Goal: Information Seeking & Learning: Understand process/instructions

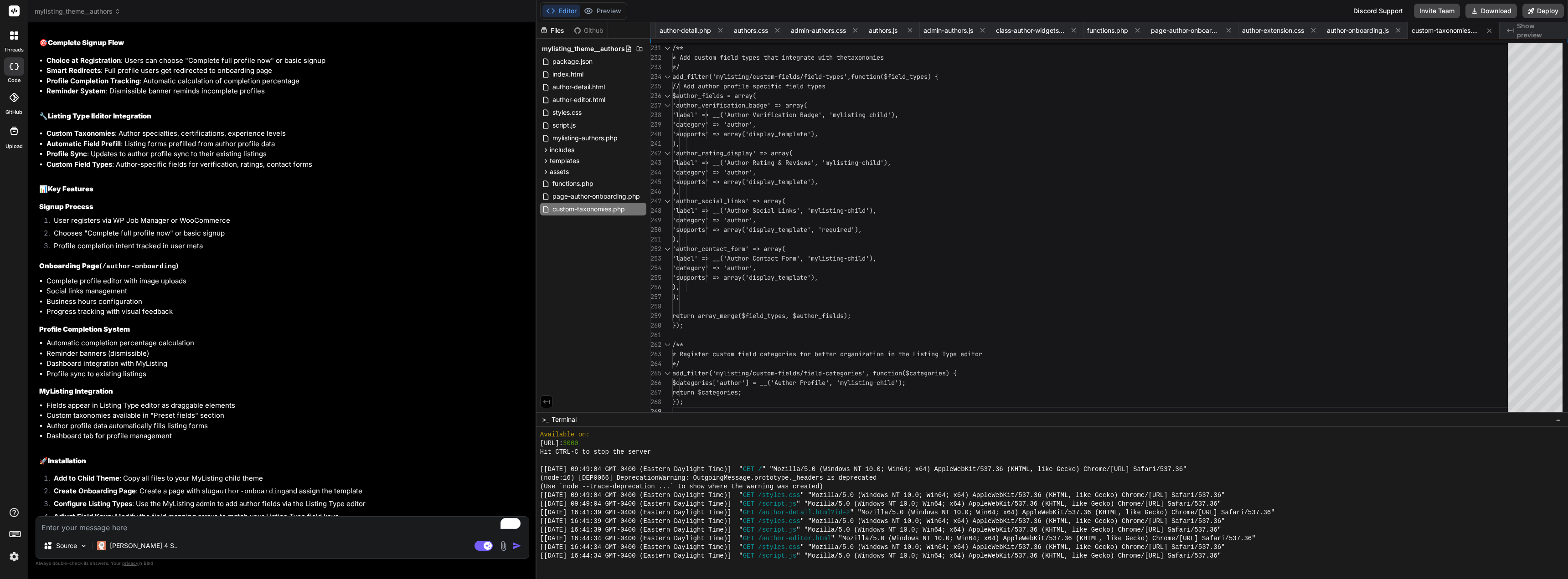
scroll to position [4334, 0]
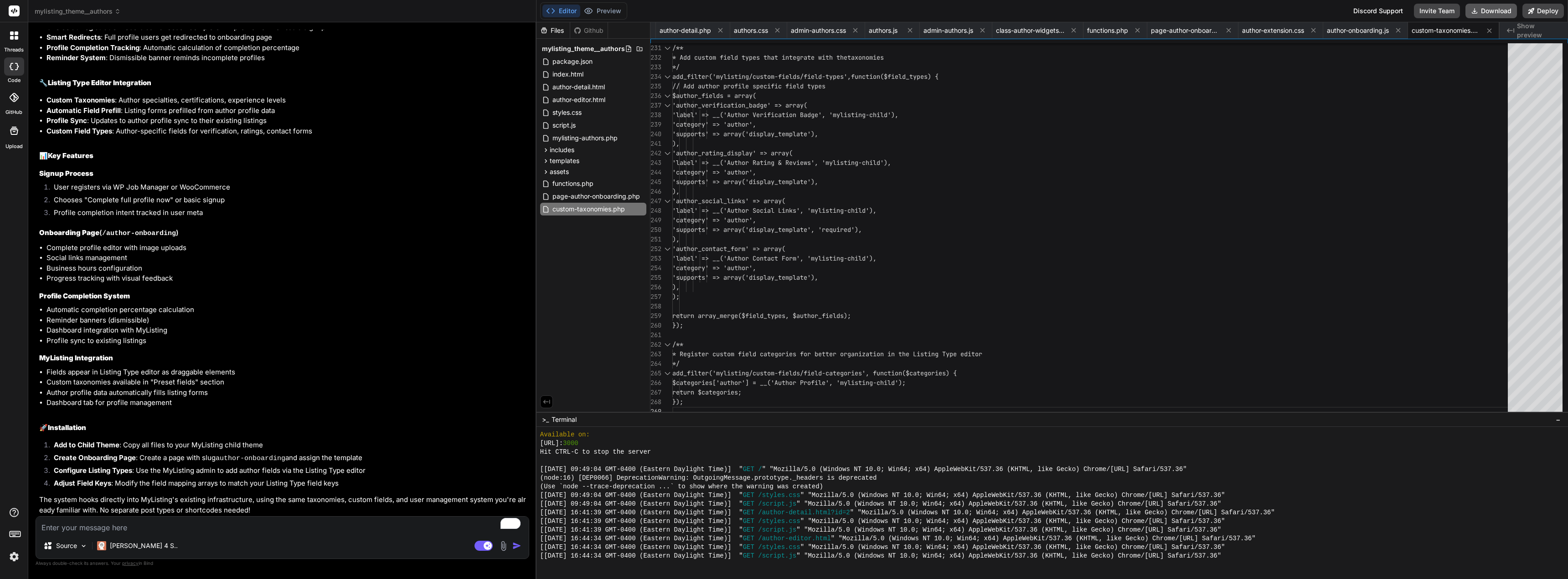
click at [1480, 9] on button "Download" at bounding box center [1491, 11] width 51 height 15
click at [171, 519] on textarea "To enrich screen reader interactions, please activate Accessibility in Grammarl…" at bounding box center [282, 525] width 493 height 16
click at [170, 526] on textarea "To enrich screen reader interactions, please activate Accessibility in Grammarl…" at bounding box center [282, 525] width 493 height 16
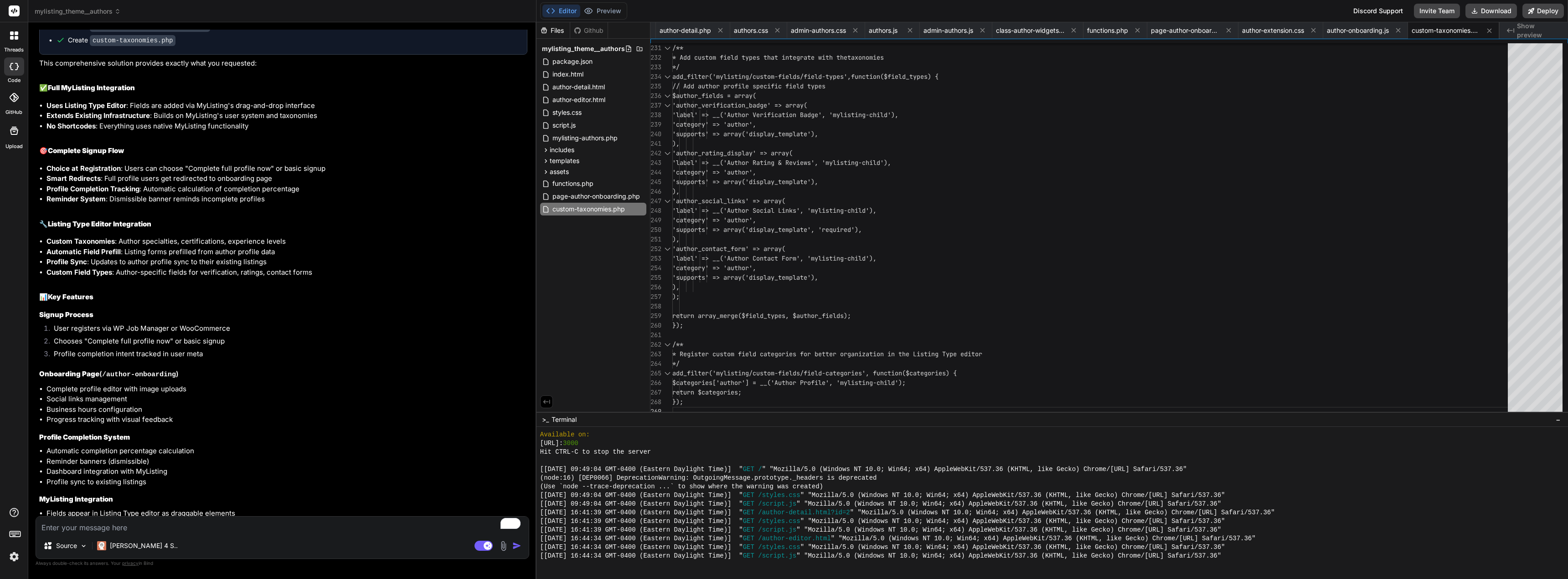
scroll to position [4152, 0]
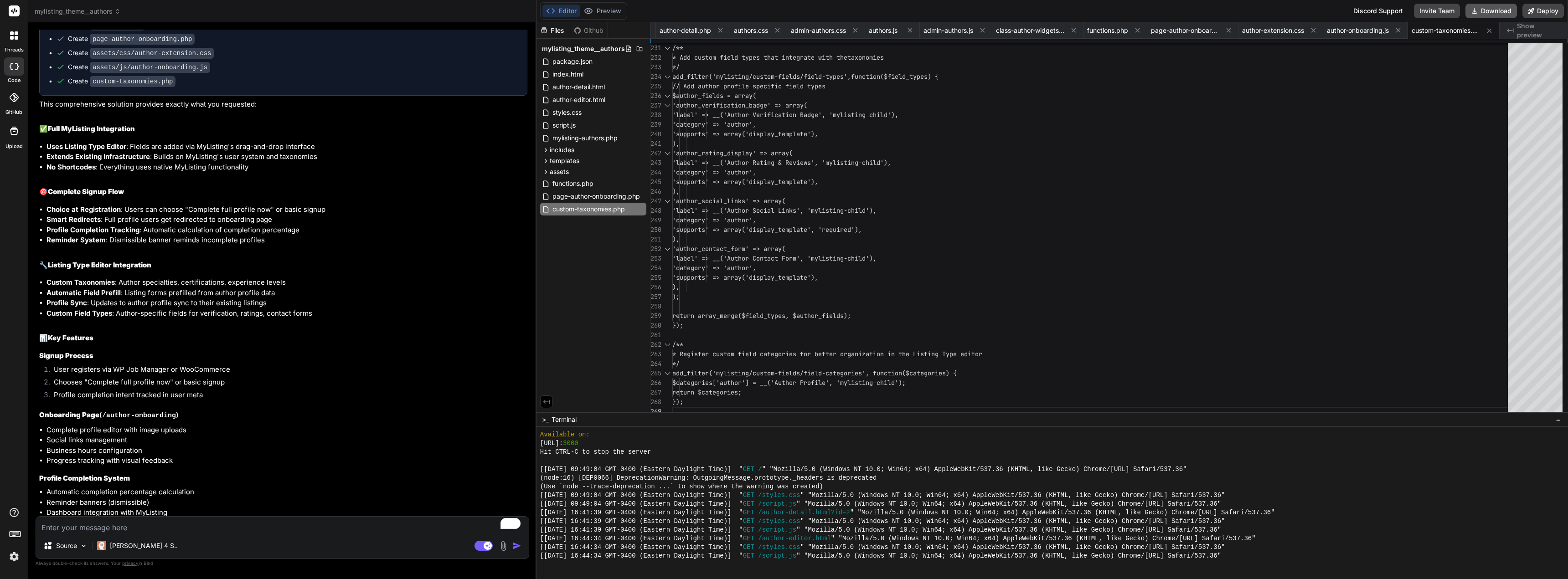
click at [1484, 9] on button "Download" at bounding box center [1491, 11] width 51 height 15
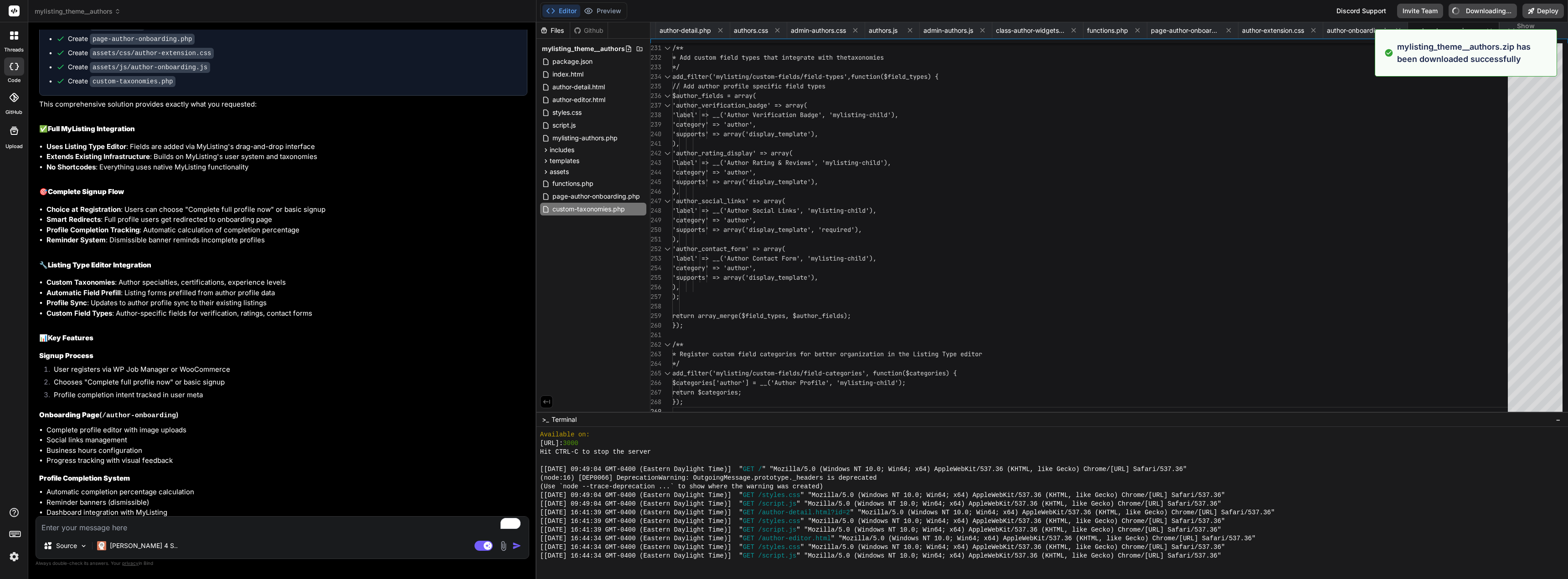
type textarea "x"
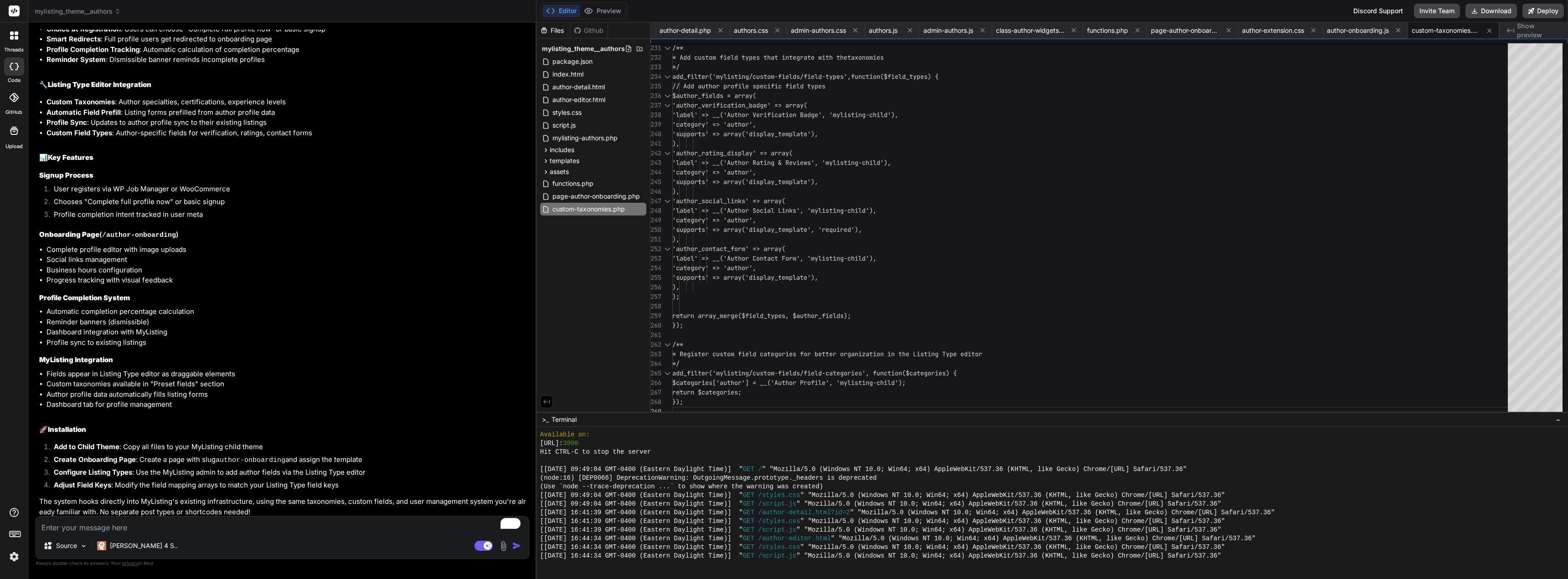
scroll to position [4334, 0]
click at [111, 527] on textarea "To enrich screen reader interactions, please activate Accessibility in Grammarl…" at bounding box center [282, 525] width 493 height 16
type textarea "i"
type textarea "x"
type textarea "is"
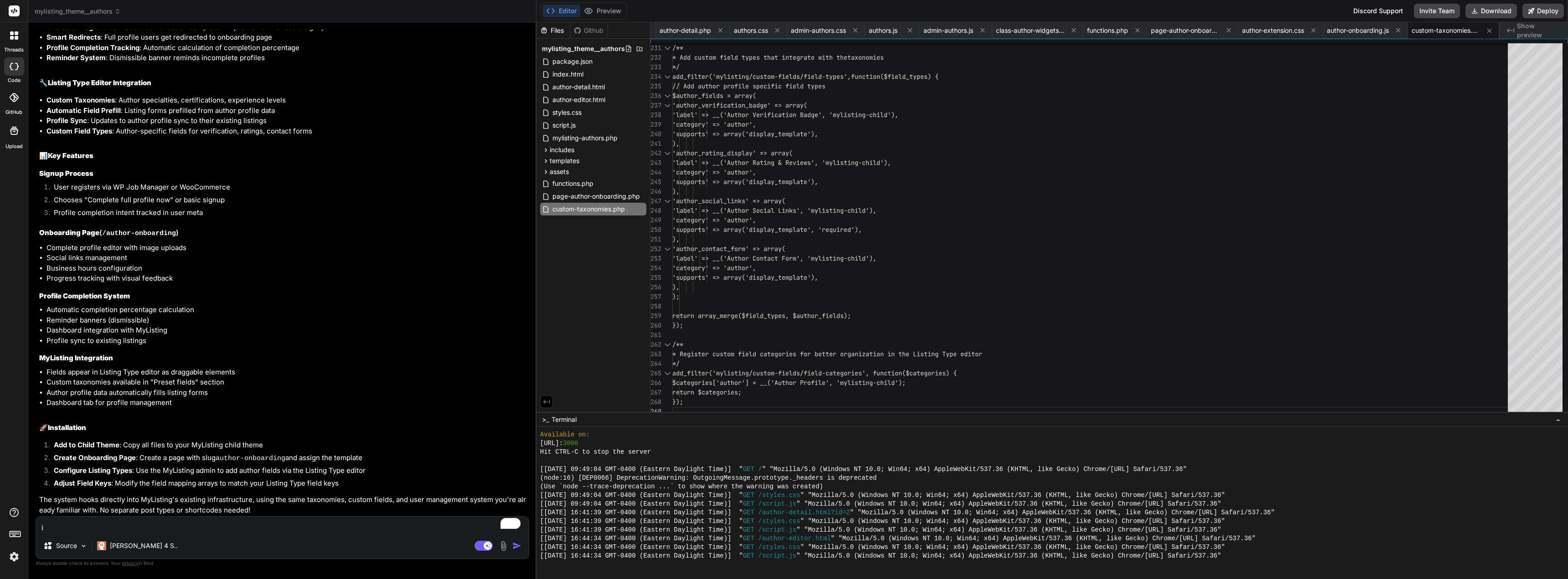
type textarea "x"
type textarea "is"
type textarea "x"
type textarea "is i"
type textarea "x"
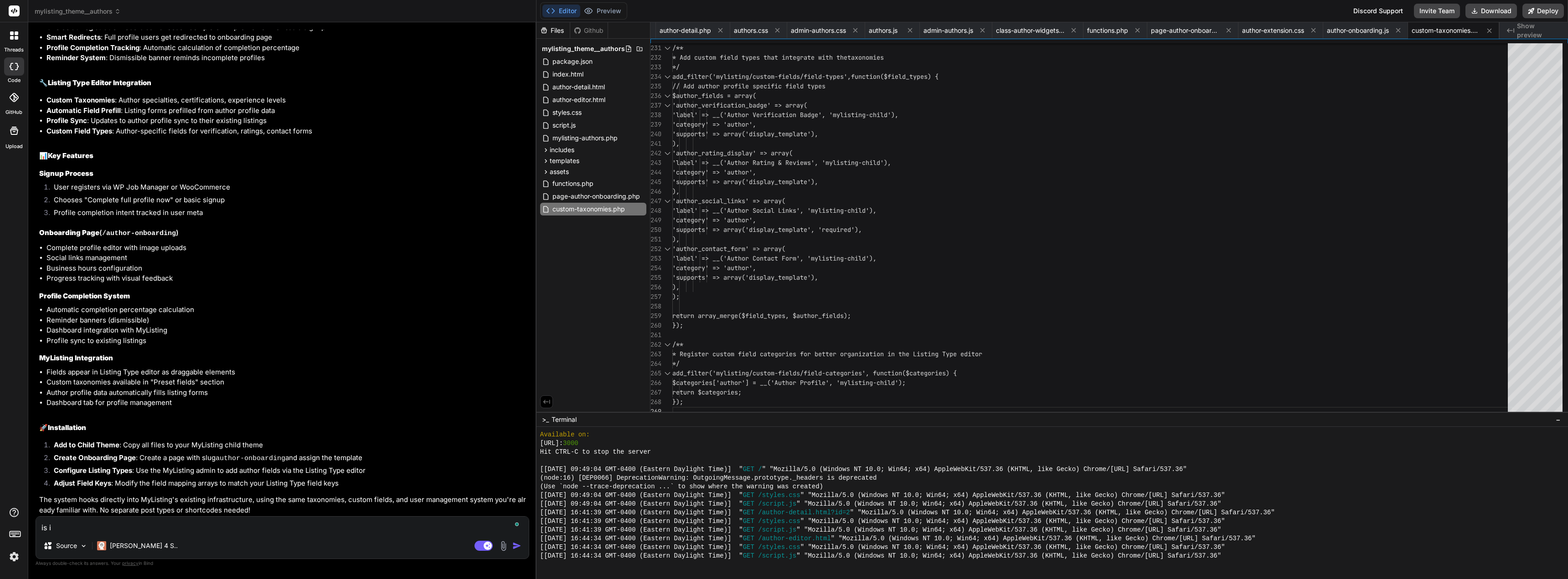
type textarea "is it"
type textarea "x"
type textarea "is it"
type textarea "x"
type textarea "is it a"
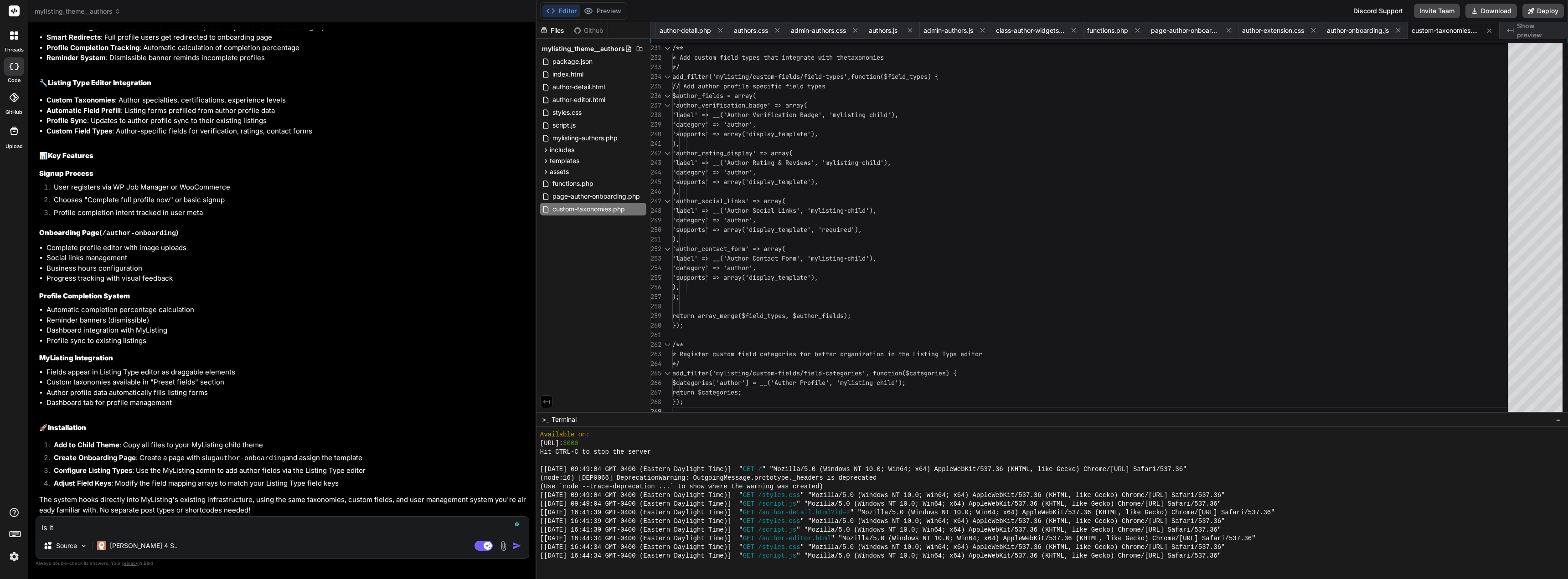
type textarea "x"
type textarea "is it a"
type textarea "x"
type textarea "is it a p"
type textarea "x"
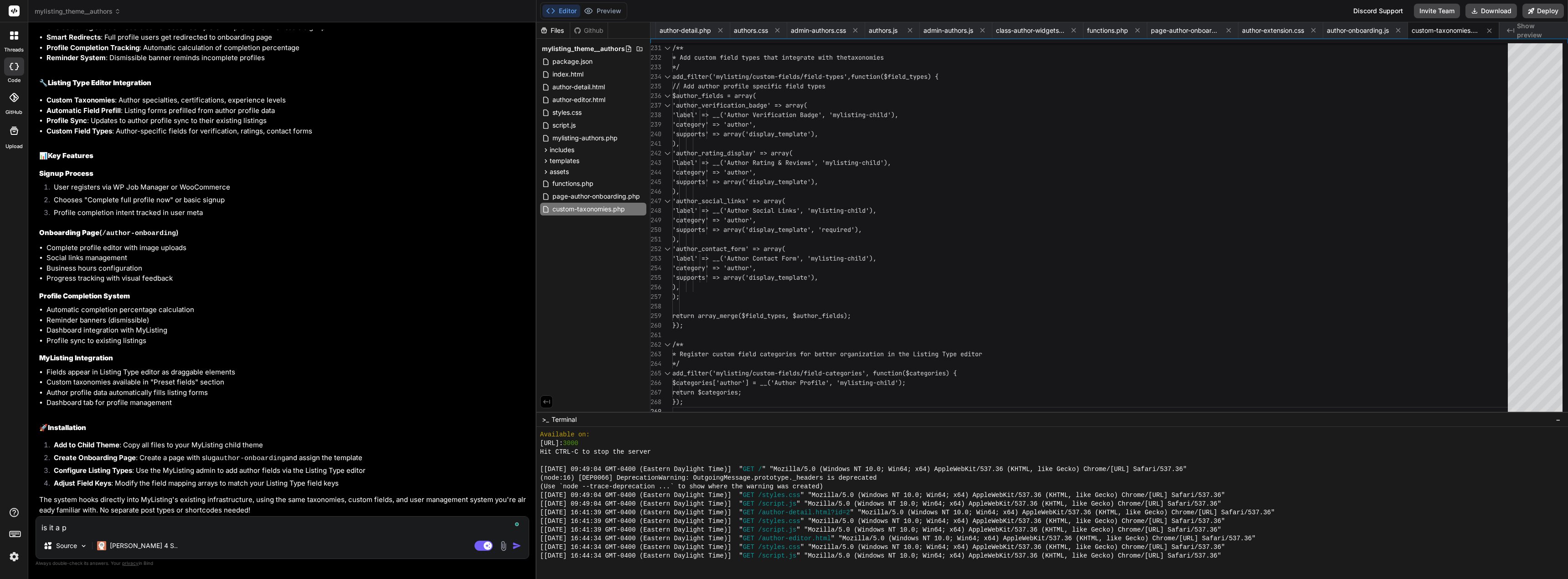
type textarea "is it a pl"
type textarea "x"
type textarea "is it a plu"
type textarea "x"
type textarea "is it a plug"
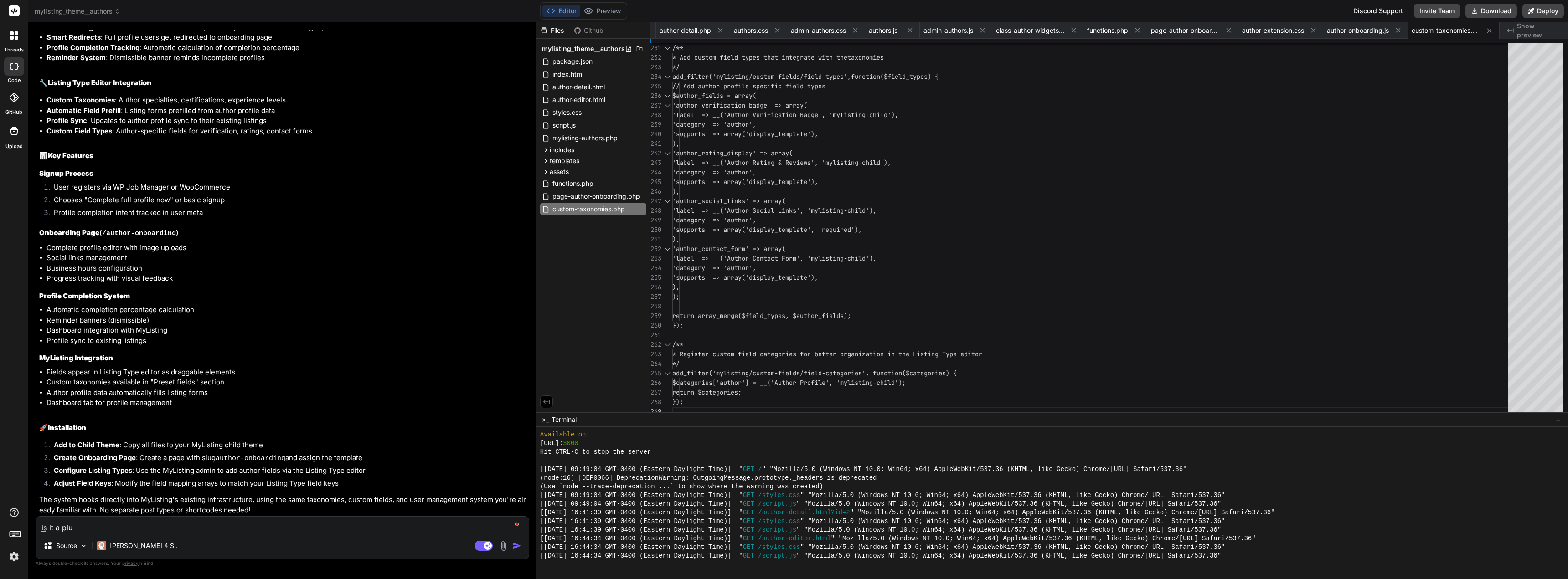
type textarea "x"
type textarea "is it a plugi"
type textarea "x"
type textarea "is it a plugin"
type textarea "x"
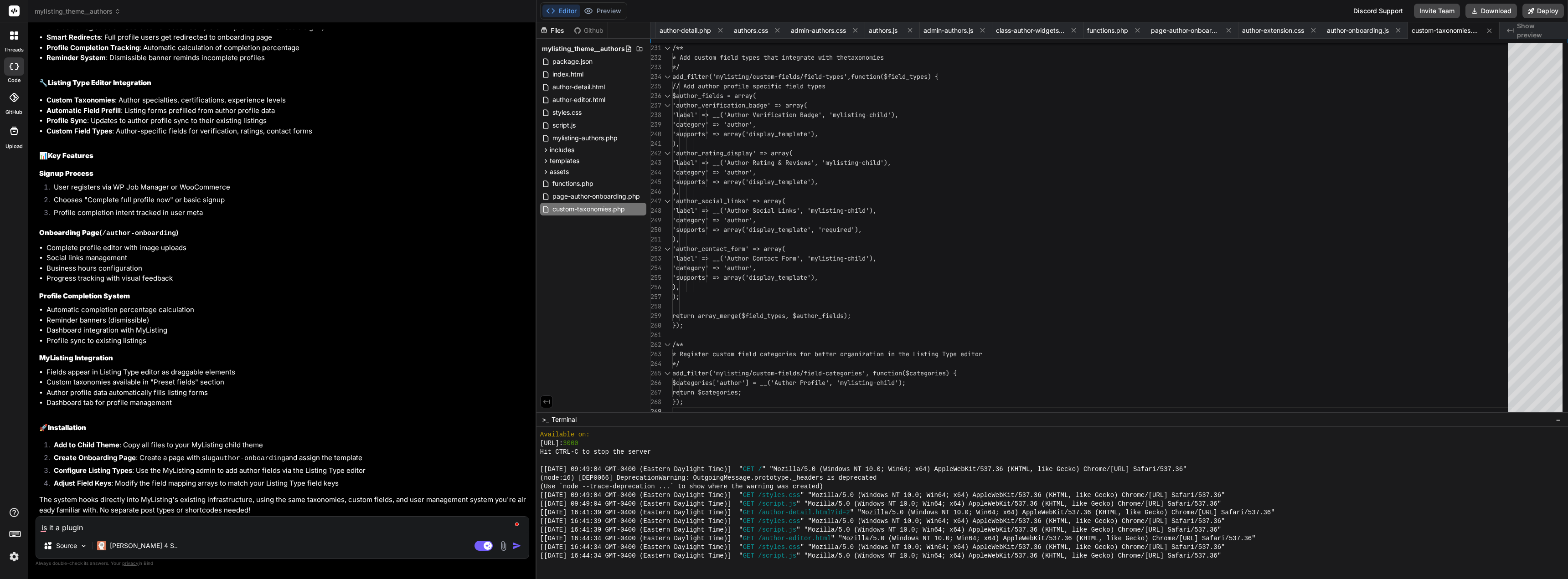
type textarea "is it a plugin"
type textarea "x"
type textarea "is it a plugin o"
type textarea "x"
type textarea "is it a plugin or"
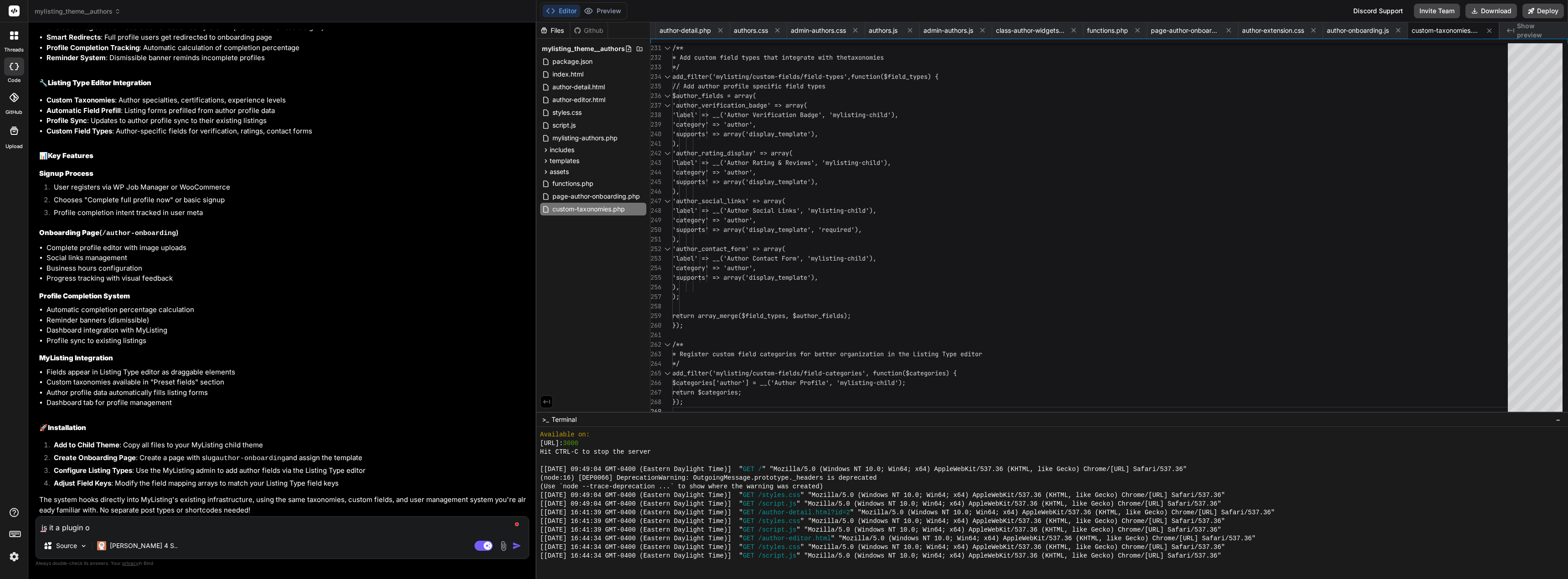
type textarea "x"
type textarea "is it a plugin or"
type textarea "x"
type textarea "is it a plugin or a"
type textarea "x"
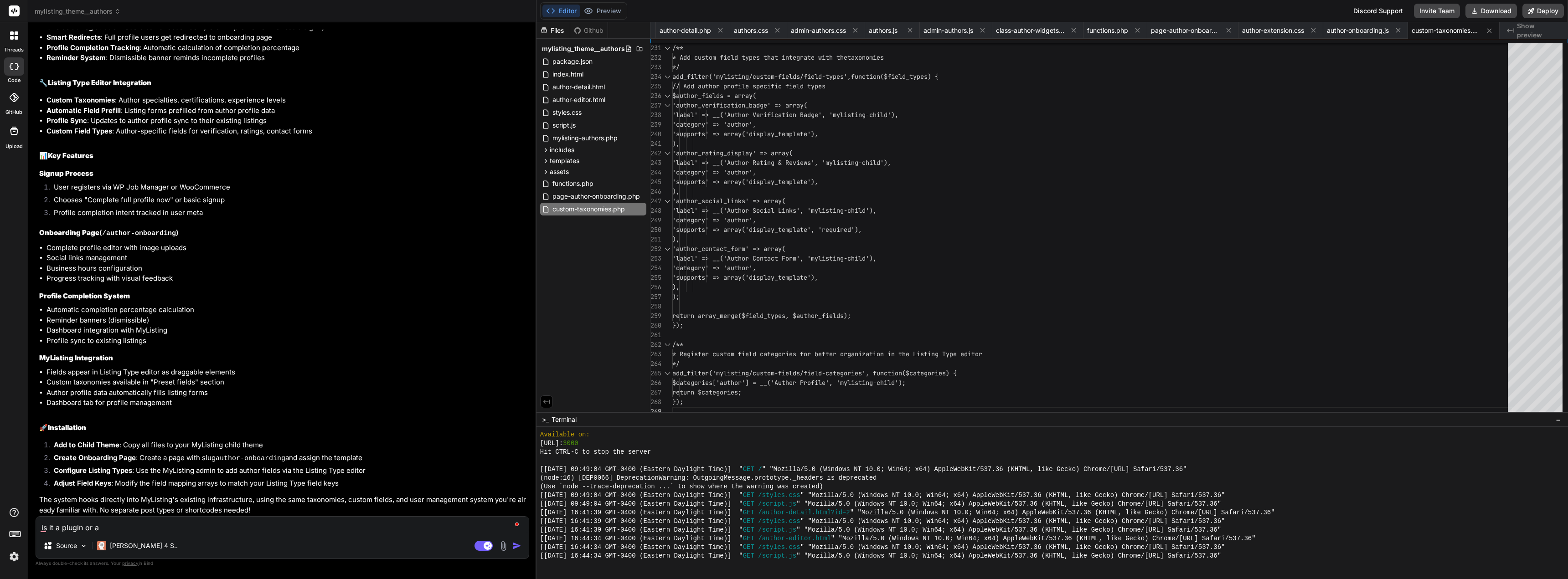
type textarea "is it a plugin or ad"
type textarea "x"
type textarea "is it a plugin or add"
type textarea "x"
type textarea "is it a plugin or add"
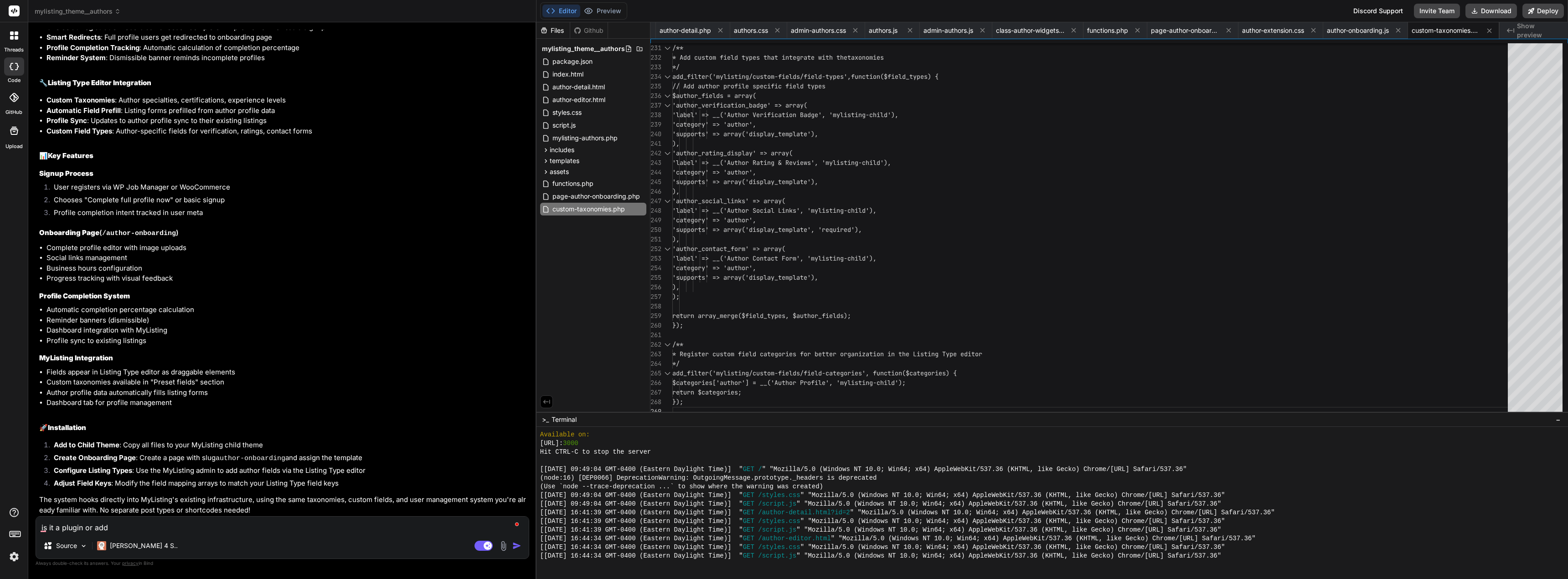
type textarea "x"
type textarea "is it a plugin or add f"
type textarea "x"
type textarea "is it a plugin or add fi"
type textarea "x"
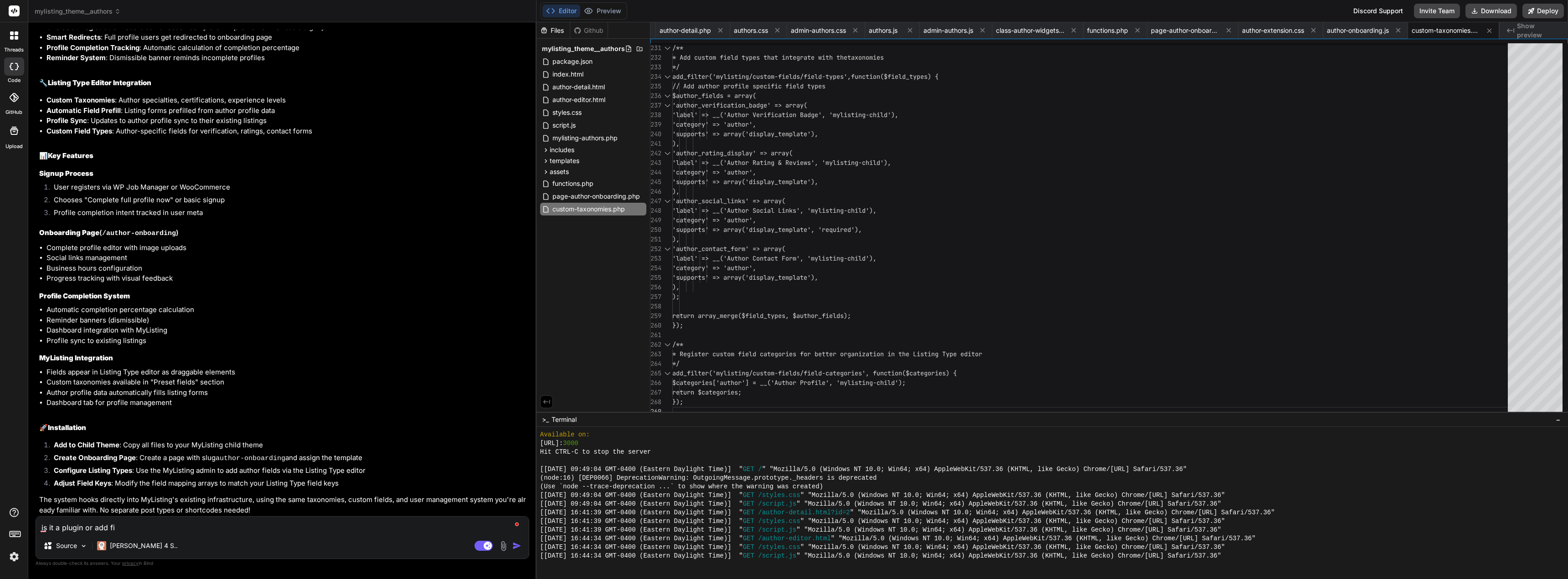
type textarea "is it a plugin or add fil"
type textarea "x"
type textarea "is it a plugin or add file"
type textarea "x"
type textarea "is it a plugin or add files"
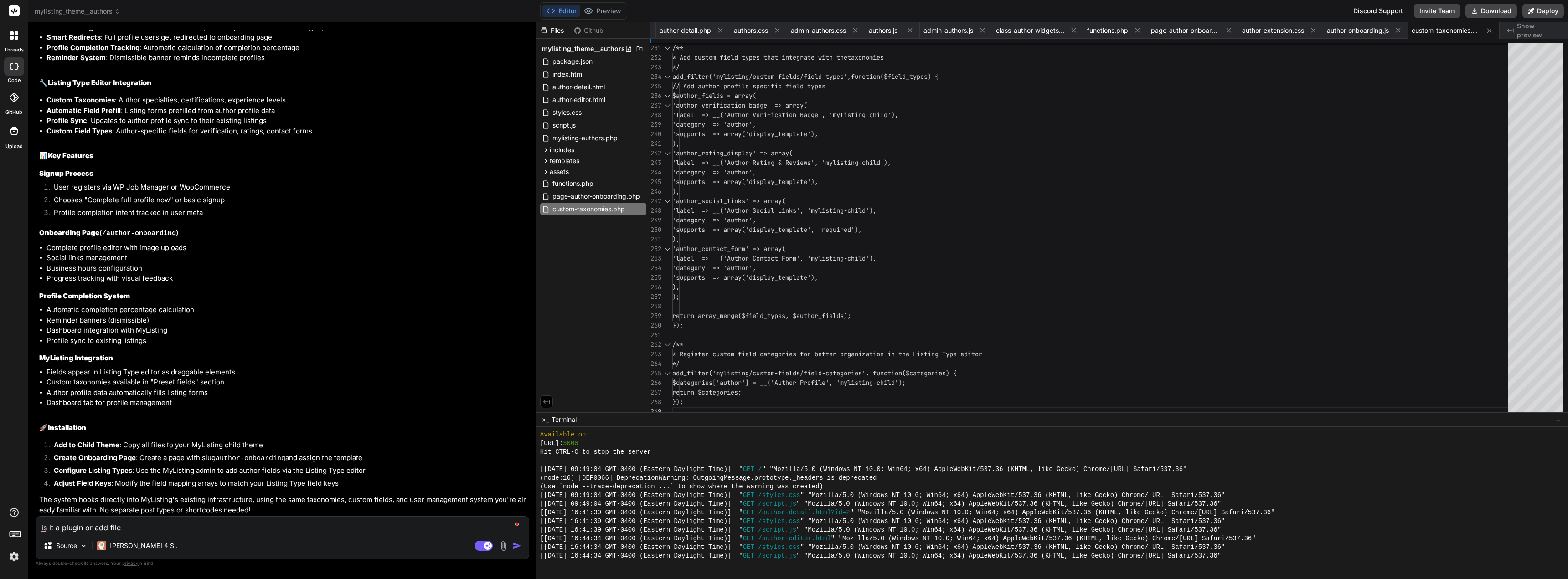
type textarea "x"
type textarea "is it a plugin or add files"
type textarea "x"
type textarea "is it a plugin or add files t"
type textarea "x"
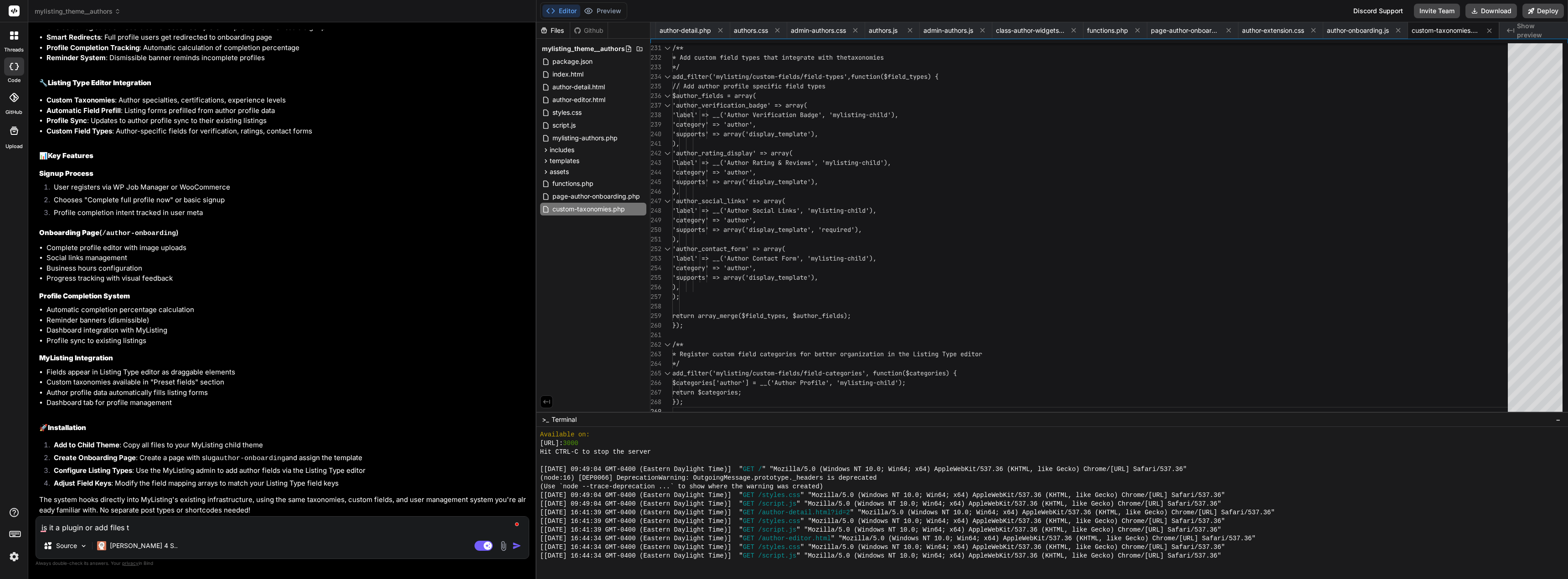
type textarea "is it a plugin or add files to"
type textarea "x"
type textarea "is it a plugin or add files to"
type textarea "x"
type textarea "is it a plugin or add files to c"
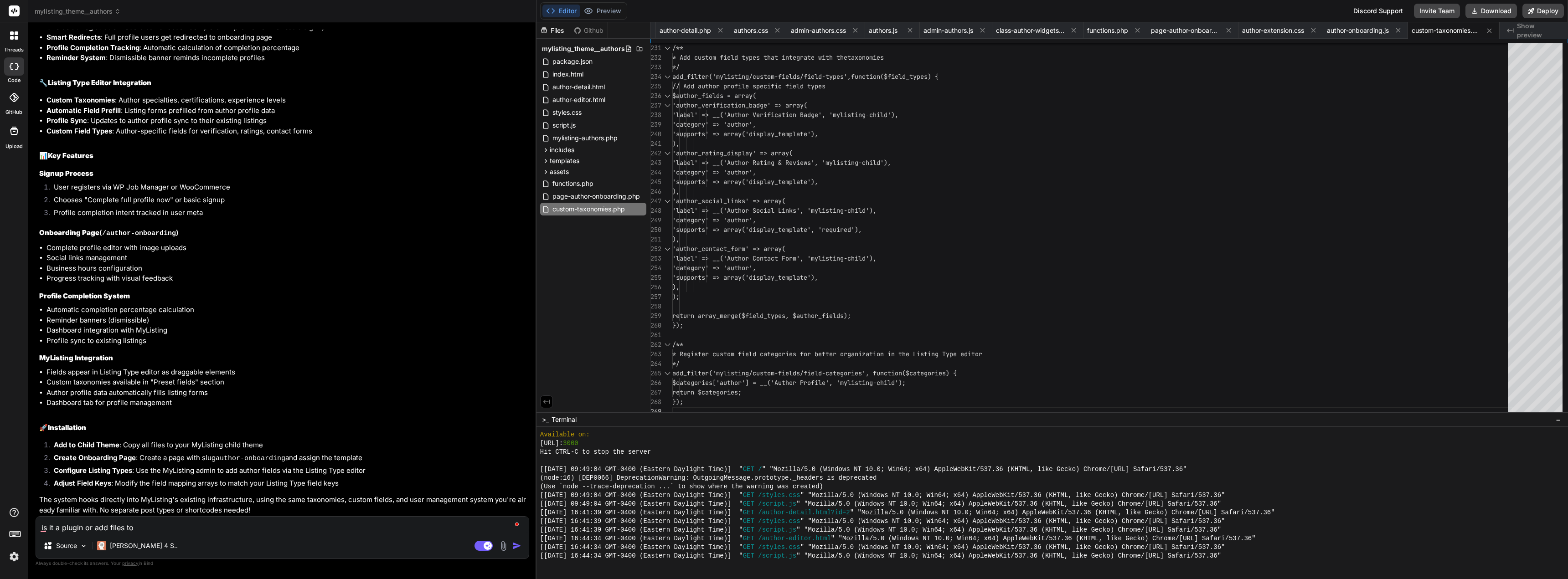
type textarea "x"
type textarea "is it a plugin or add files to ch"
type textarea "x"
type textarea "is it a plugin or add files to chi"
type textarea "x"
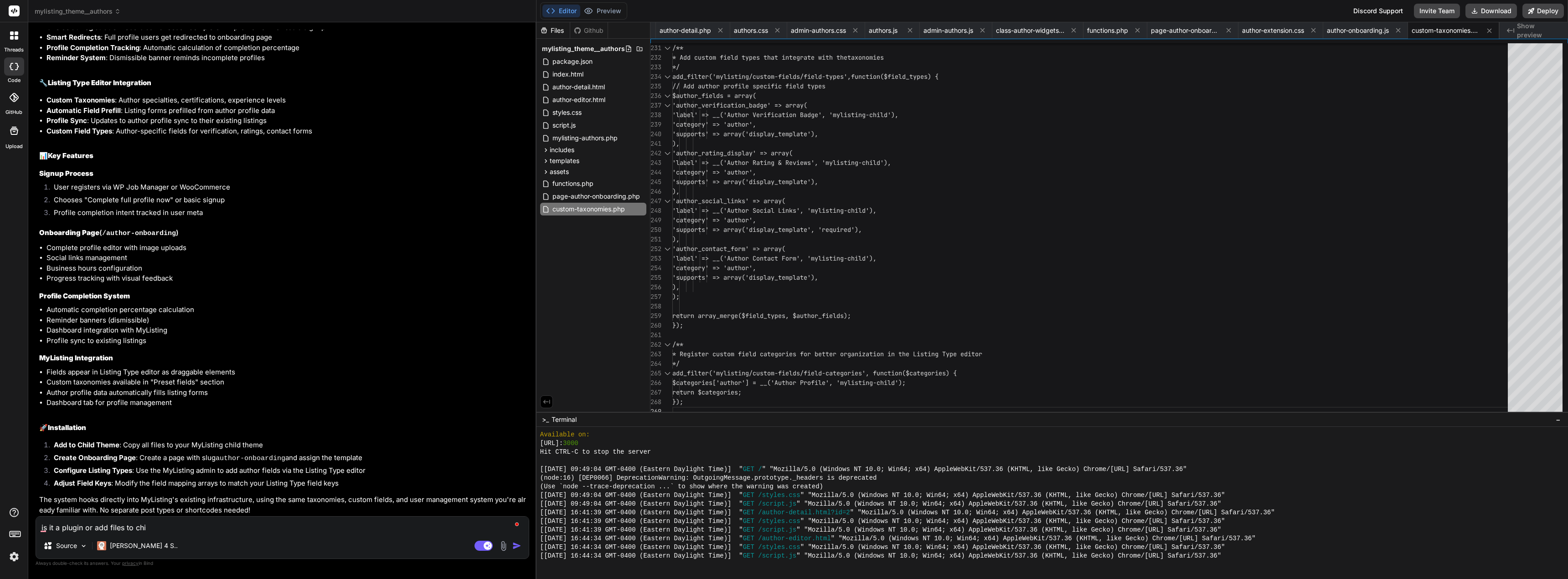
type textarea "is it a plugin or add files to chil"
type textarea "x"
type textarea "is it a plugin or add files to child"
type textarea "x"
type textarea "is it a plugin or add files to child?"
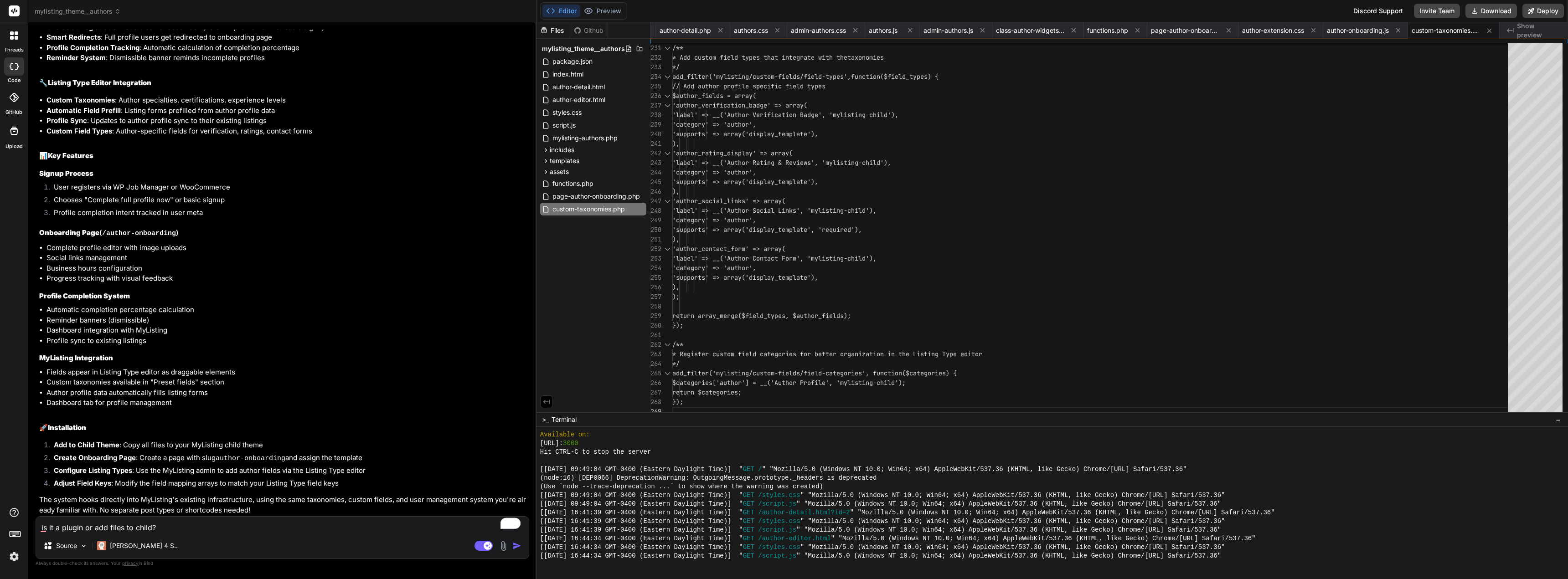
type textarea "x"
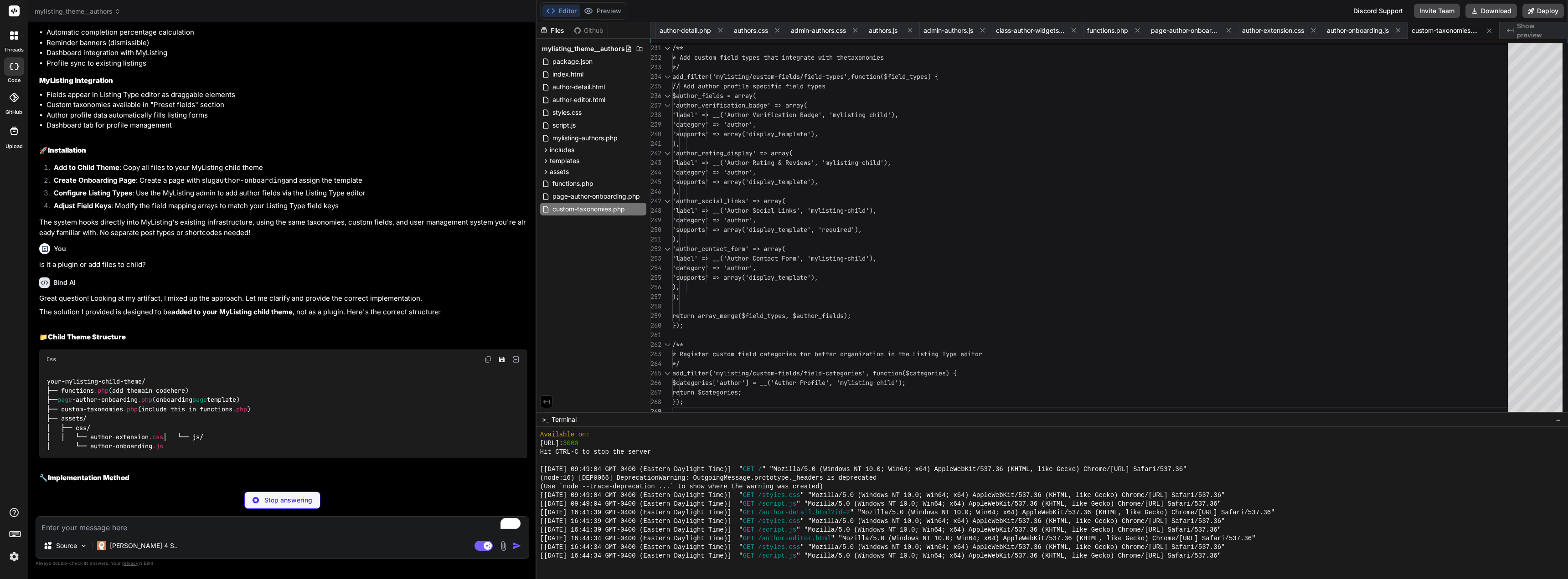
scroll to position [4600, 0]
type textarea "x"
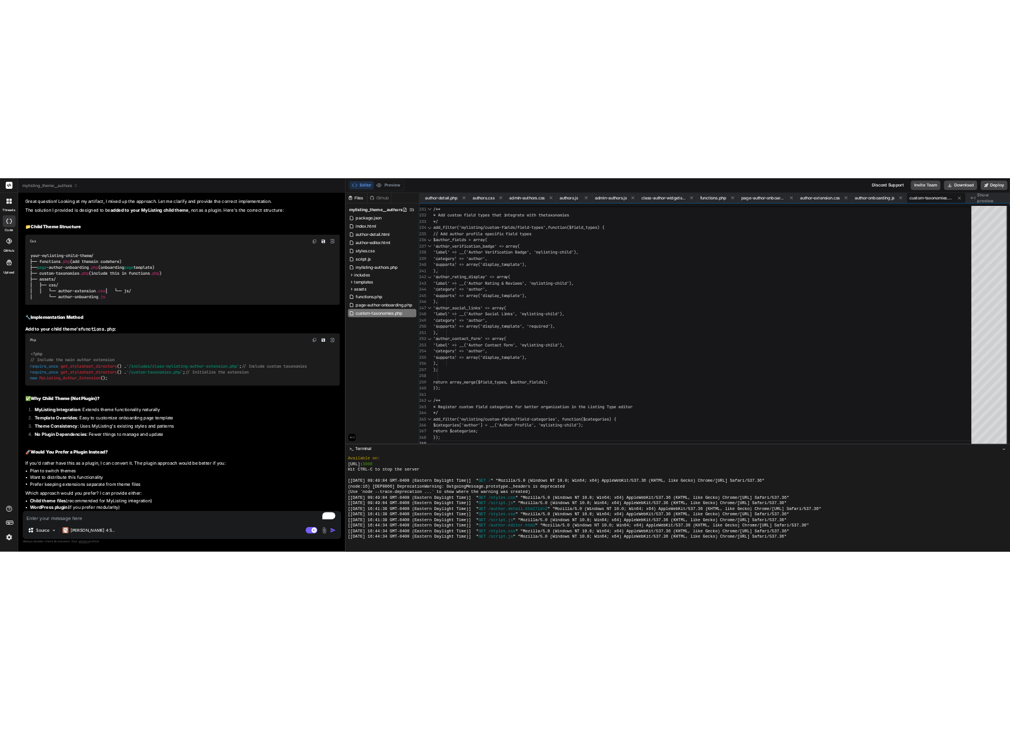
scroll to position [6273, 0]
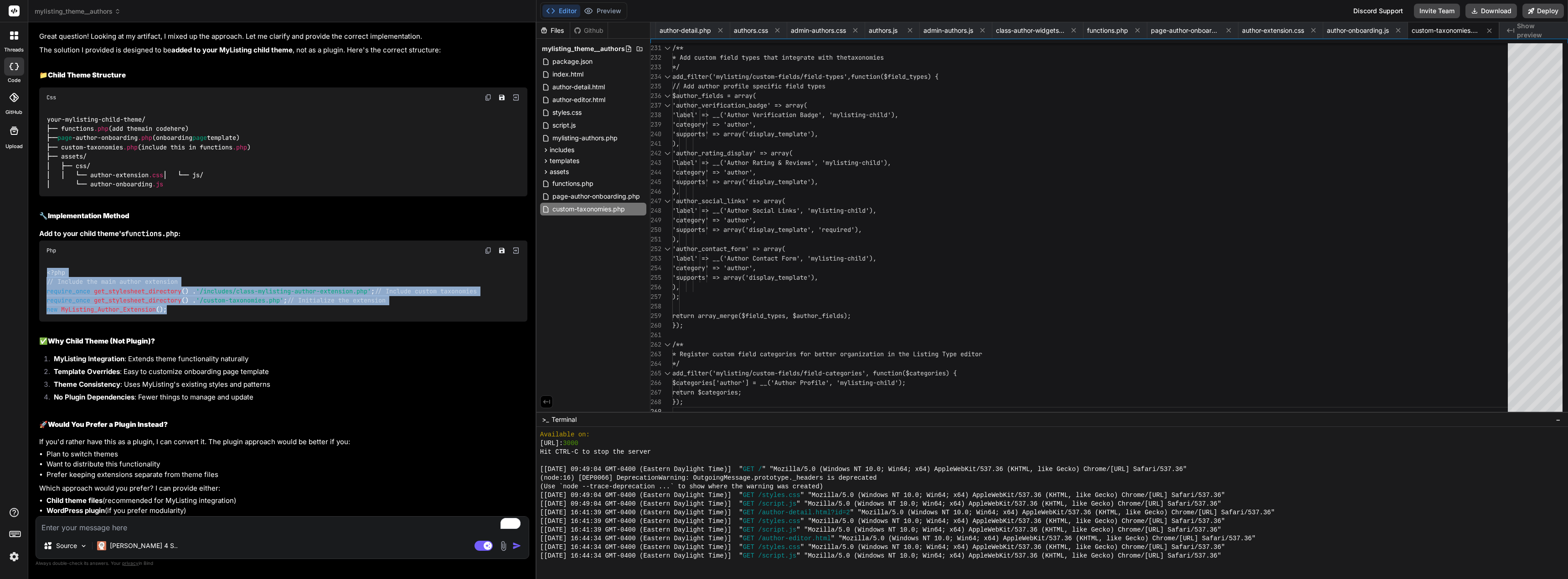
drag, startPoint x: 48, startPoint y: 281, endPoint x: 186, endPoint y: 357, distance: 157.5
click at [186, 322] on div "<?php // Include the main author extension require_once get_stylesheet_director…" at bounding box center [284, 291] width 488 height 61
copy code "<?php // Include the main author extension require_once get_stylesheet_director…"
type textarea "$categories['author'] = __('Author Profile', 'mylisting-child'); return $catego…"
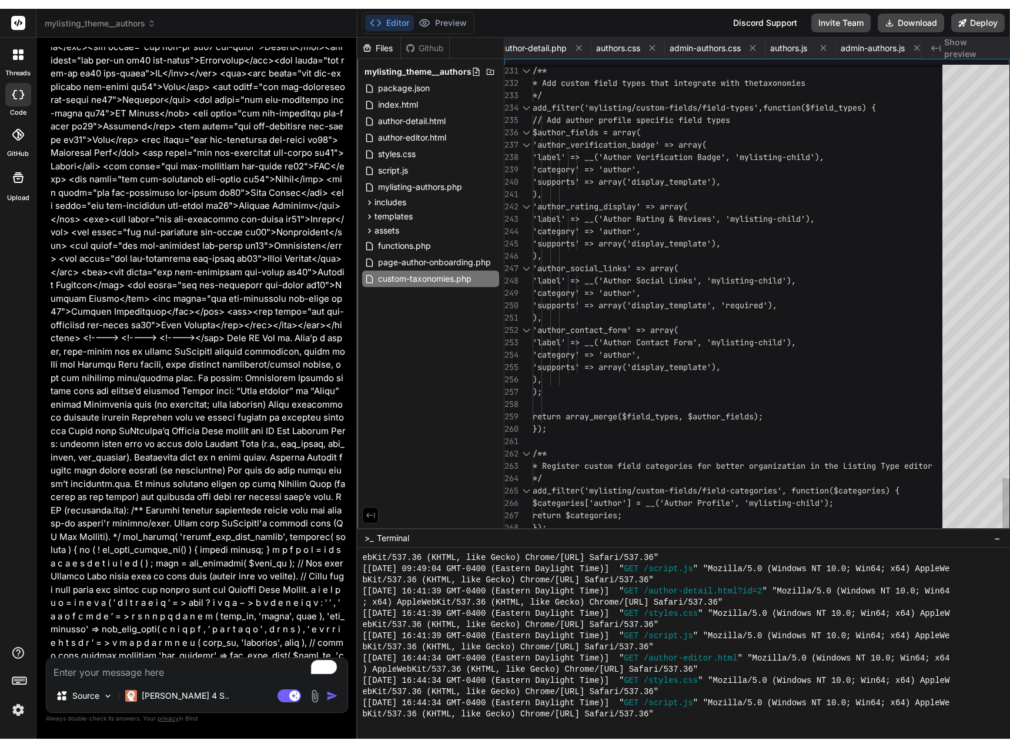
scroll to position [9545, 0]
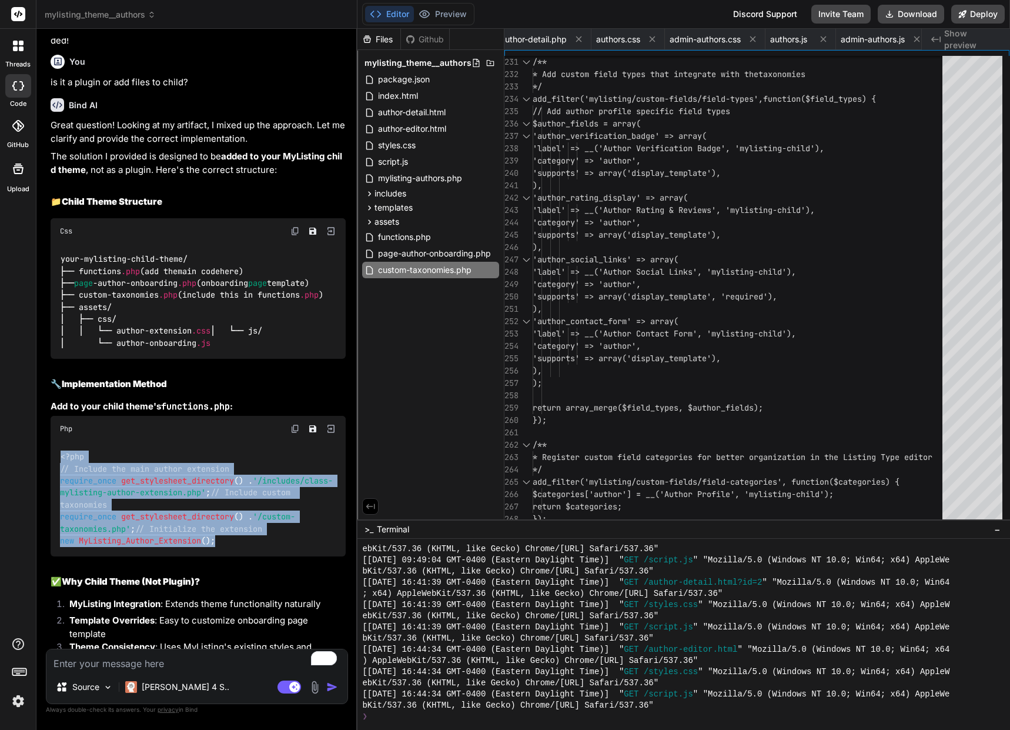
type textarea "x"
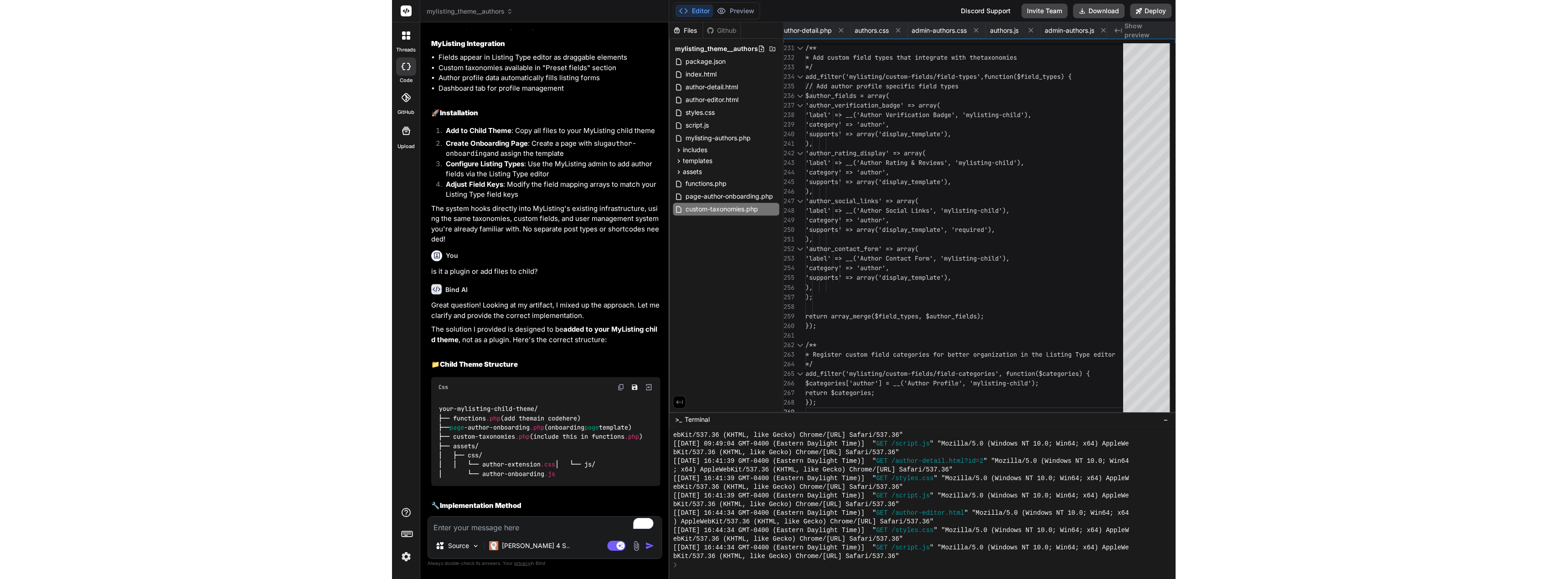
scroll to position [7190, 0]
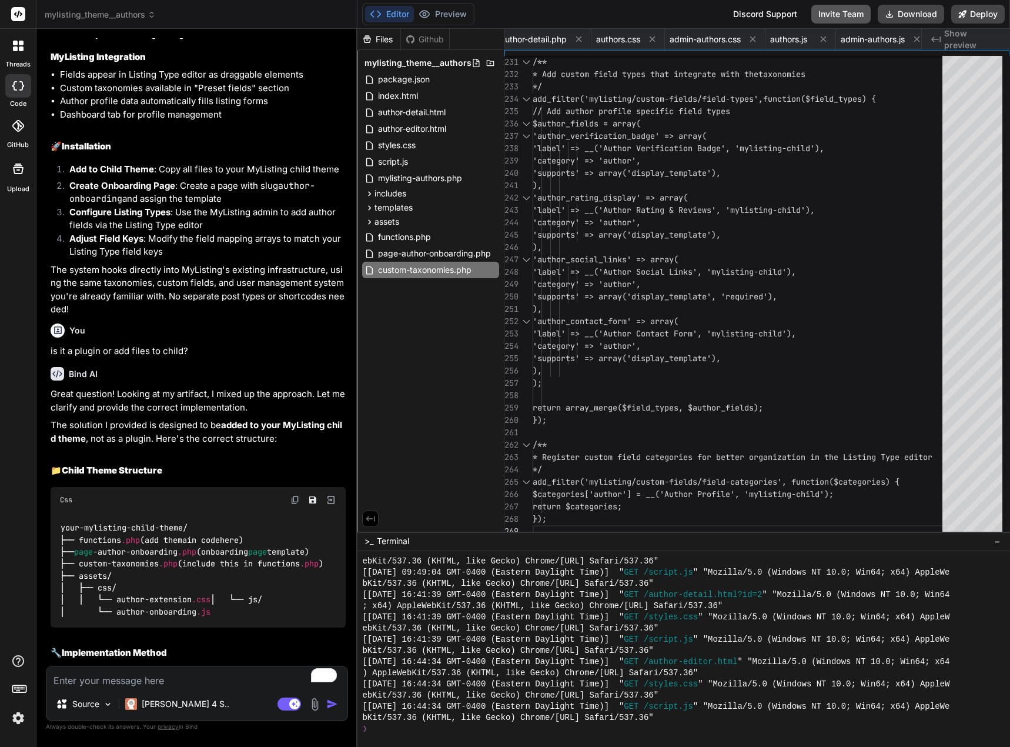
type textarea "/** * Register custom field categories for better organization in the Listing T…"
type textarea "x"
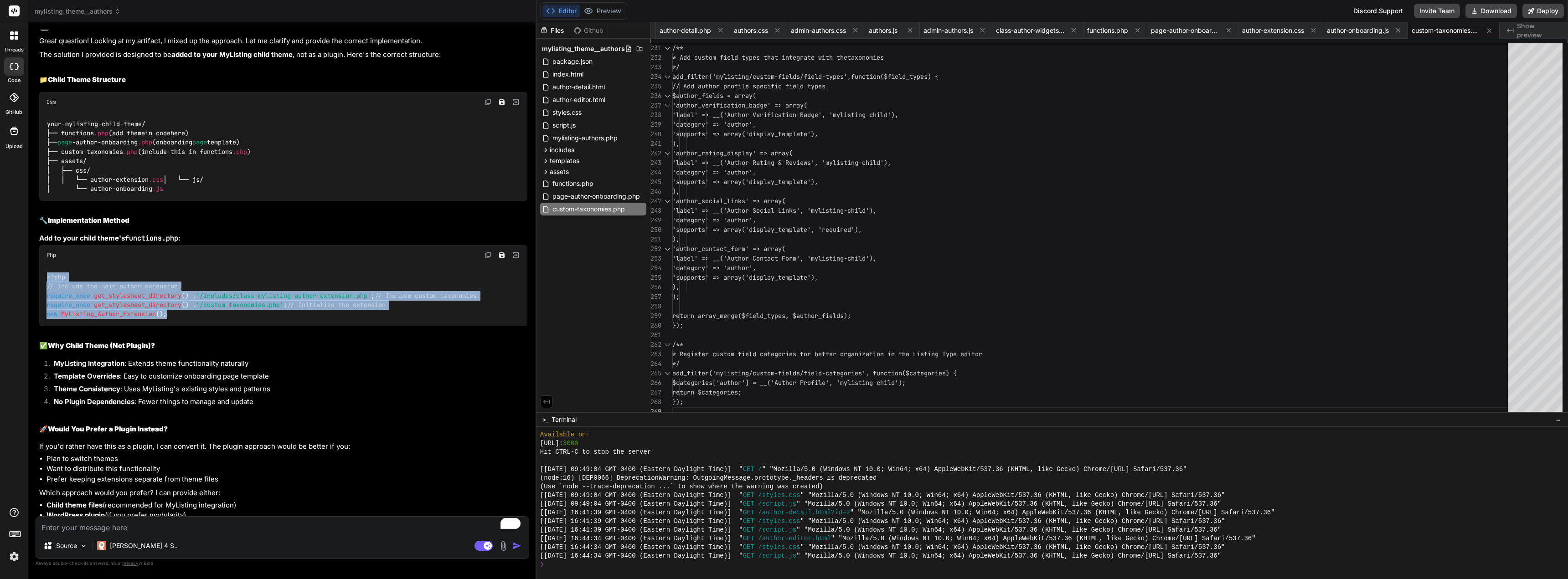
scroll to position [4908, 0]
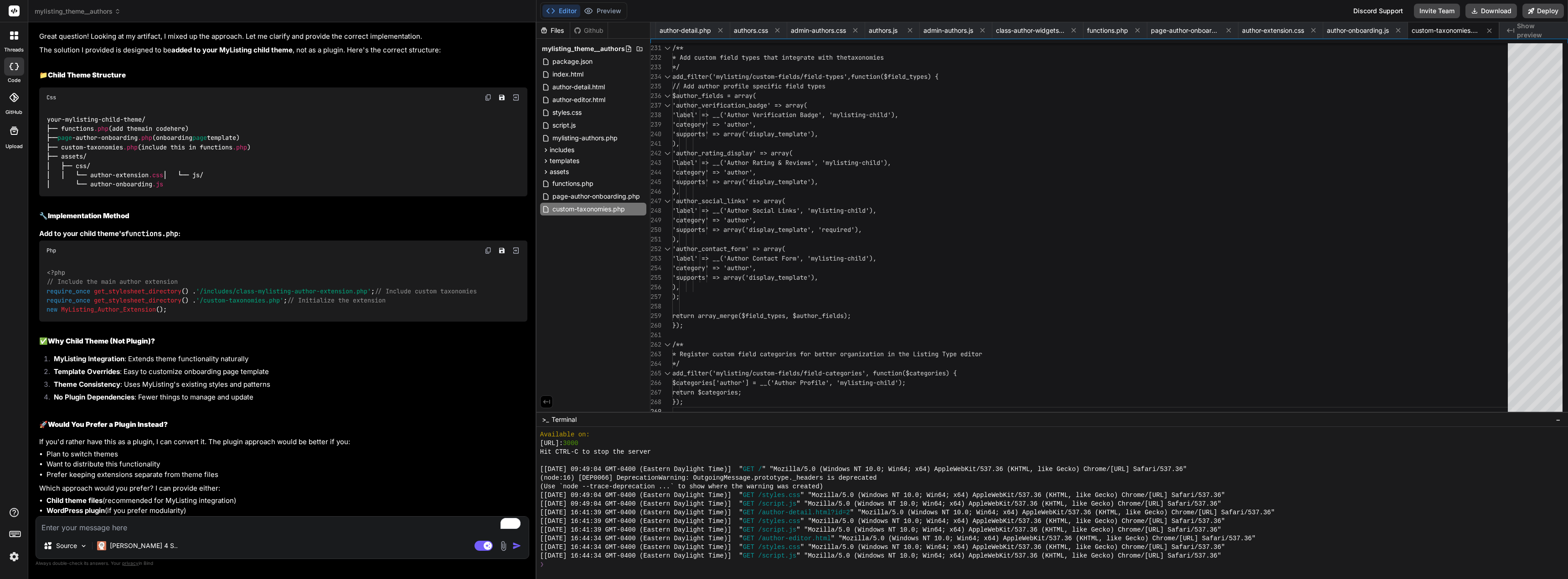
click at [136, 532] on textarea "To enrich screen reader interactions, please activate Accessibility in Grammarl…" at bounding box center [282, 525] width 493 height 16
type textarea "g"
type textarea "x"
type textarea "gr"
type textarea "x"
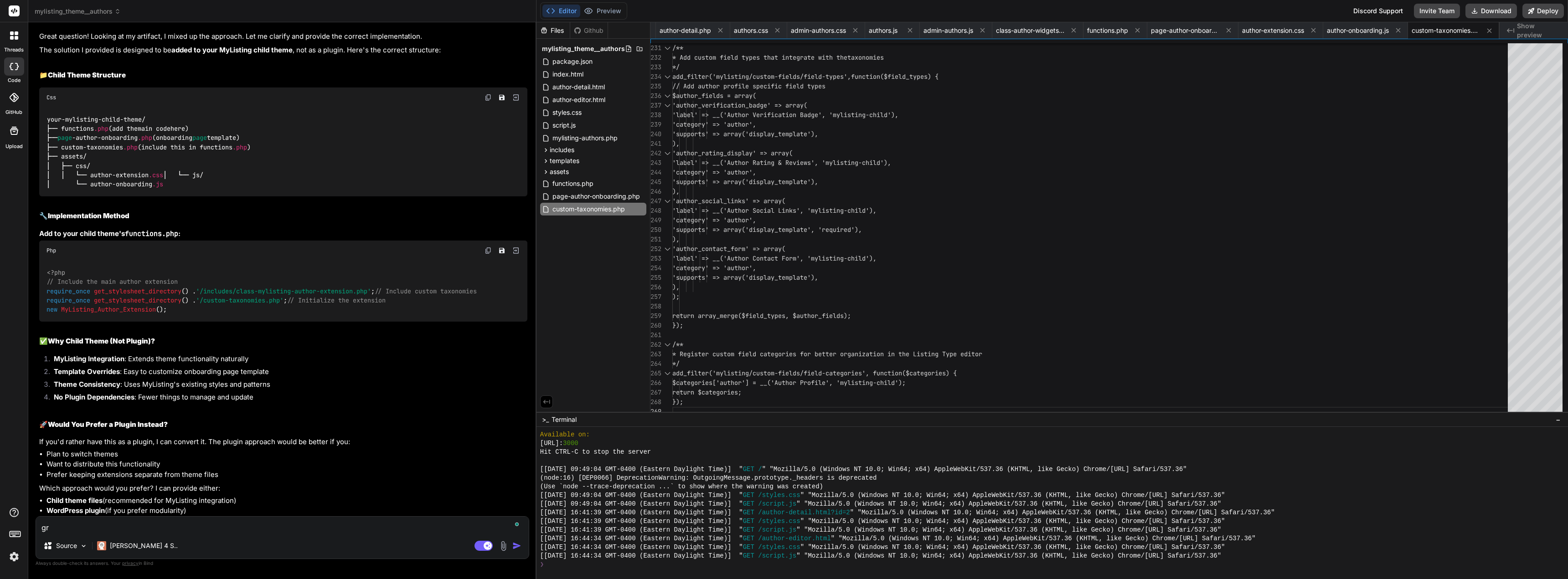
type textarea "gre"
type textarea "x"
type textarea "grea"
type textarea "x"
type textarea "great"
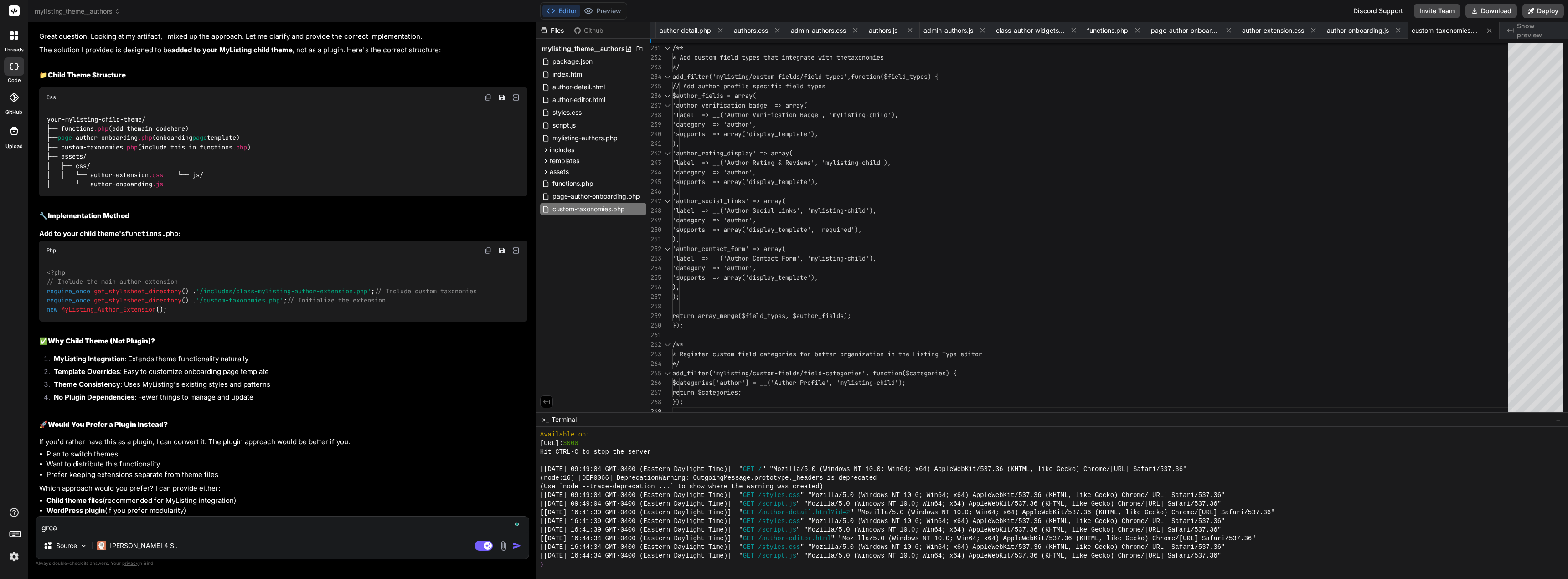
type textarea "x"
type textarea "great"
type textarea "x"
type textarea "great h"
type textarea "x"
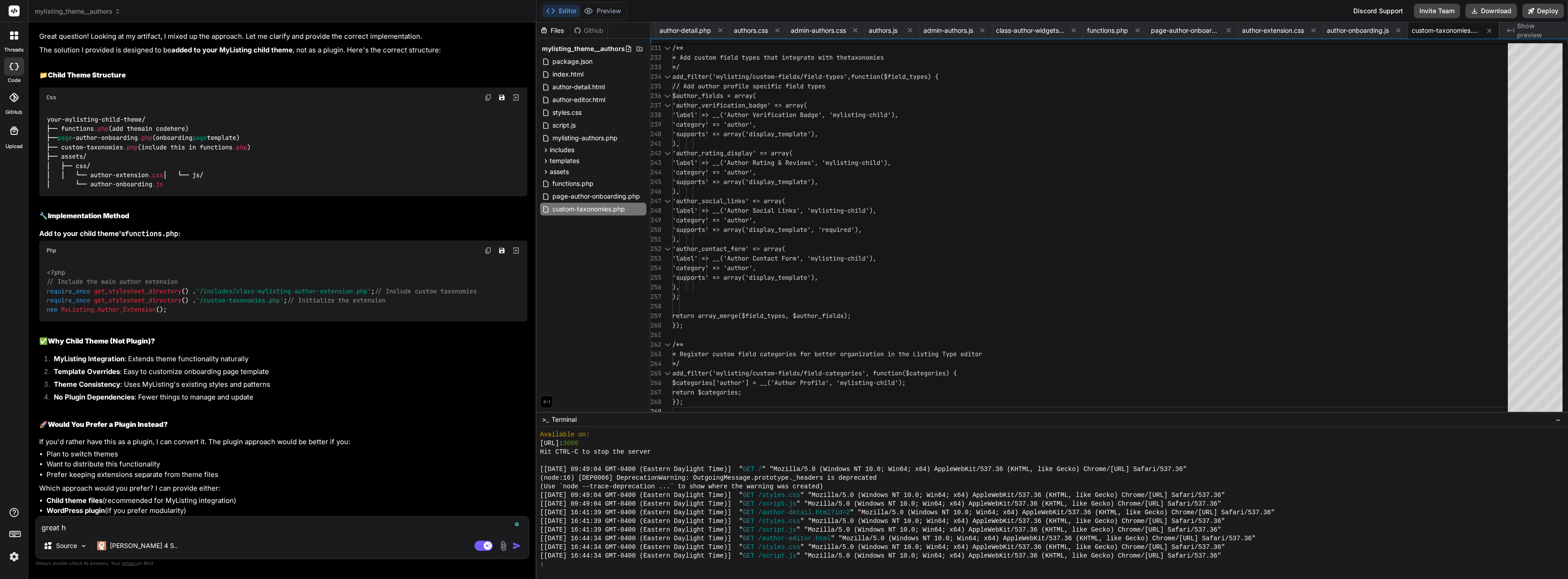
type textarea "great ho"
type textarea "x"
type textarea "great how"
type textarea "x"
type textarea "great how"
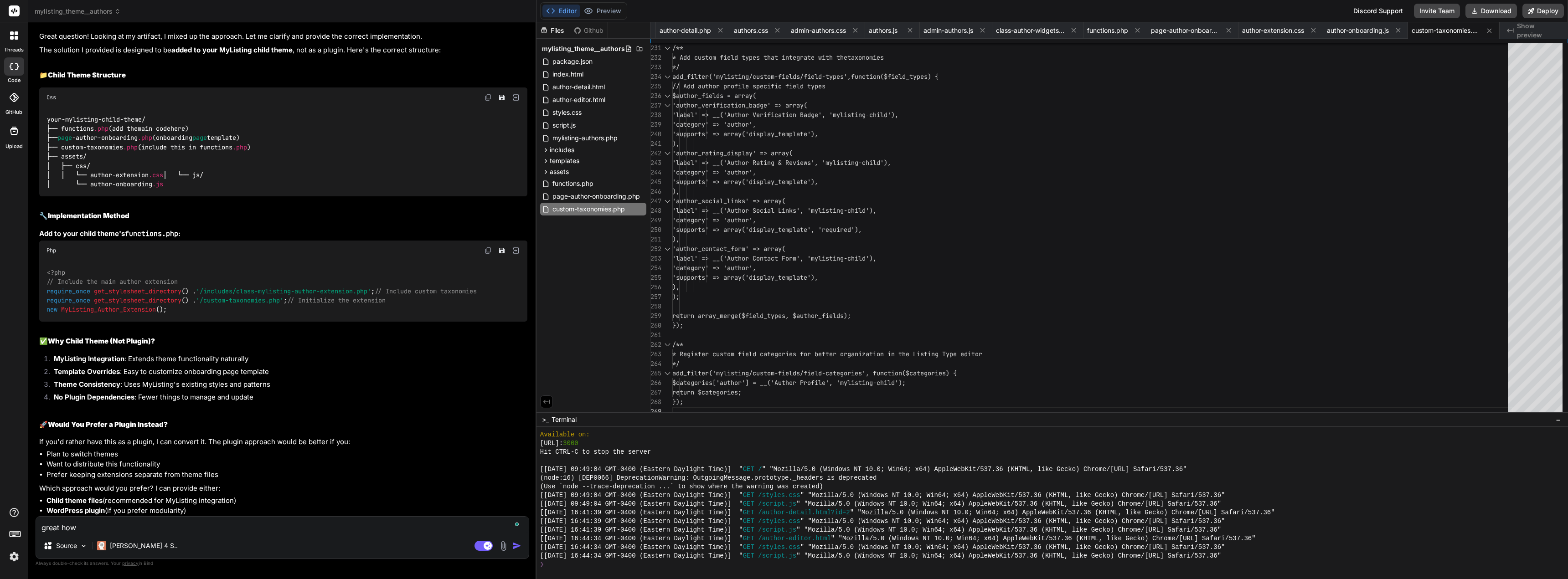
type textarea "x"
type textarea "great how d"
type textarea "x"
type textarea "great how do"
type textarea "x"
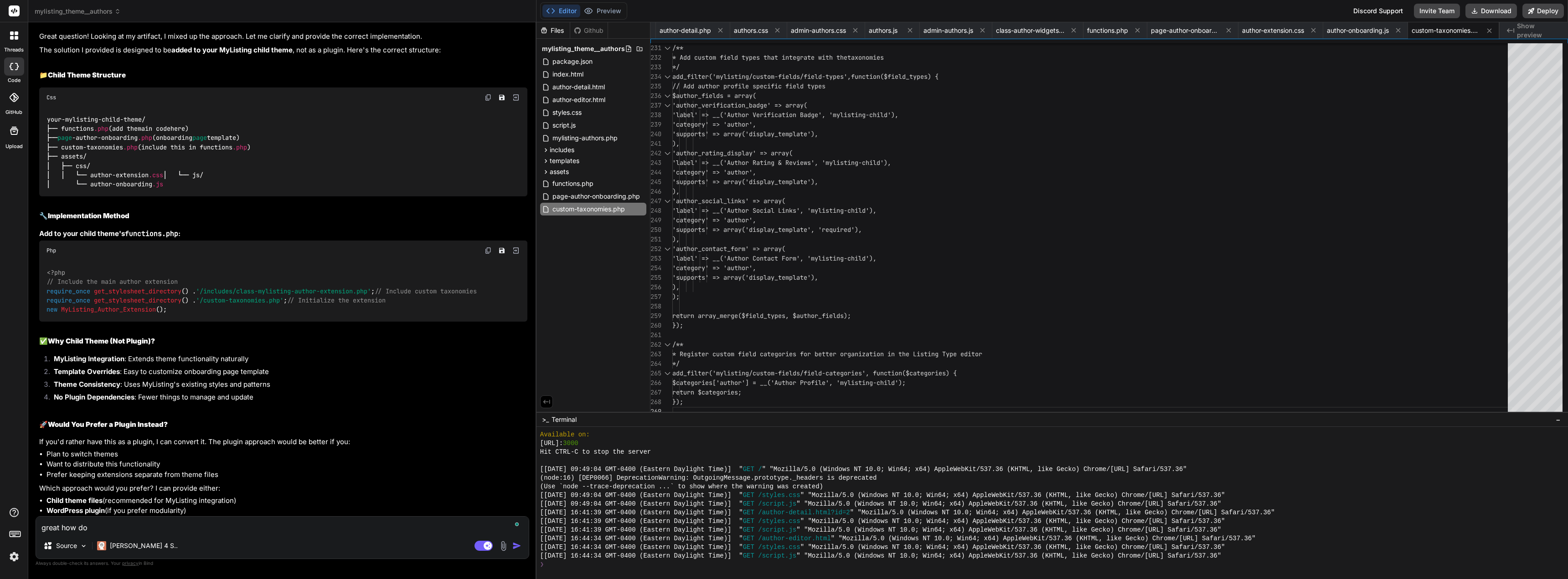
type textarea "great how do"
type textarea "x"
type textarea "great how do i"
type textarea "x"
type textarea "great how do i"
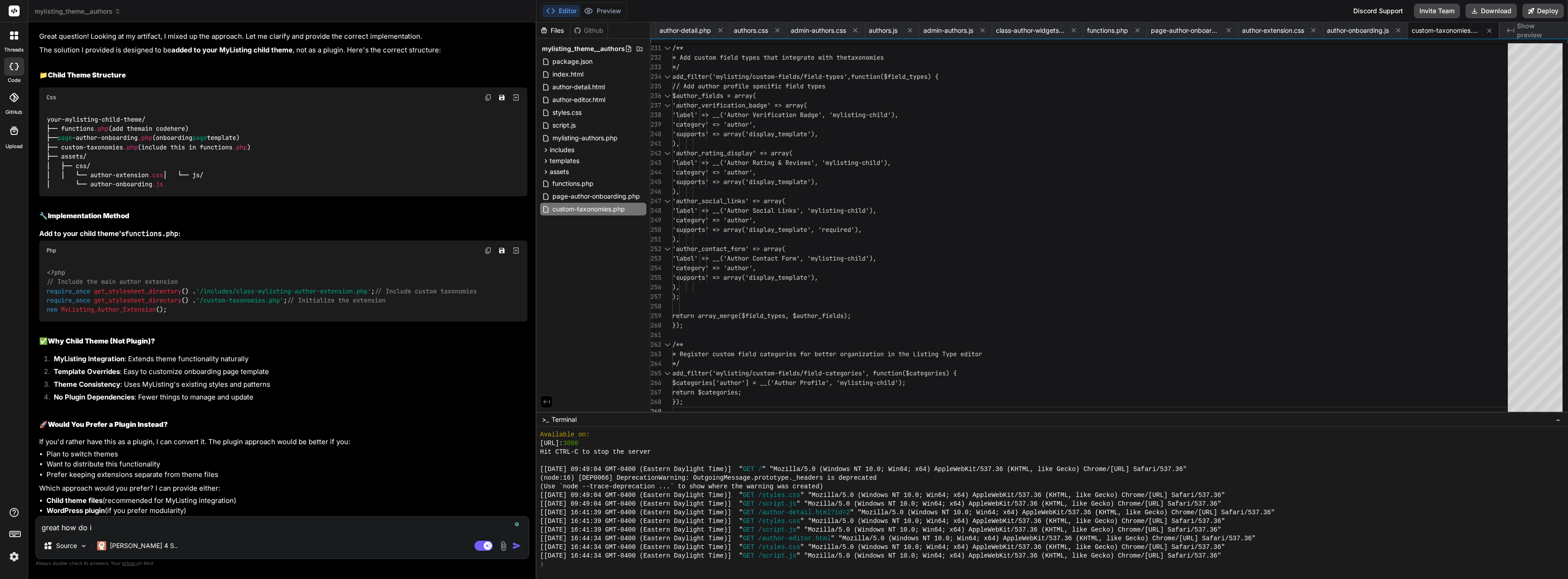
type textarea "x"
type textarea "great how do i u"
type textarea "x"
type textarea "great how do i [GEOGRAPHIC_DATA]"
type textarea "x"
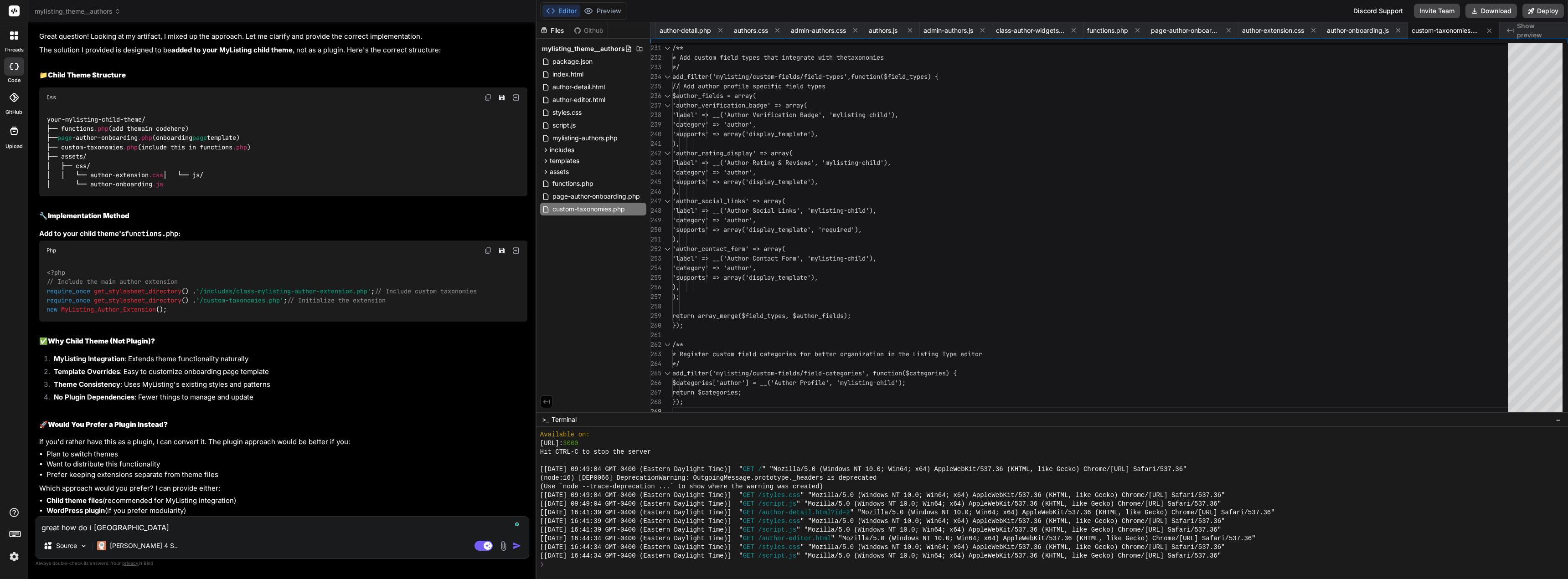
type textarea "great how do i use"
type textarea "x"
type textarea "great how do i use,"
type textarea "x"
type textarea "great how do i use,"
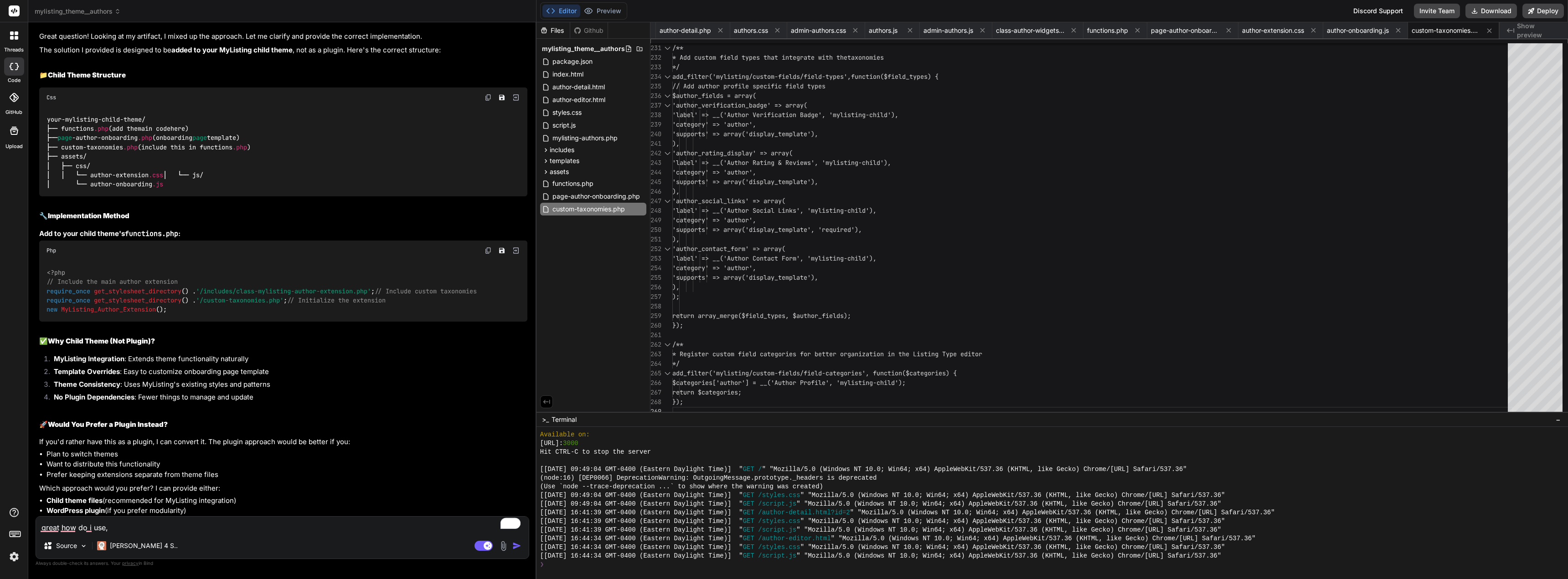
type textarea "x"
type textarea "great how do i use, d"
type textarea "x"
type textarea "great how do i use, do"
type textarea "x"
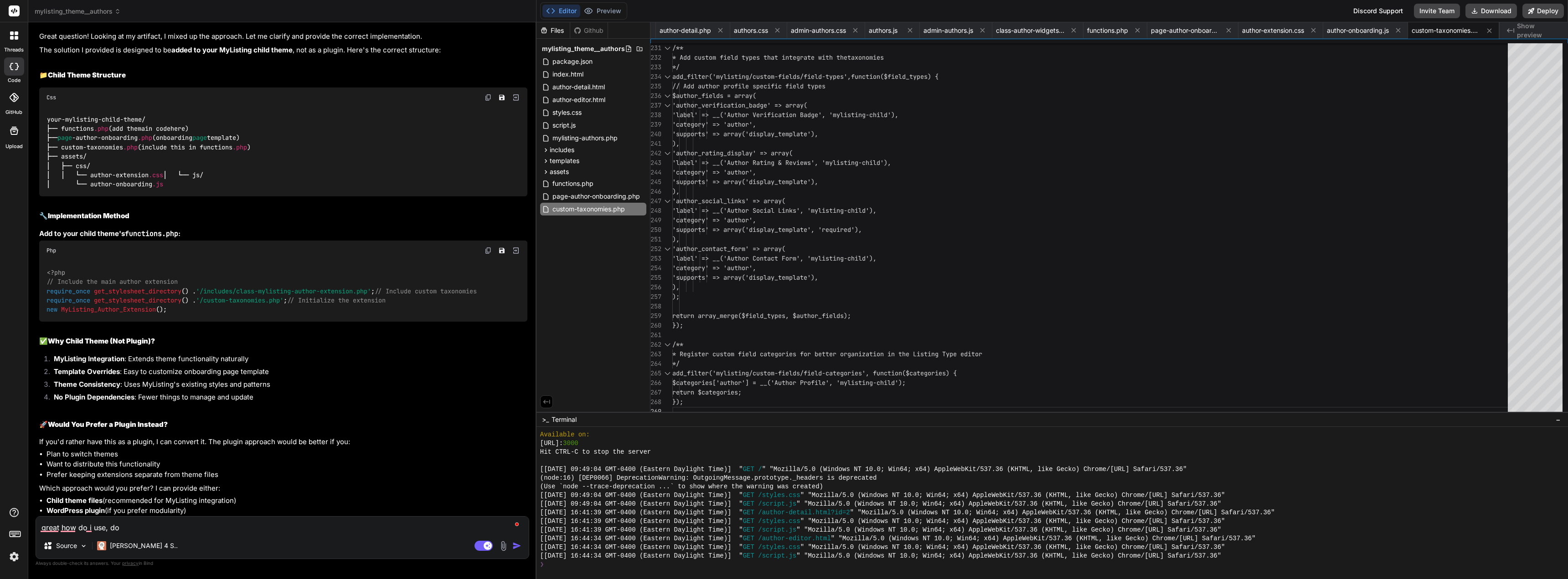
type textarea "great how do i use, do"
type textarea "x"
type textarea "great how do i use, do h"
type textarea "x"
type textarea "great how do i use, do ha"
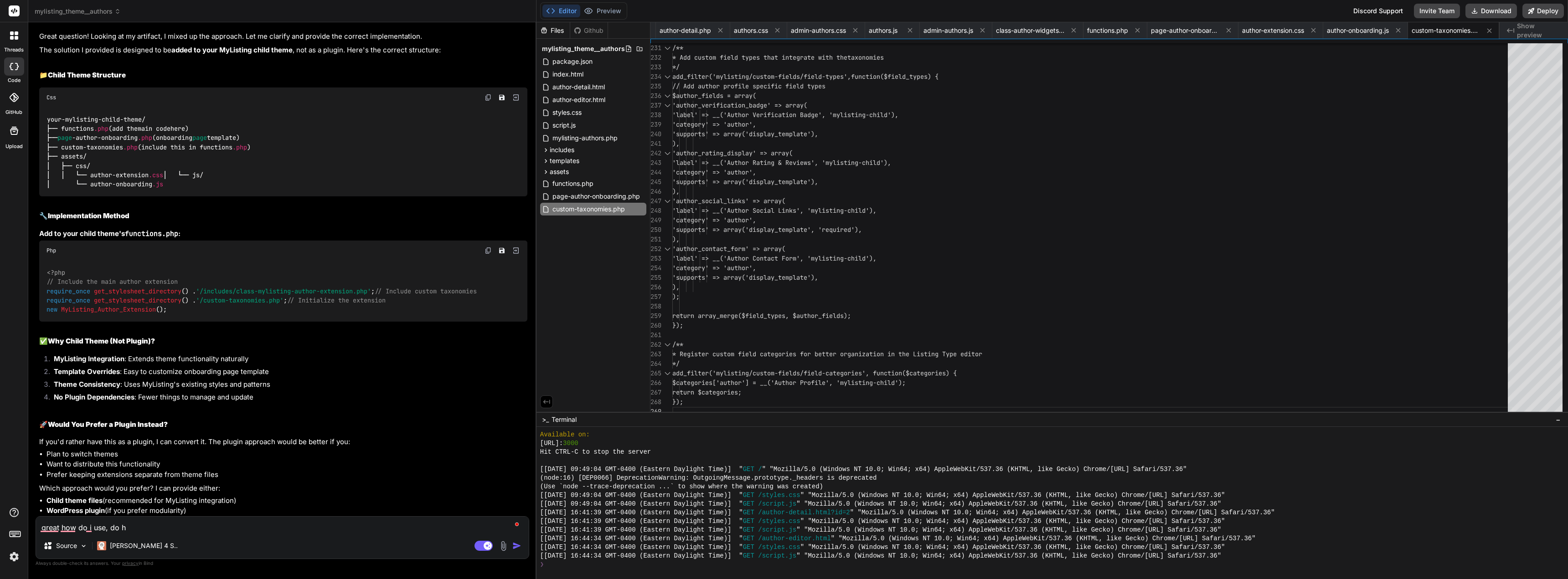
type textarea "x"
type textarea "great how do i use, do hav"
type textarea "x"
type textarea "great how do i use, do have"
type textarea "x"
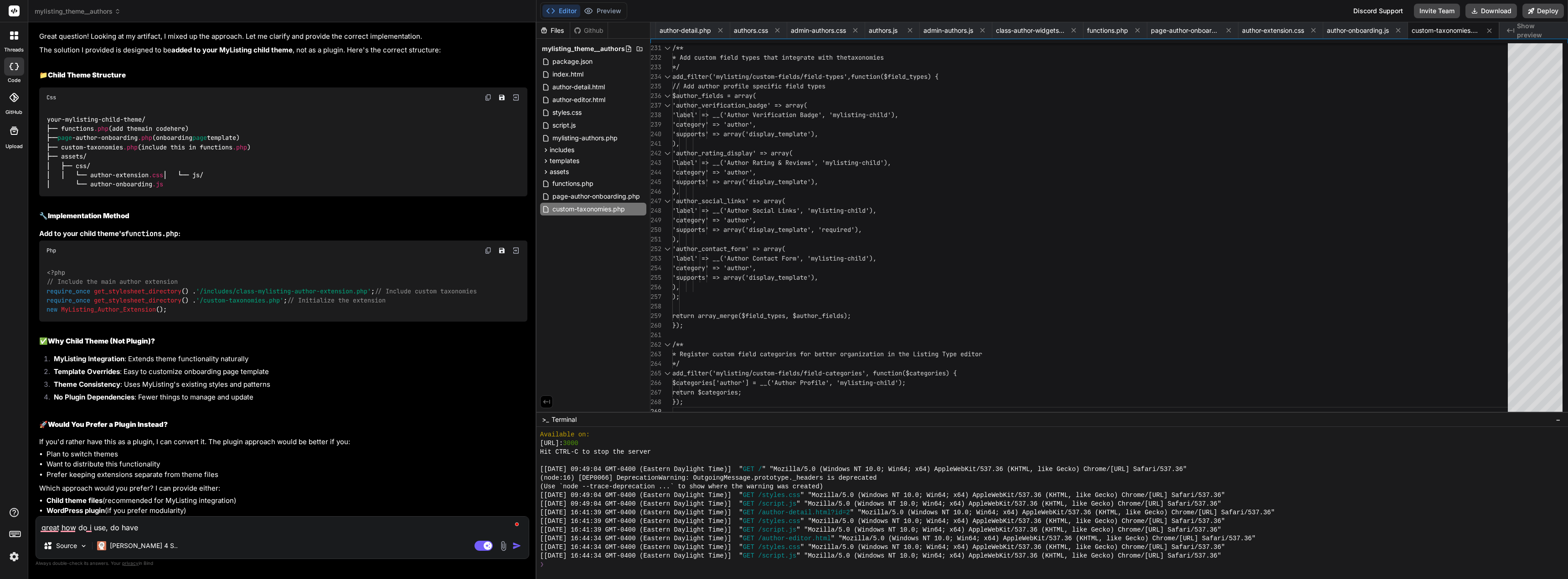
type textarea "great how do i use, do have"
type textarea "x"
type textarea "great how do i use, do have t"
type textarea "x"
type textarea "great how do i use, do have to"
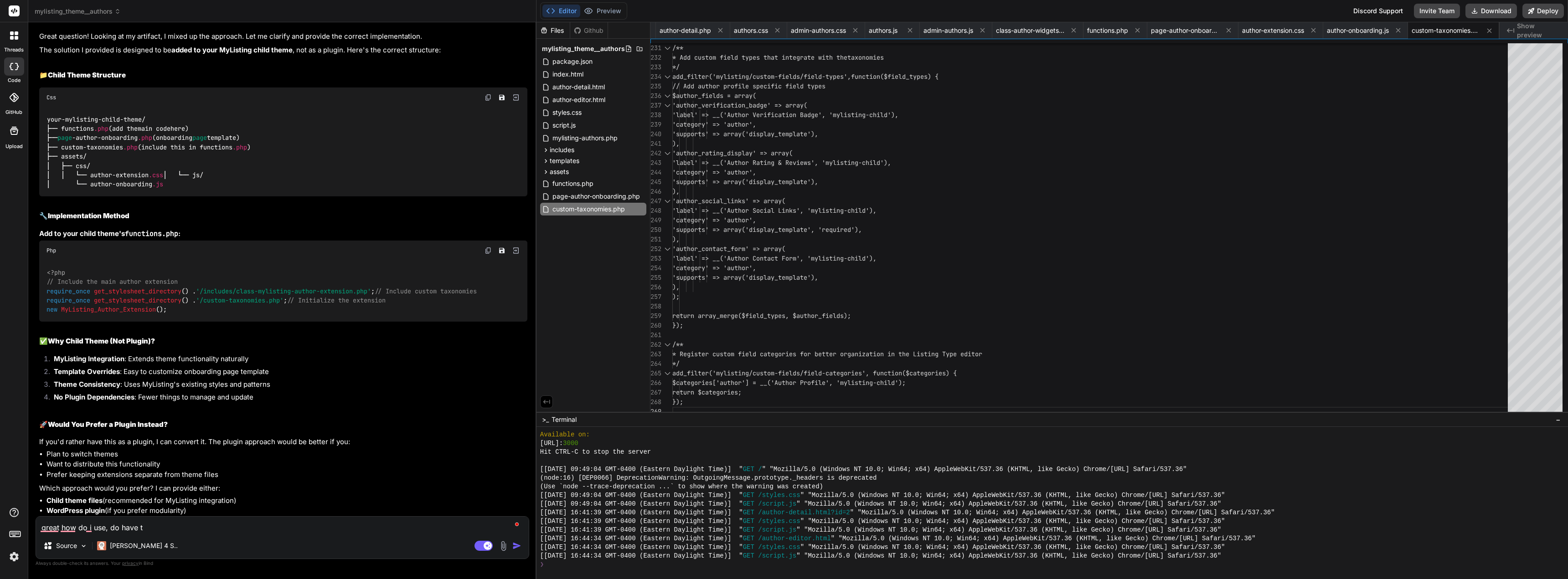
type textarea "x"
type textarea "great how do i use, do have to"
type textarea "x"
type textarea "great how do i use, do have to"
type textarea "x"
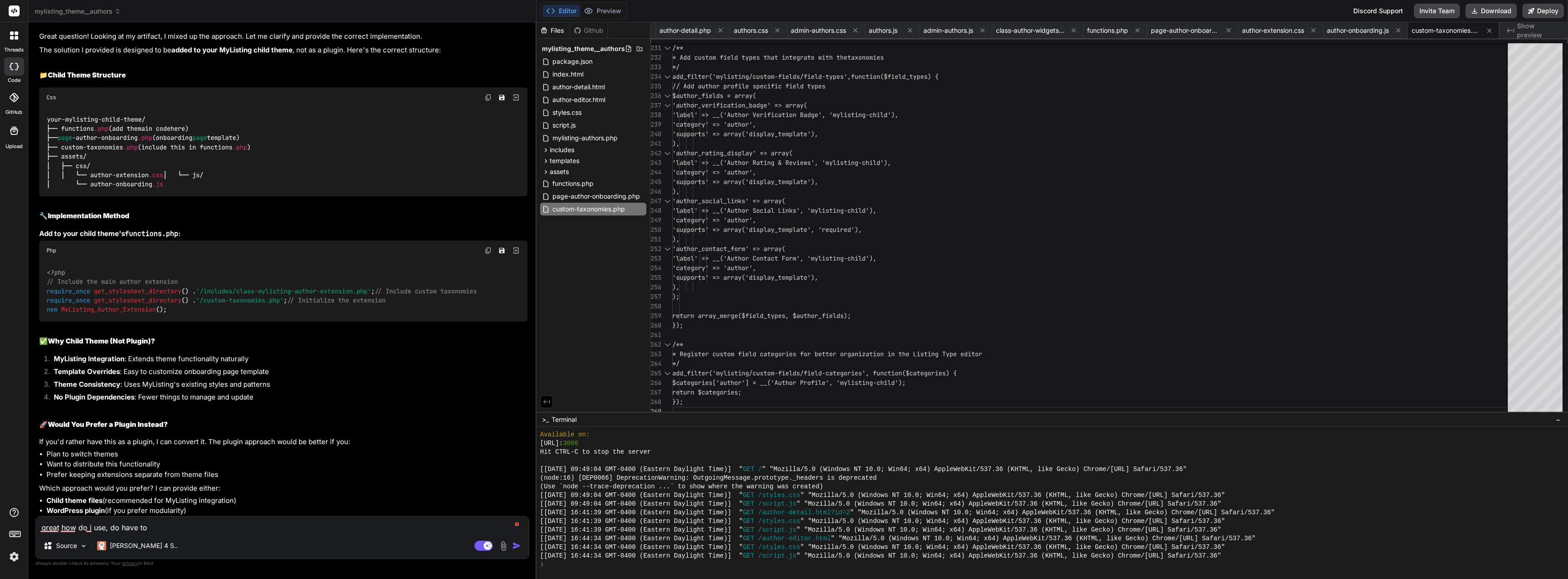
type textarea "great how do i use, do have to"
type textarea "x"
type textarea "great how do i use, do have to c"
type textarea "x"
type textarea "great how do i use, do have to cr"
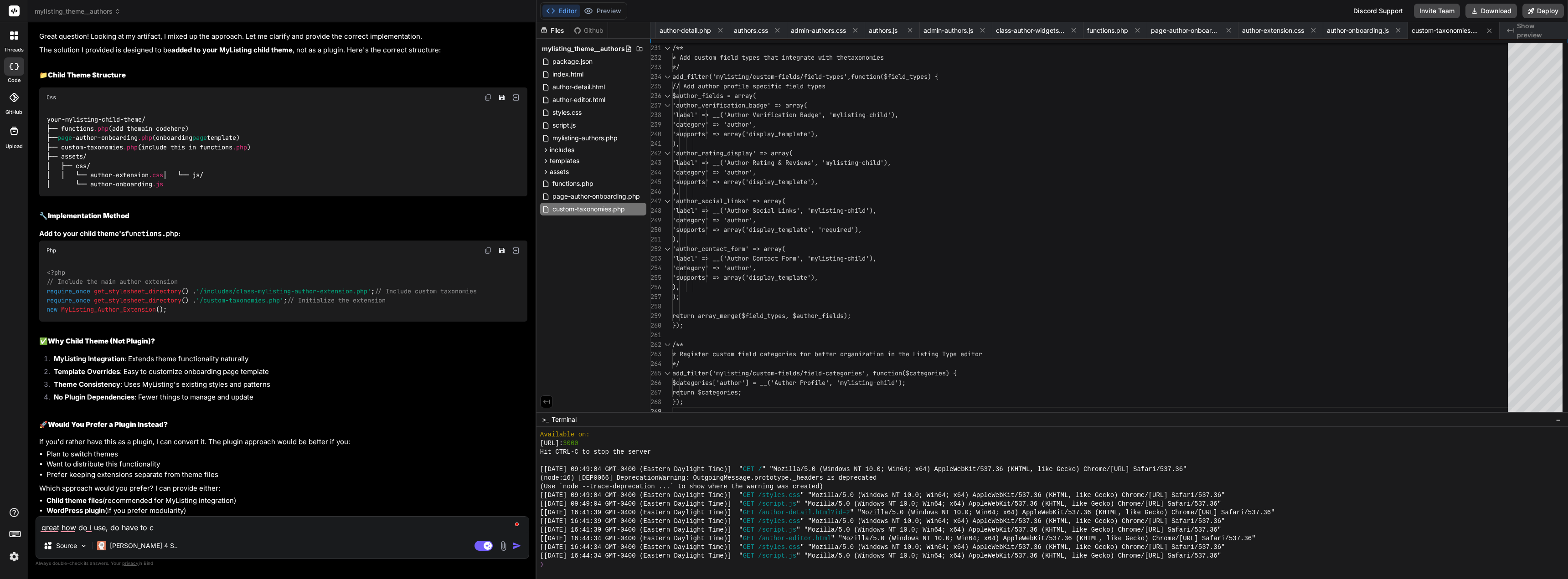
type textarea "x"
type textarea "great how do i use, do have to crr"
type textarea "x"
type textarea "great how do i use, do have to cr"
type textarea "x"
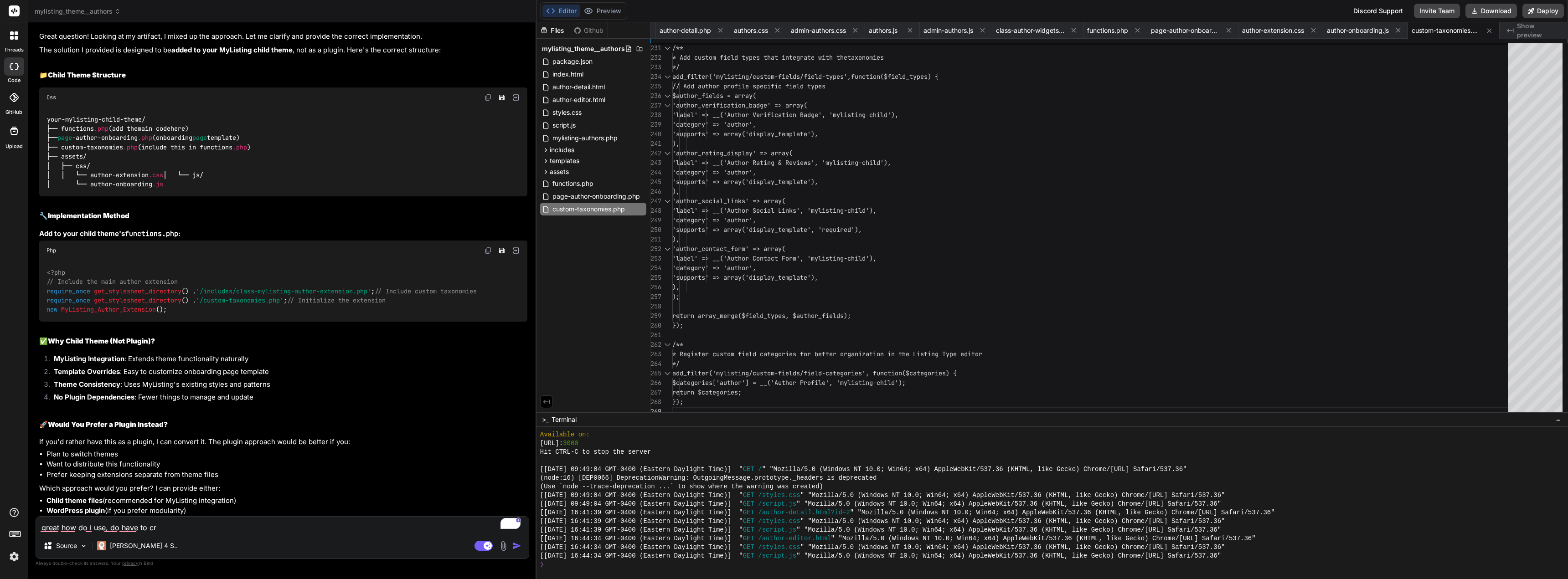
type textarea "great how do i use, do have to c"
type textarea "x"
type textarea "great how do i use, do have to"
type textarea "x"
type textarea "great how do i use, do have to"
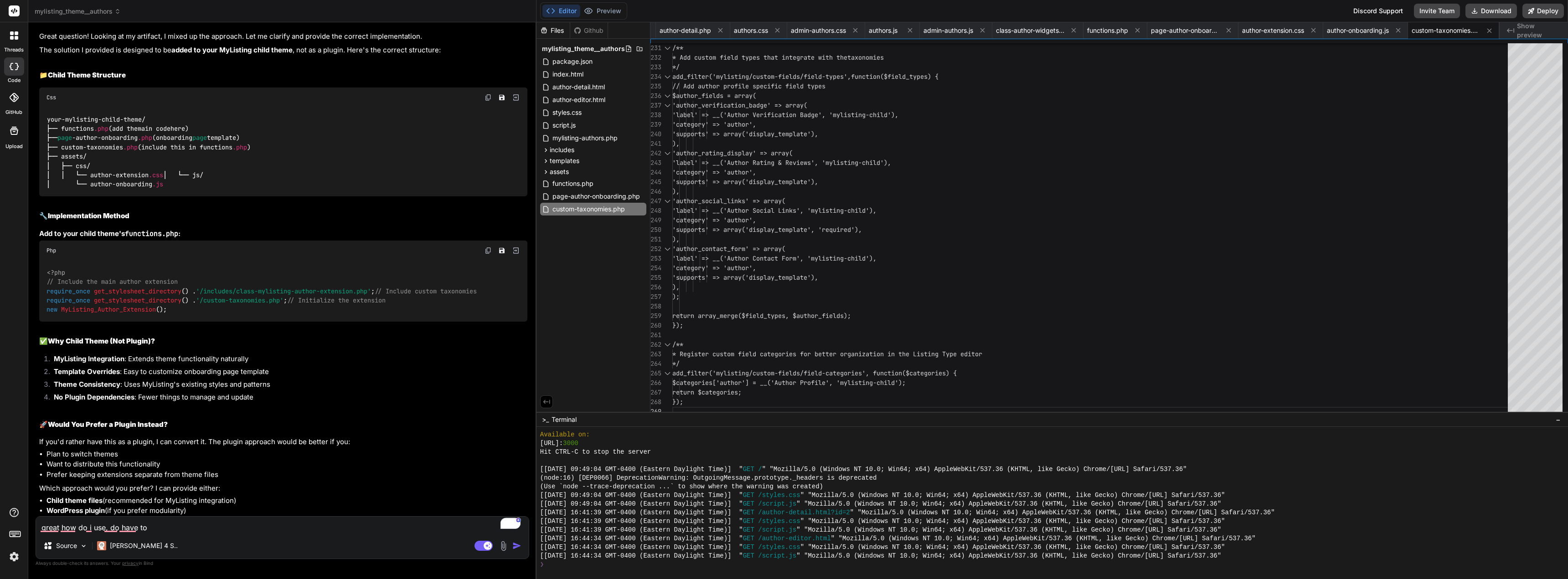
type textarea "x"
type textarea "great how do i use, do have t"
type textarea "x"
type textarea "great how do i use, do have"
type textarea "x"
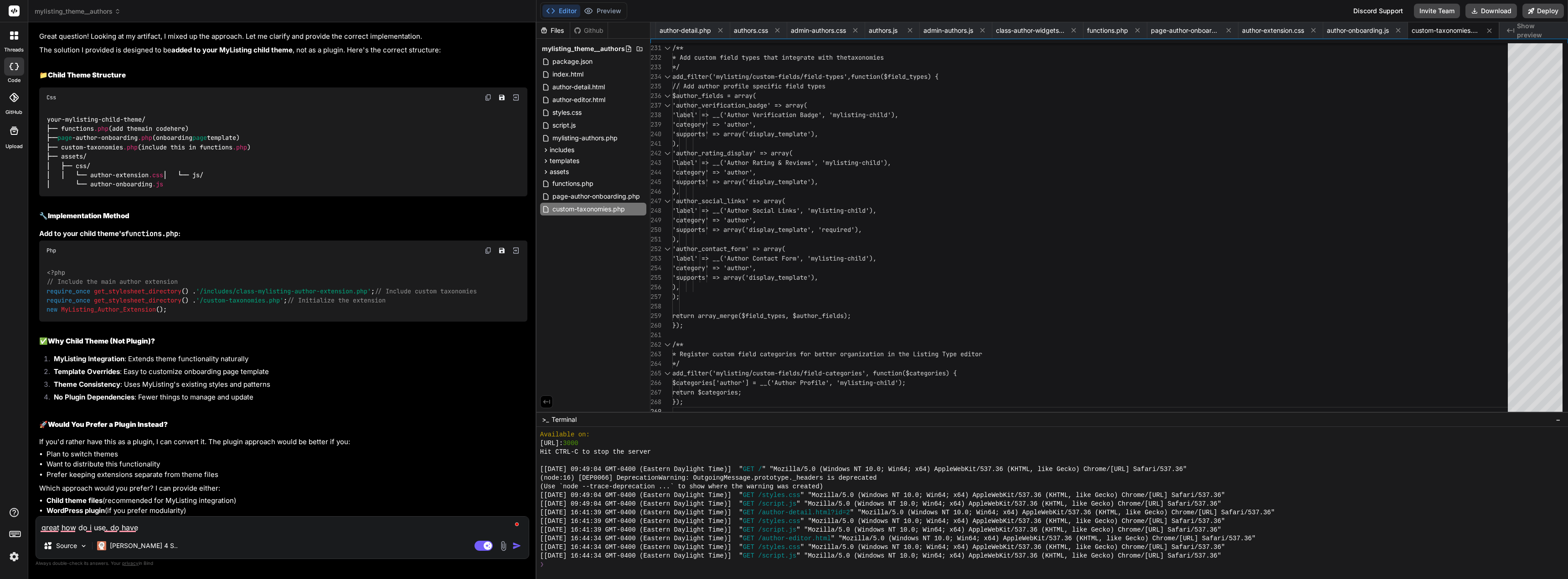
type textarea "great how do i use, do have"
type textarea "x"
type textarea "great how do i use, do hav"
type textarea "x"
type textarea "great how do i use, do ha"
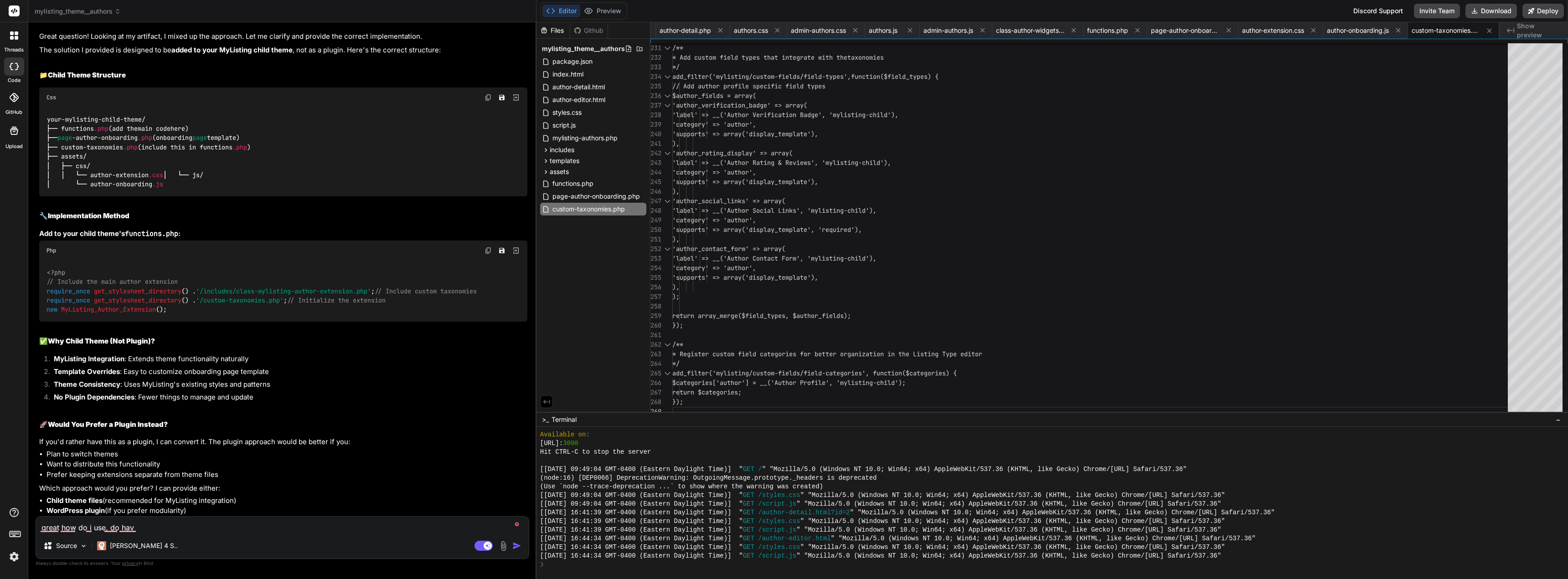
type textarea "x"
type textarea "great how do i use, do h"
type textarea "x"
type textarea "great how do i use, do"
type textarea "x"
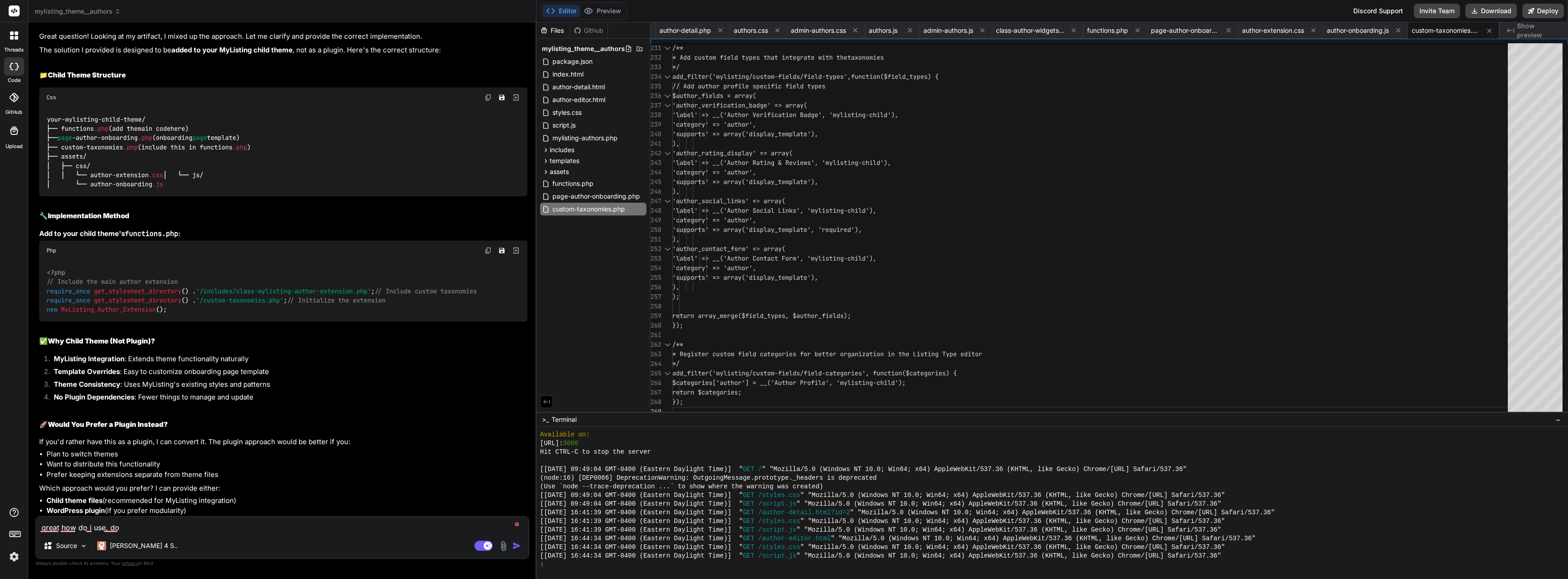
type textarea "great how do i use, do"
type textarea "x"
type textarea "great how do i use, d"
type textarea "x"
type textarea "great how do i use,"
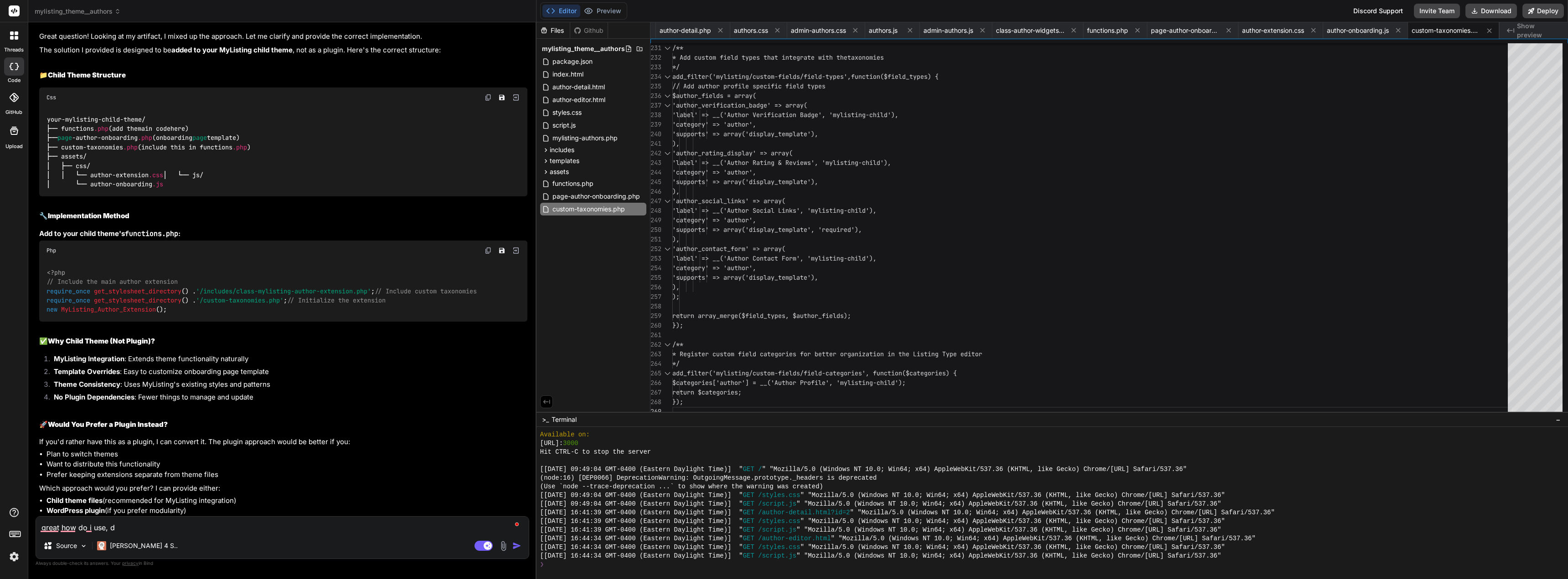
type textarea "x"
type textarea "great how do i use, h"
type textarea "x"
type textarea "great how do i use, ho"
type textarea "x"
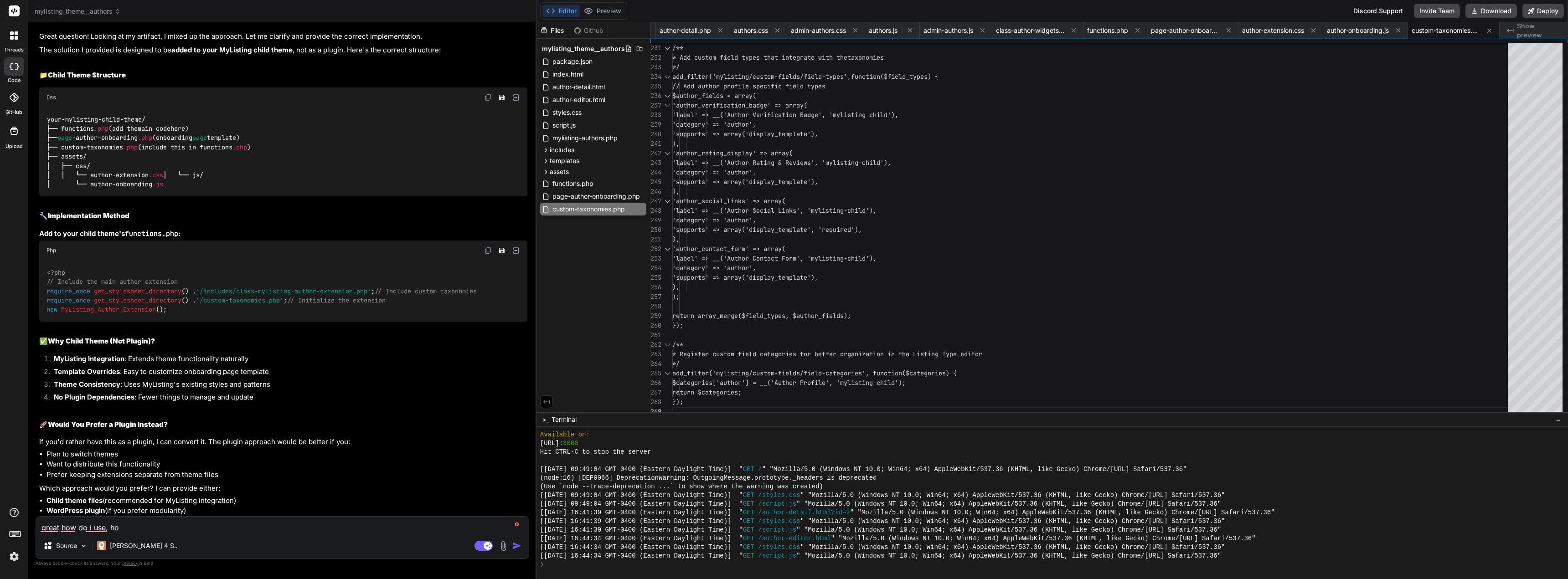
type textarea "great how do i use, h"
type textarea "x"
type textarea "great how do i use,"
type textarea "x"
type textarea "great how do i use,"
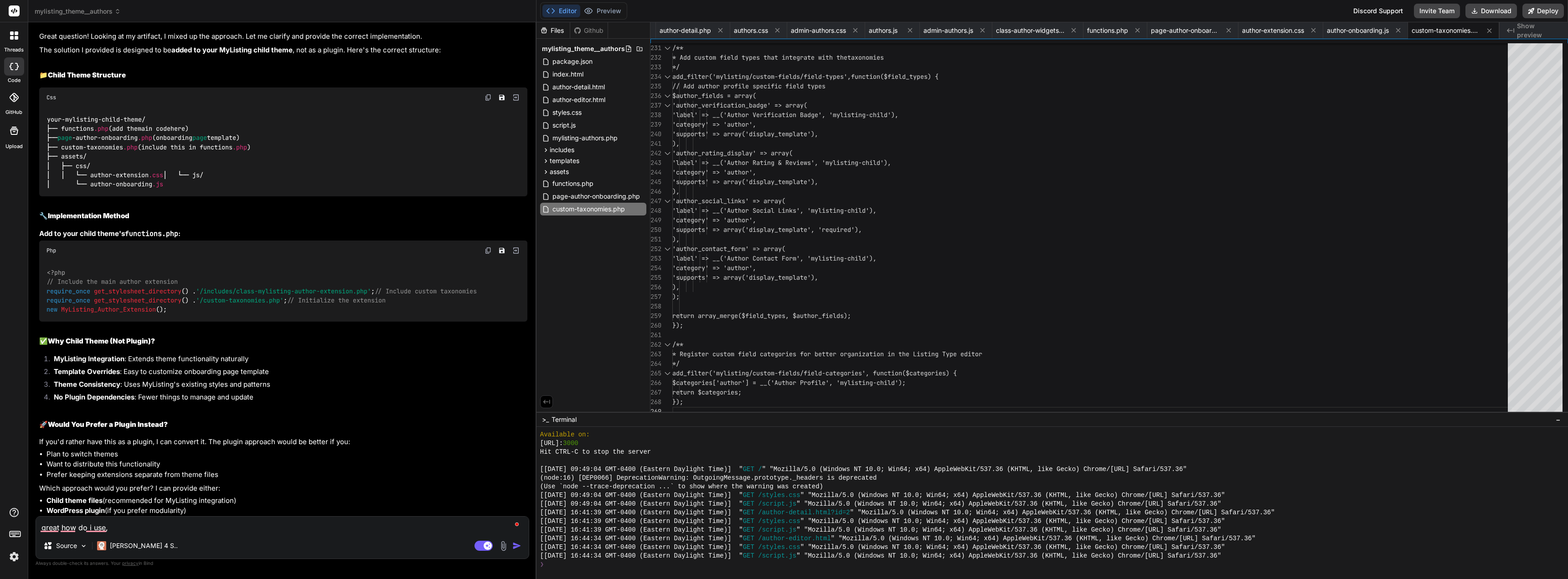
type textarea "x"
type textarea "great how do i use, w"
type textarea "x"
type textarea "great how do i use, wh"
type textarea "x"
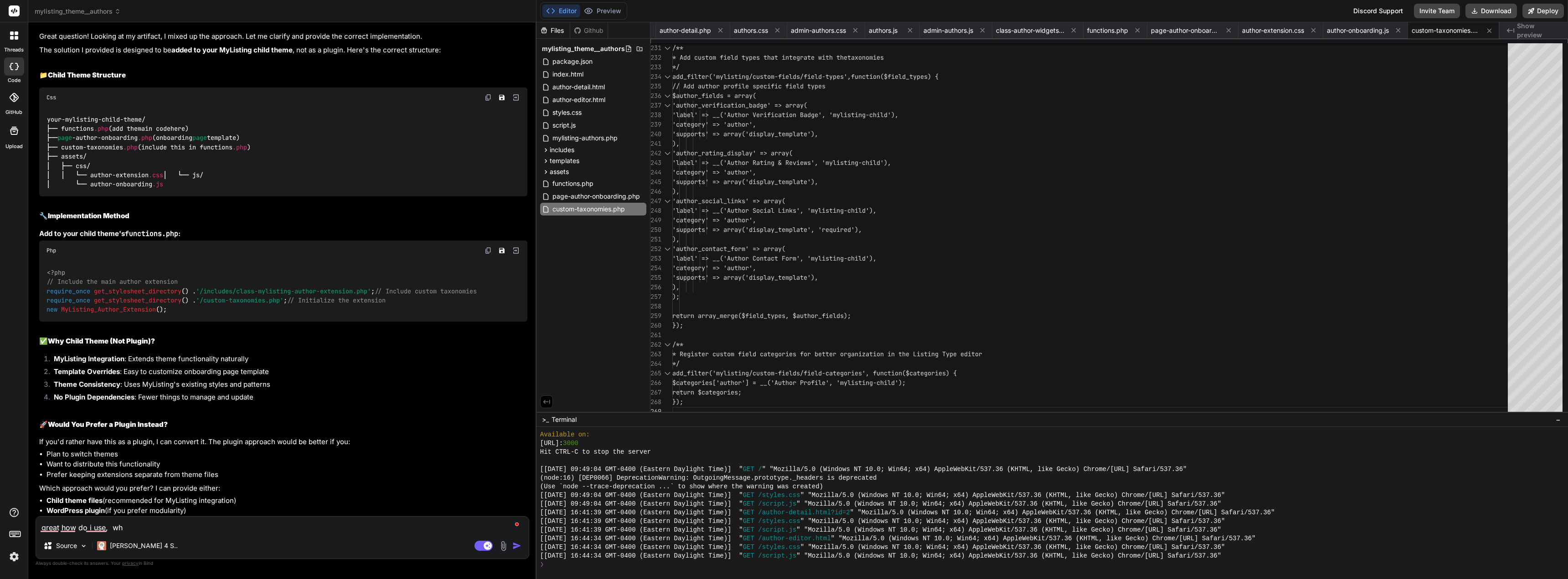
type textarea "great how do i use, whe"
type textarea "x"
type textarea "great how do i use, wher"
type textarea "x"
type textarea "great how do i use, where"
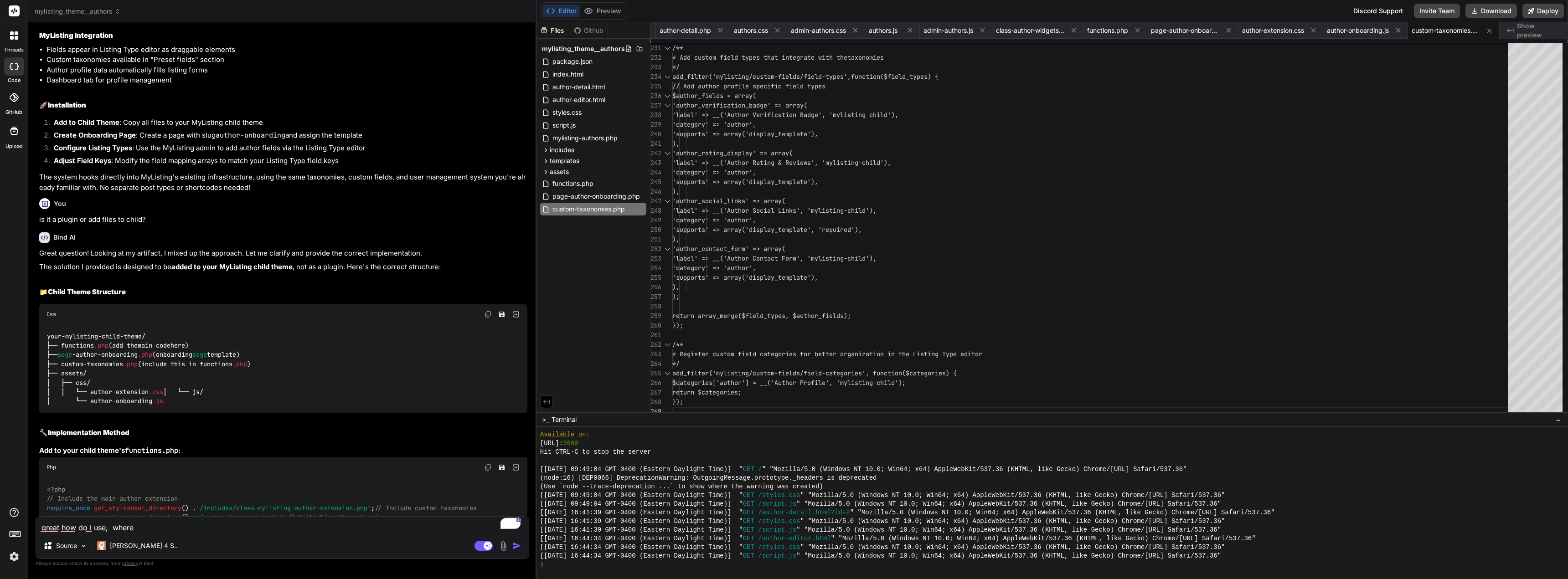
scroll to position [4634, 0]
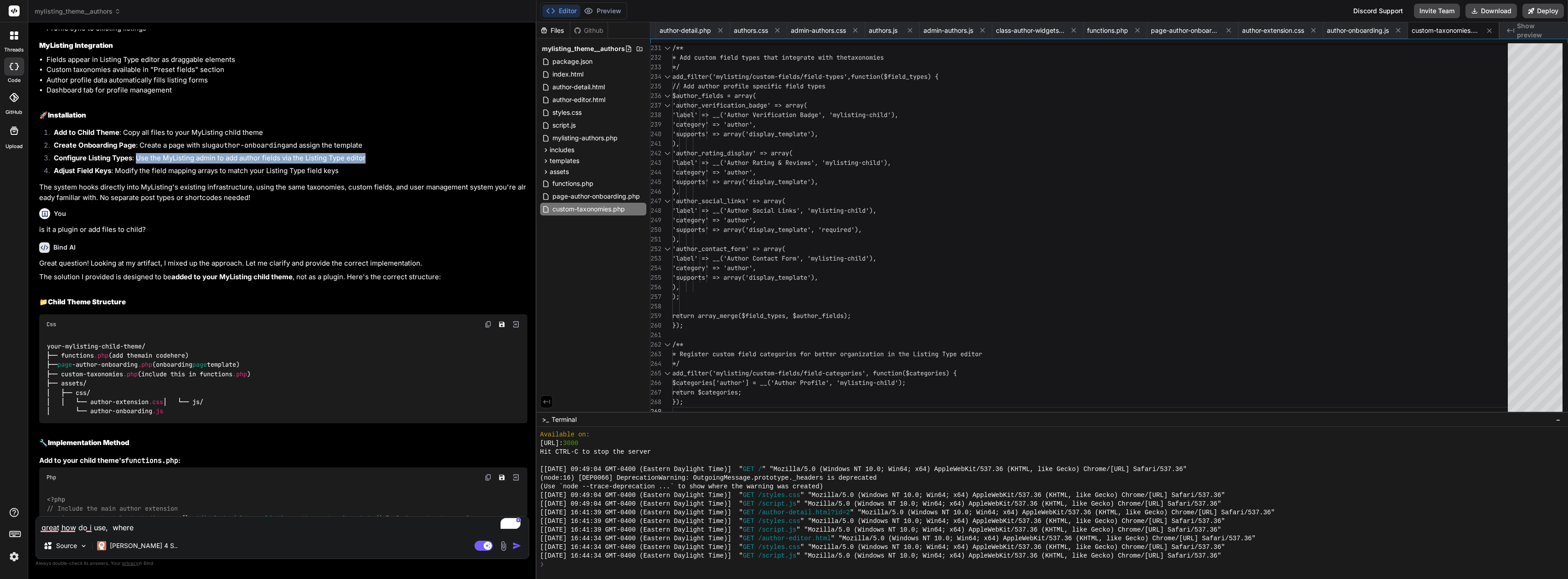
drag, startPoint x: 377, startPoint y: 156, endPoint x: 139, endPoint y: 161, distance: 238.1
click at [139, 161] on li "Configure Listing Types : Use the MyListing admin to add author fields via the …" at bounding box center [287, 160] width 481 height 12
copy li "Use the MyListing admin to add author fields via the Listing Type editor"
click at [189, 527] on textarea "great how do i use, where" at bounding box center [282, 525] width 493 height 16
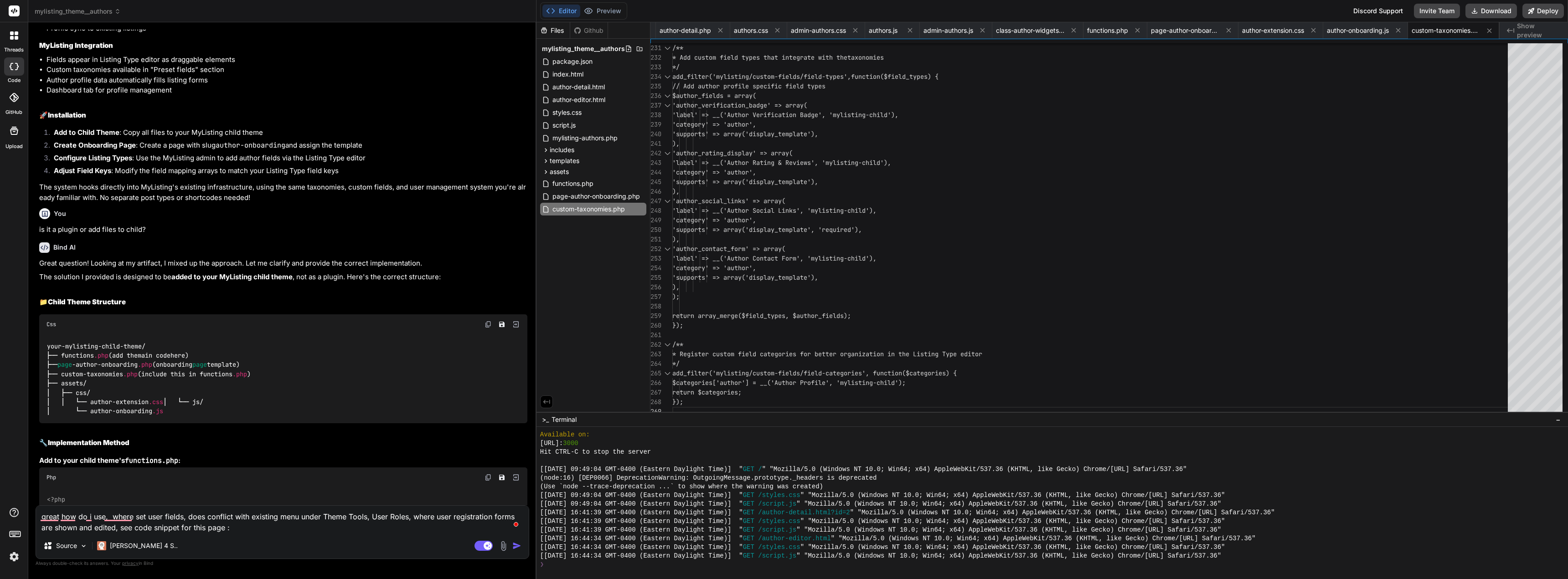
paste textarea "<div class="role-settings"><h2> Customer <span>Main Account Type</span></h2> <d…"
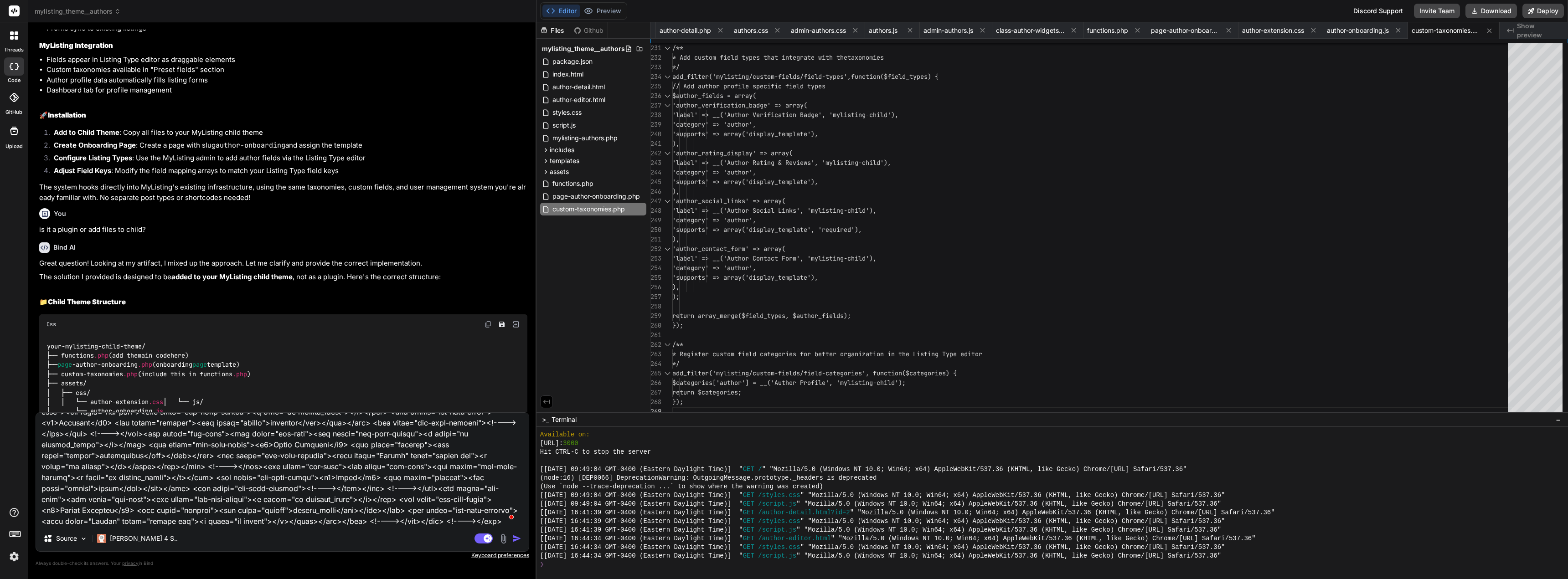
click at [515, 539] on img "button" at bounding box center [517, 539] width 9 height 9
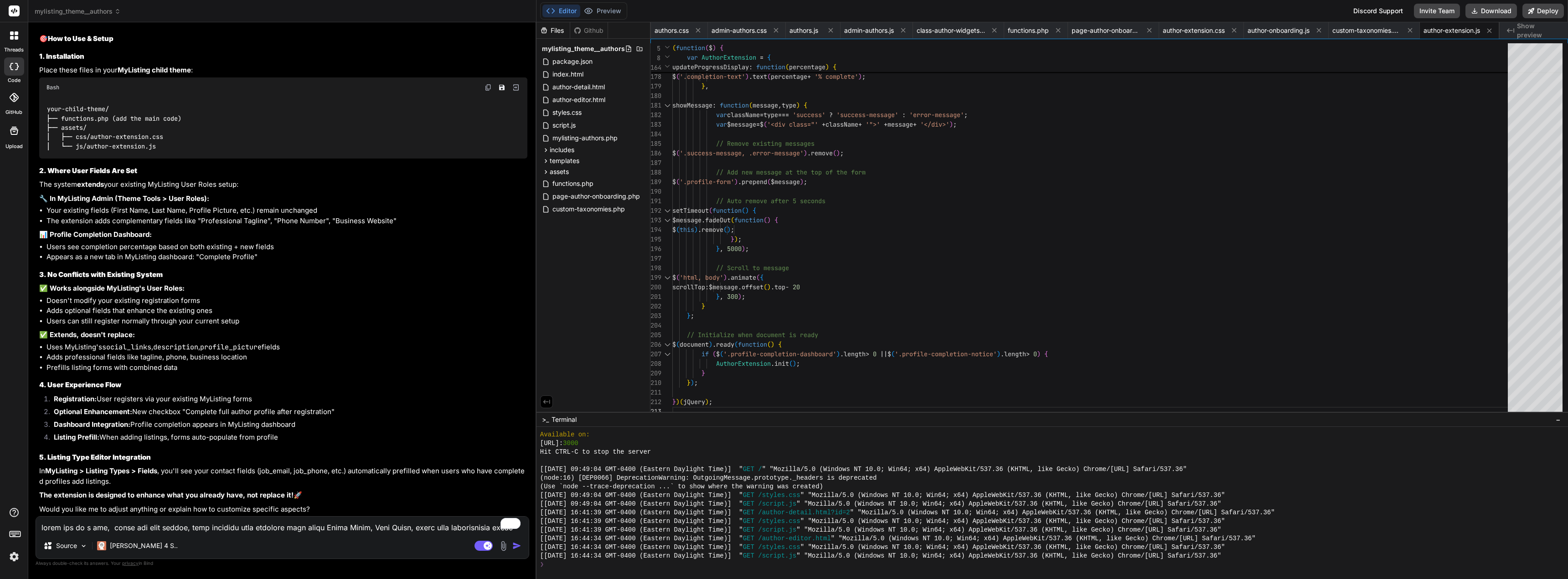
scroll to position [5885, 0]
click at [79, 526] on textarea "To enrich screen reader interactions, please activate Accessibility in Grammarl…" at bounding box center [282, 525] width 493 height 16
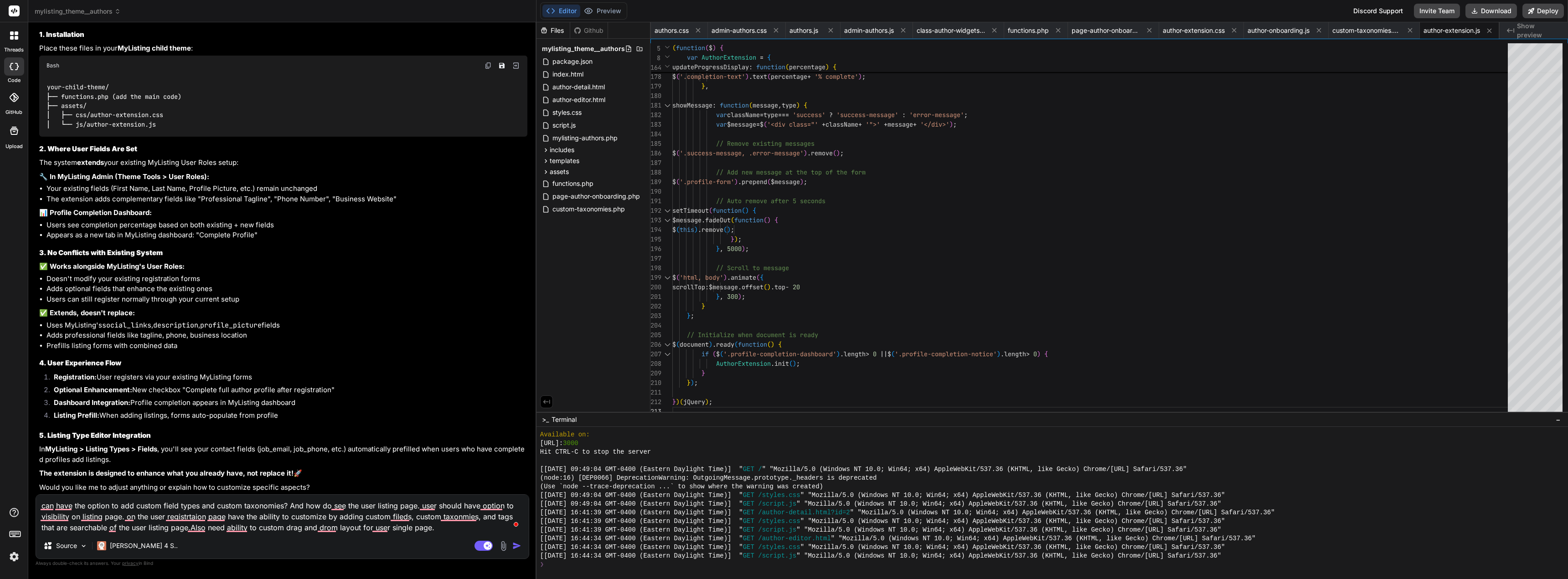
click at [43, 527] on textarea "can have the option to add custom field types and custom taxonomies? And how do…" at bounding box center [282, 514] width 493 height 38
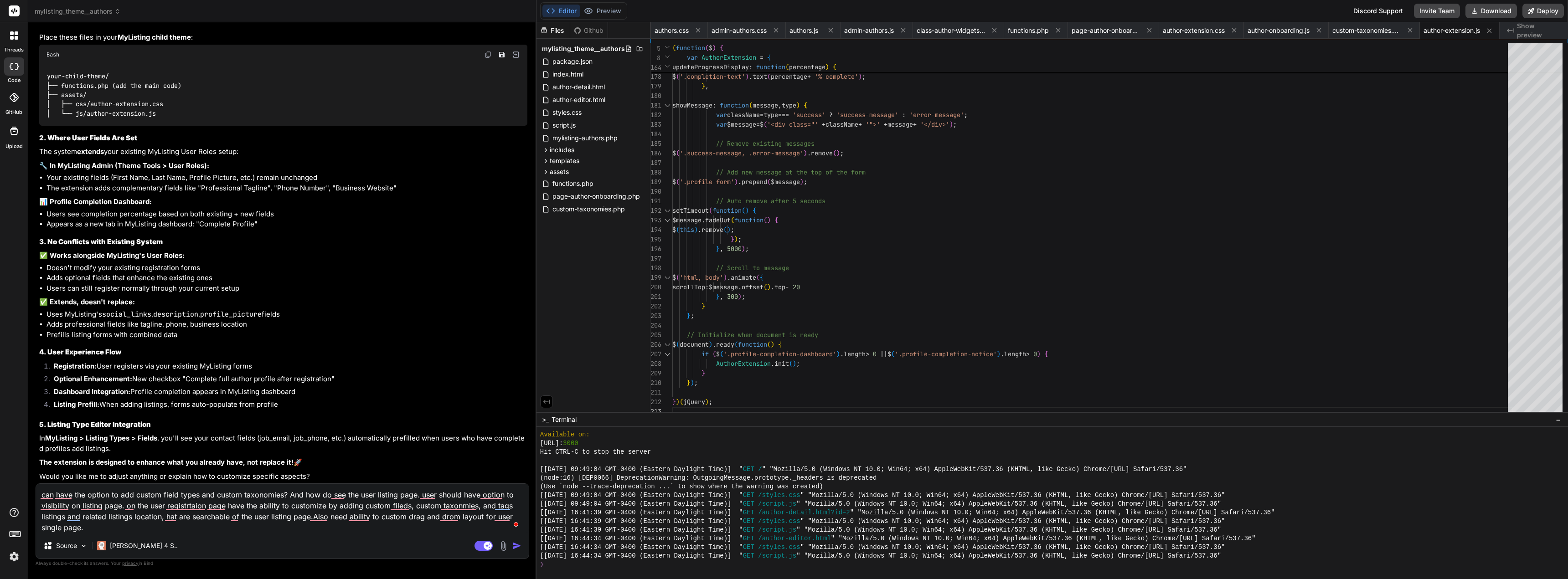
drag, startPoint x: 426, startPoint y: 532, endPoint x: 422, endPoint y: 527, distance: 6.4
click at [426, 532] on textarea "can have the option to add custom field types and custom taxonomies? And how do…" at bounding box center [282, 509] width 493 height 50
click at [415, 509] on textarea "can have the option to add custom field types and custom taxonomies? And how do…" at bounding box center [282, 509] width 493 height 50
click at [519, 544] on img "button" at bounding box center [517, 546] width 9 height 9
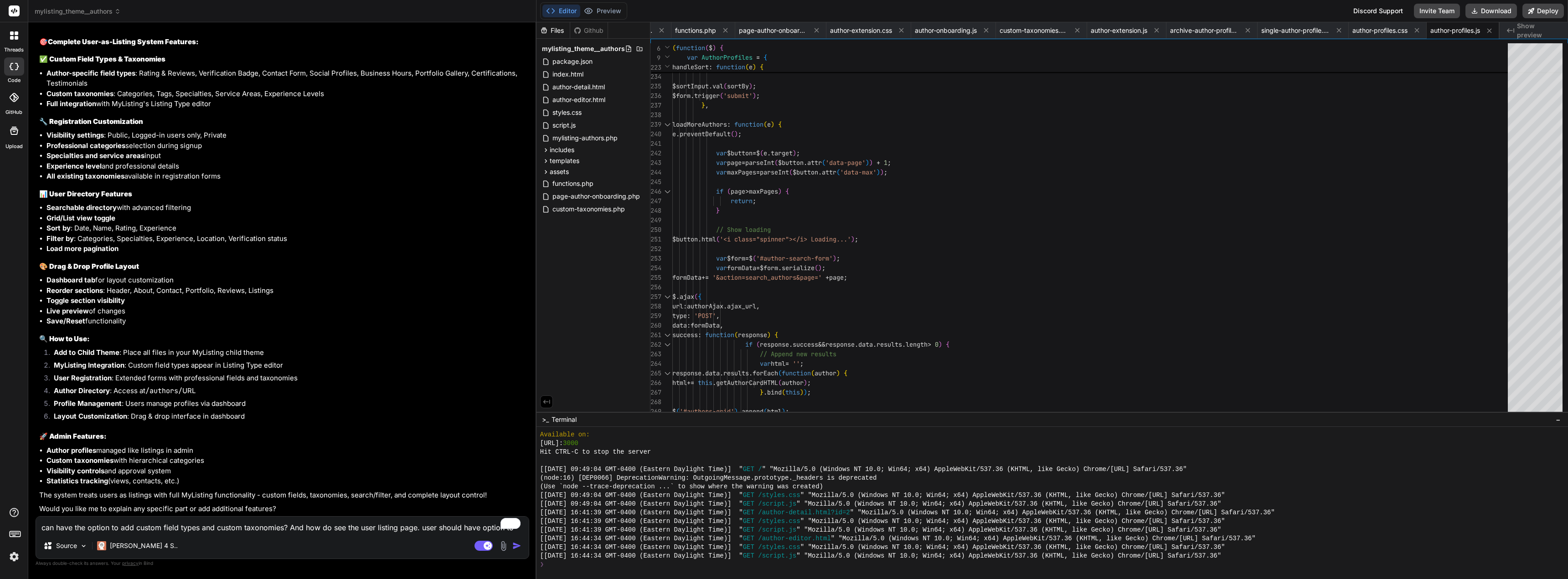
scroll to position [6589, 0]
click at [235, 528] on textarea "can have the option to add custom field types and custom taxonomies? And how do…" at bounding box center [282, 525] width 493 height 16
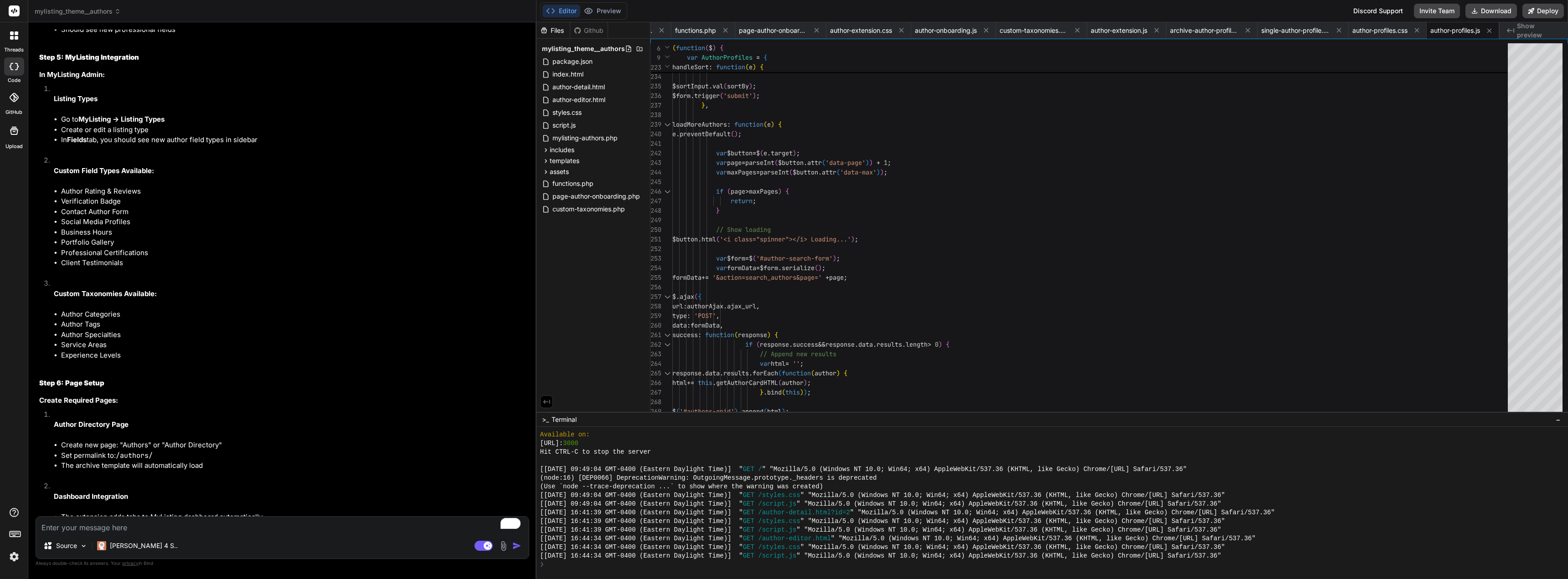
scroll to position [8394, 0]
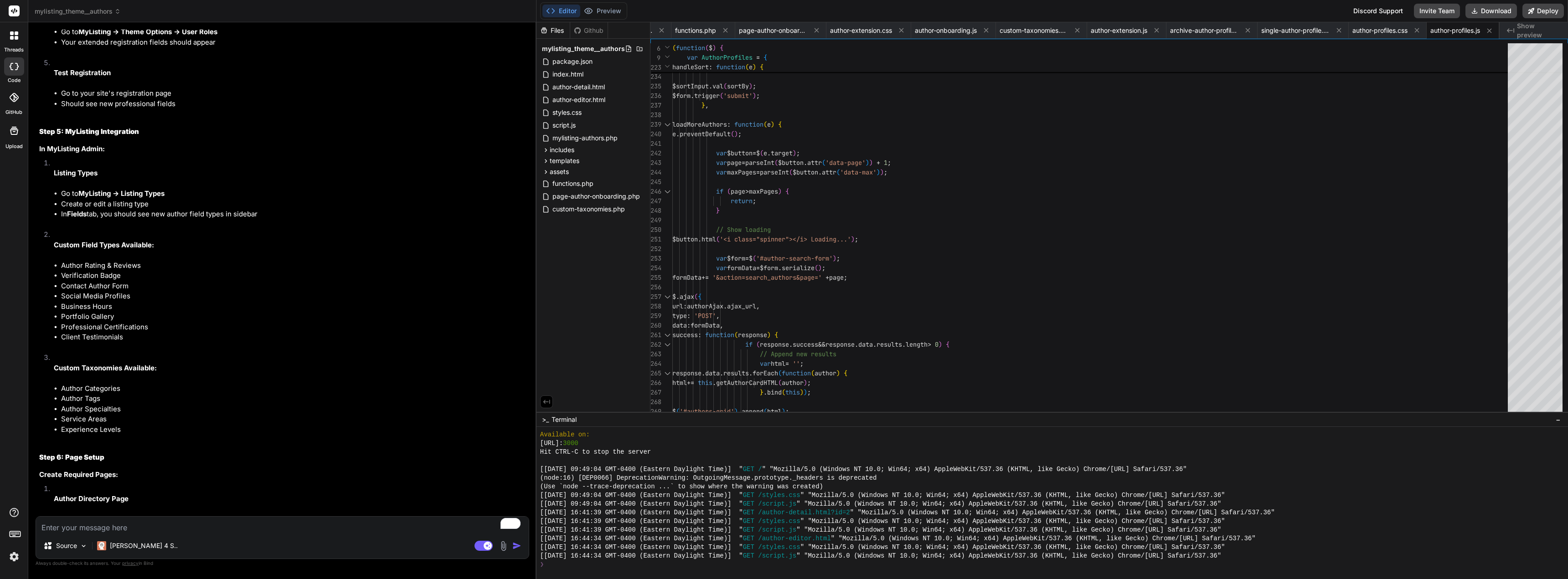
click at [153, 520] on textarea "To enrich screen reader interactions, please activate Accessibility in Grammarl…" at bounding box center [282, 525] width 493 height 16
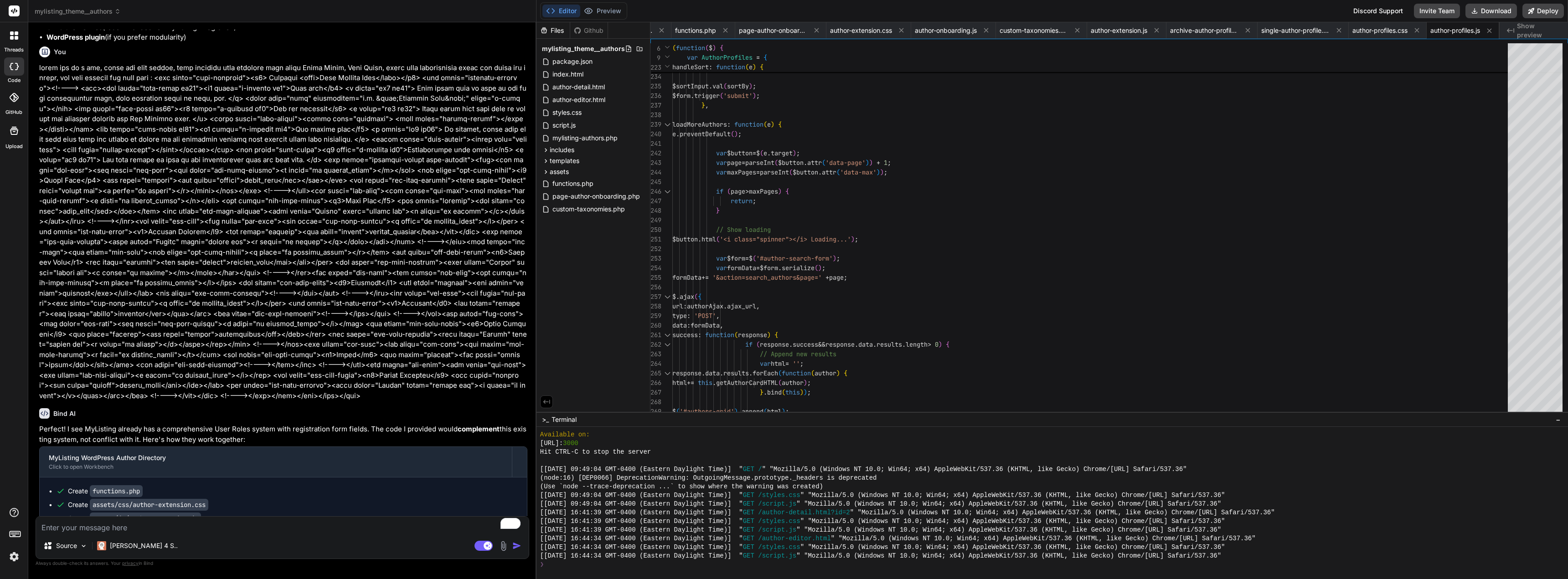
scroll to position [5340, 0]
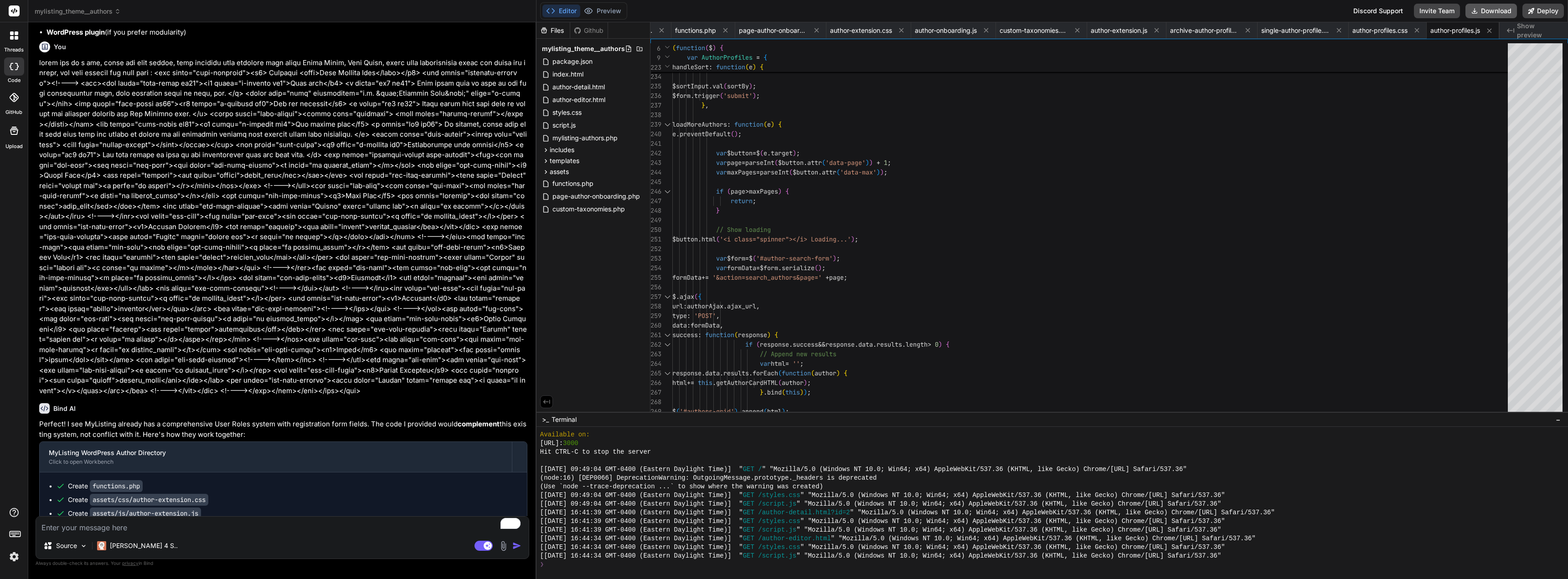
click at [1489, 11] on button "Download" at bounding box center [1491, 11] width 51 height 15
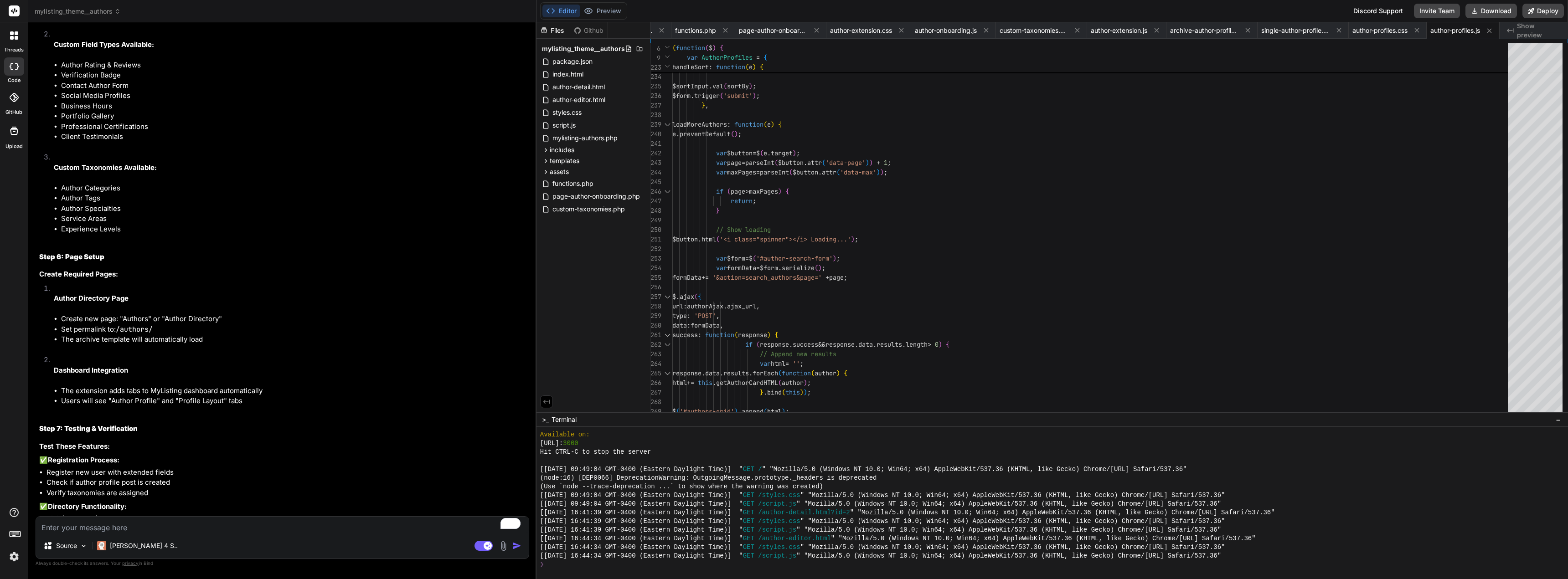
scroll to position [8622, 0]
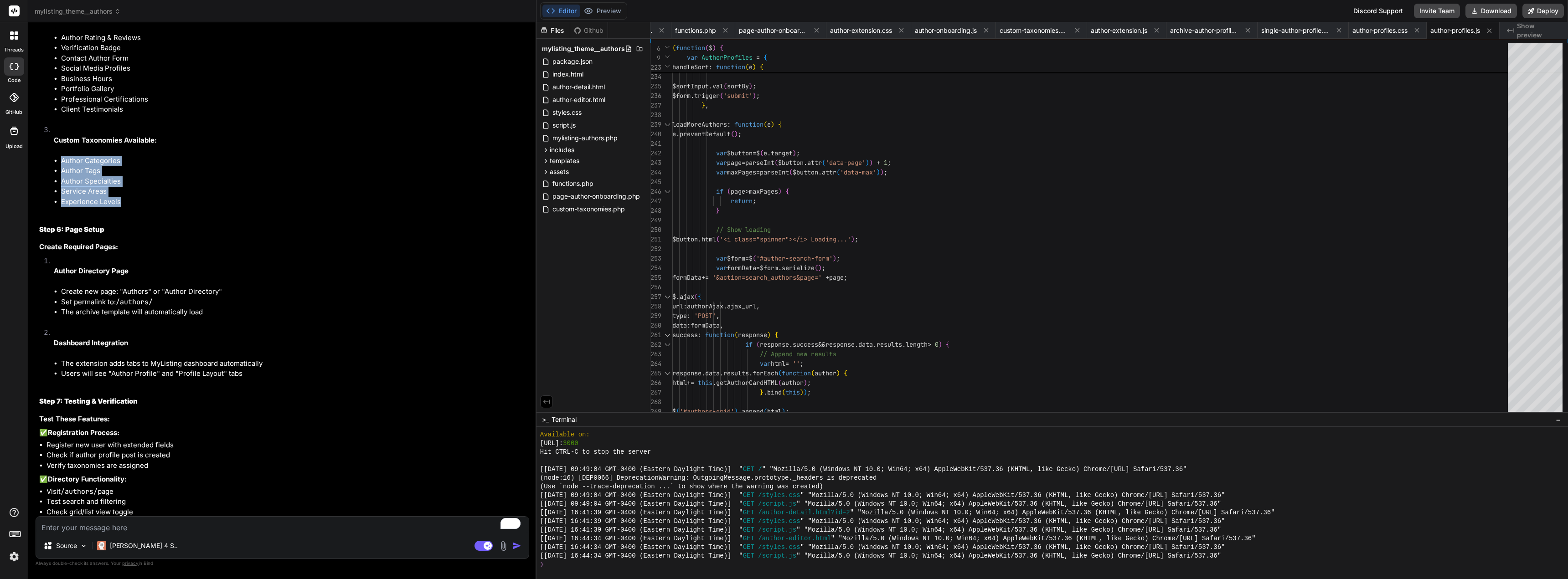
drag, startPoint x: 136, startPoint y: 324, endPoint x: 60, endPoint y: 278, distance: 88.8
click at [61, 208] on ul "Author Categories Author Tags Author Specialties Service Areas Experience Levels" at bounding box center [290, 181] width 474 height 51
copy ul "Author Categories Author Tags Author Specialties Service Areas Experience Levels"
click at [90, 529] on textarea "To enrich screen reader interactions, please activate Accessibility in Grammarl…" at bounding box center [282, 525] width 493 height 16
drag, startPoint x: 55, startPoint y: 261, endPoint x: 131, endPoint y: 321, distance: 96.8
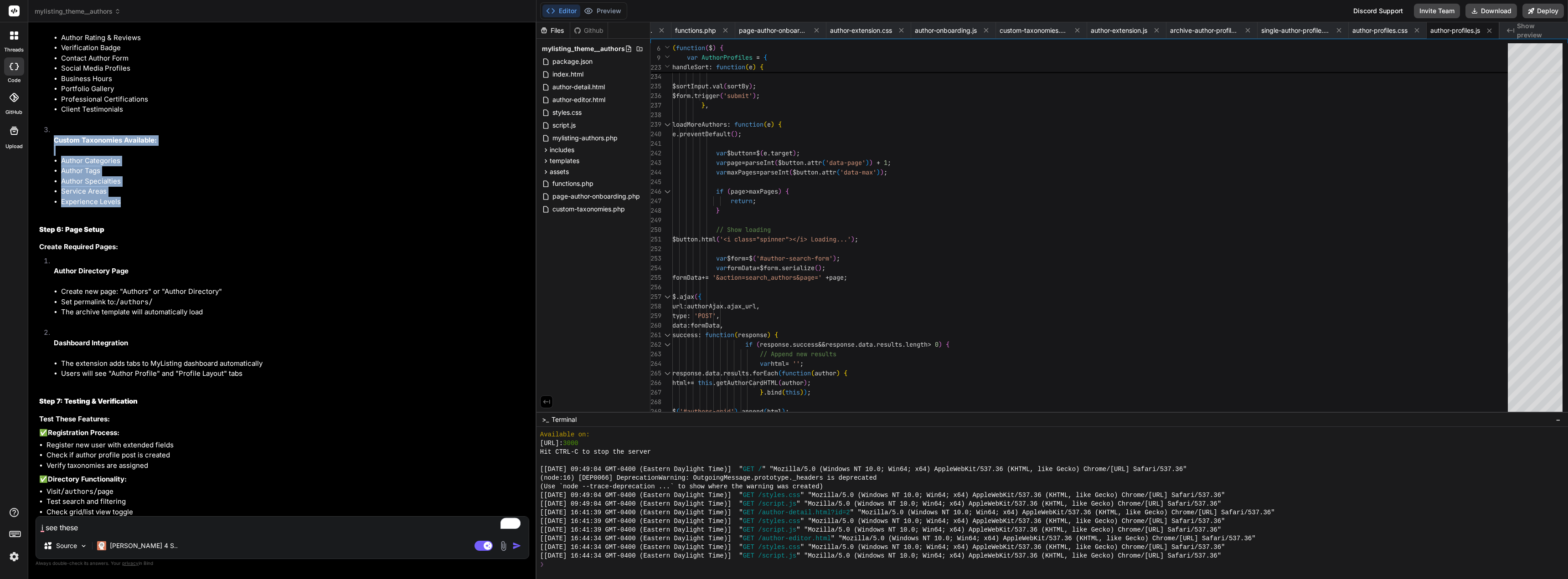
click at [131, 218] on li "Custom Taxonomies Available: Author Categories Author Tags Author Specialties S…" at bounding box center [287, 171] width 481 height 92
copy li "Custom Taxonomies Available: Author Categories Author Tags Author Specialties S…"
click at [129, 524] on textarea "i see these" at bounding box center [282, 525] width 493 height 16
paste textarea "Custom Taxonomies Available: Author Categories Author Tags Author Specialties S…"
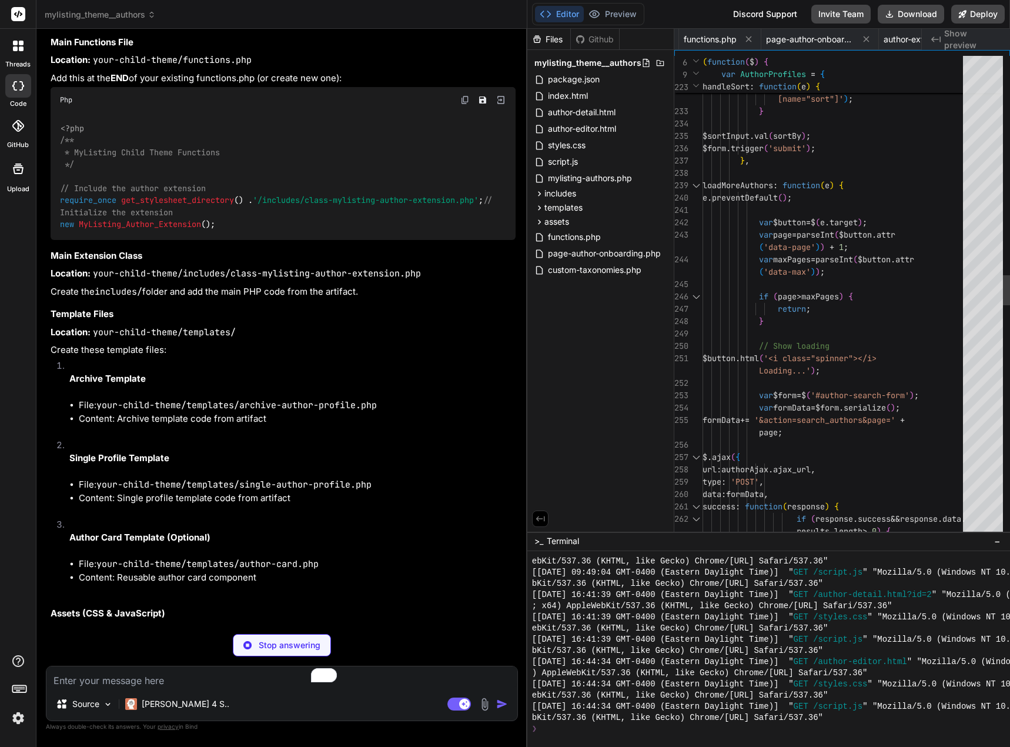
scroll to position [10173, 0]
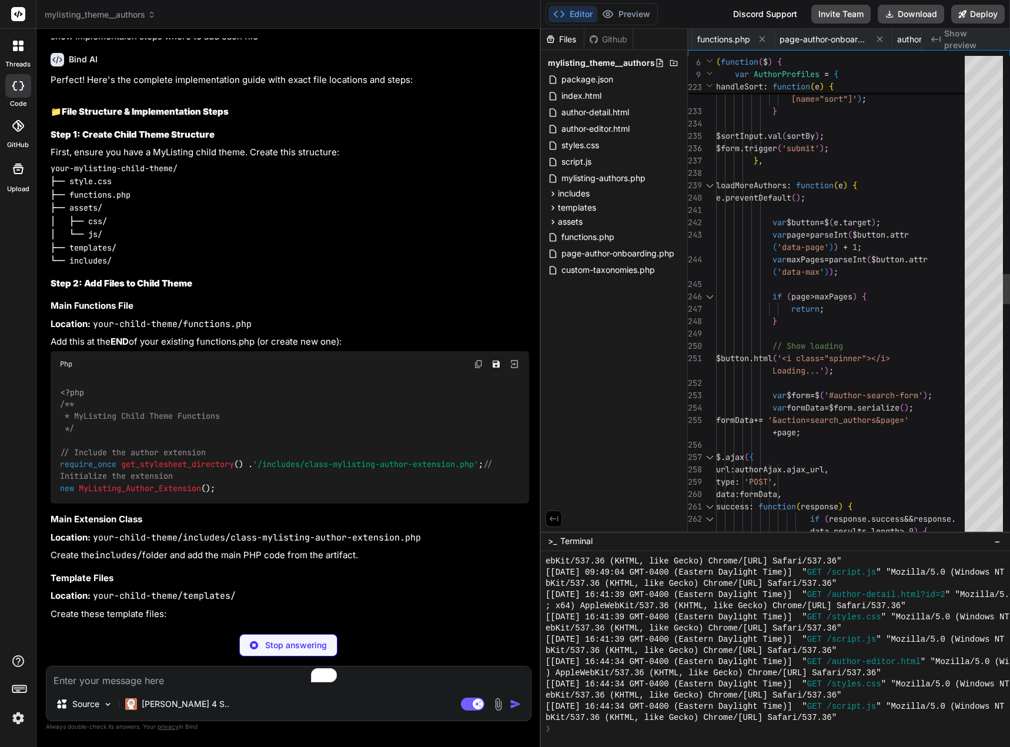
drag, startPoint x: 357, startPoint y: 223, endPoint x: 523, endPoint y: 221, distance: 166.4
click at [523, 221] on div "Bind AI Web Search Created with Pixso. Code Generator You how to create a authe…" at bounding box center [288, 388] width 505 height 718
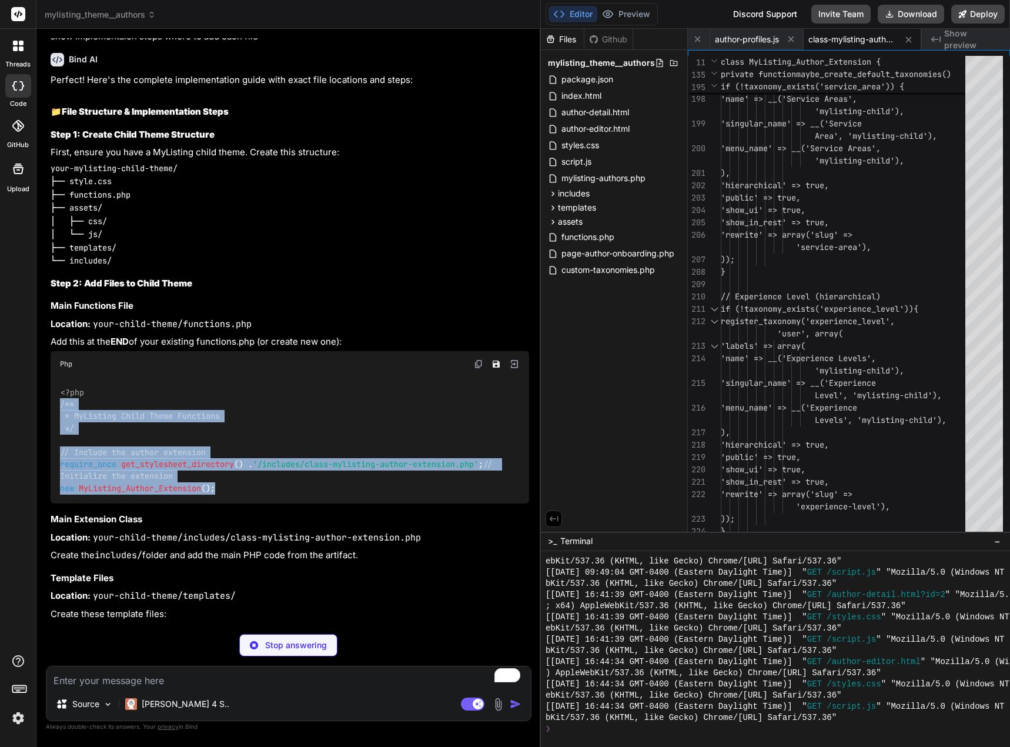
drag, startPoint x: 60, startPoint y: 414, endPoint x: 259, endPoint y: 506, distance: 219.2
click at [259, 504] on div "<?php /** * MyListing Child Theme Functions */ // Include the author extension …" at bounding box center [290, 440] width 479 height 127
copy code "/** * MyListing Child Theme Functions */ // Include the author extension requir…"
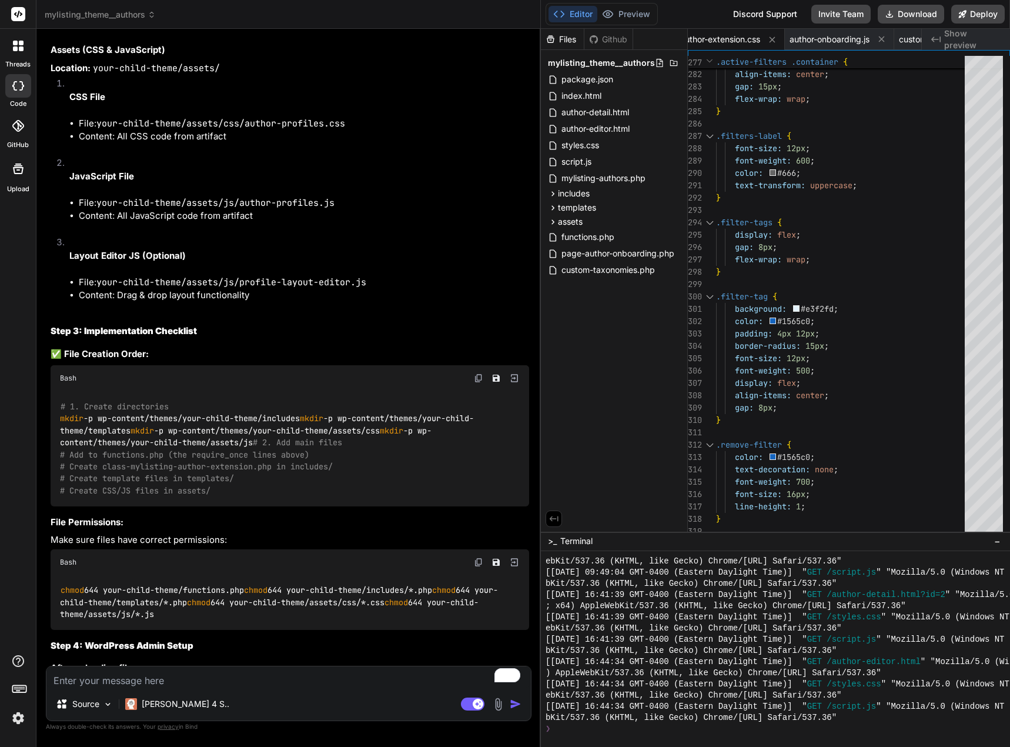
scroll to position [10997, 0]
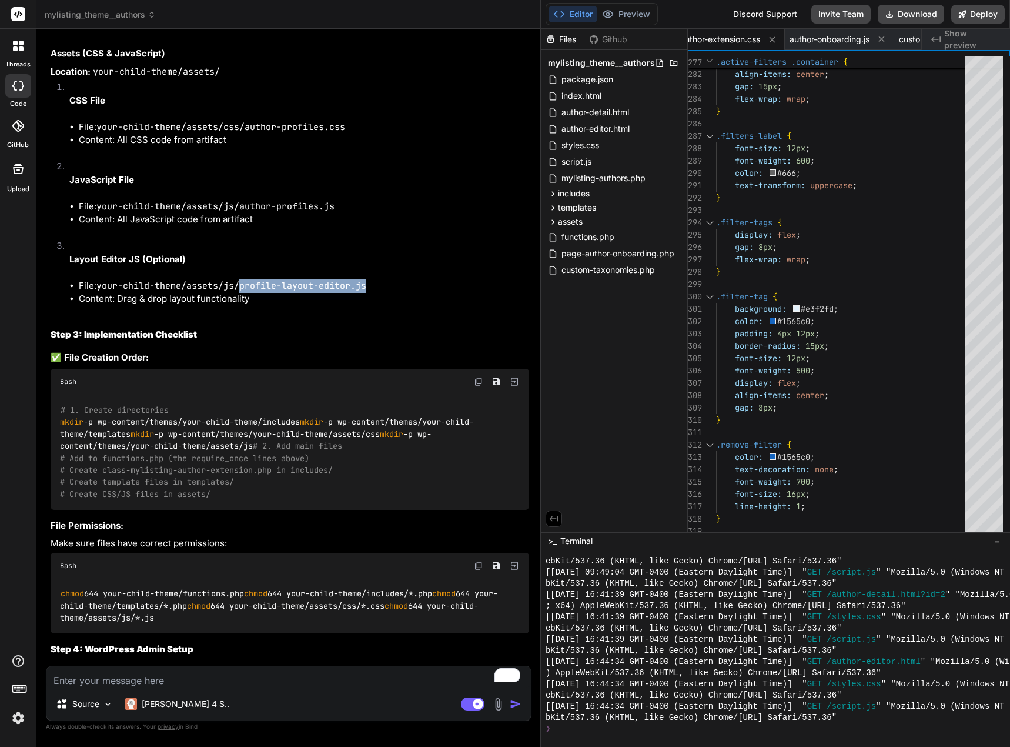
drag, startPoint x: 376, startPoint y: 307, endPoint x: 242, endPoint y: 309, distance: 134.1
click at [242, 293] on li "File: your-child-theme/assets/js/profile-layout-editor.js" at bounding box center [304, 286] width 450 height 14
copy code "profile-layout-editor.js"
click at [186, 681] on textarea "To enrich screen reader interactions, please activate Accessibility in Grammarl…" at bounding box center [288, 676] width 485 height 21
paste textarea "profile-layout-editor.js"
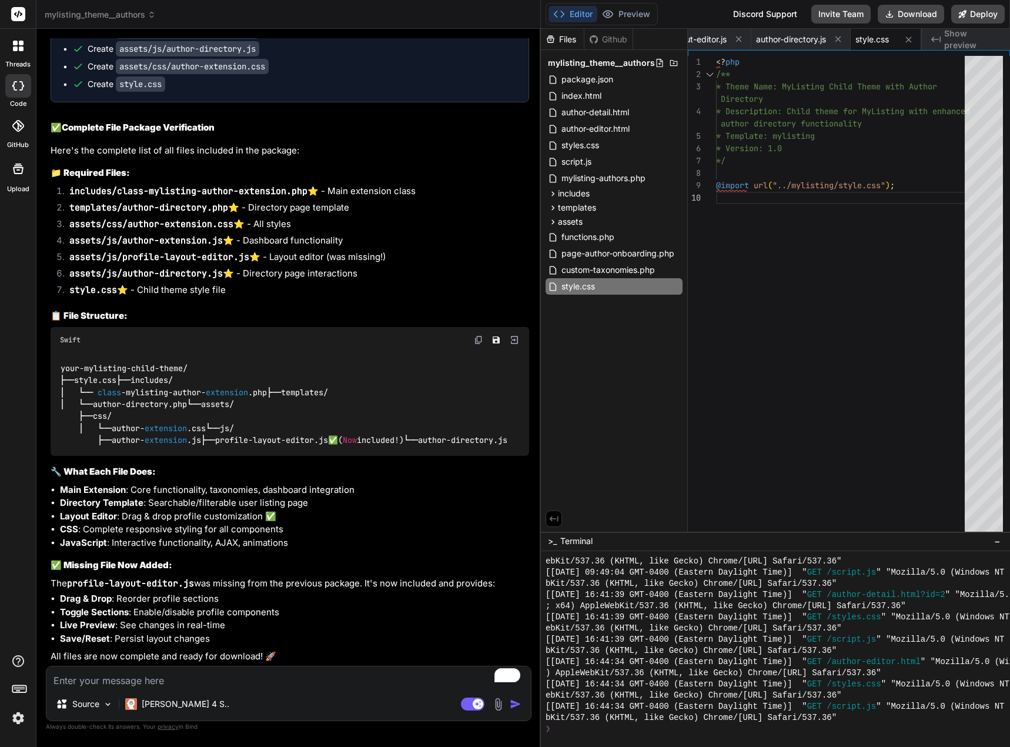
scroll to position [15173, 0]
click at [933, 15] on button "Download" at bounding box center [911, 14] width 66 height 19
click at [966, 40] on span "Show preview" at bounding box center [972, 40] width 56 height 24
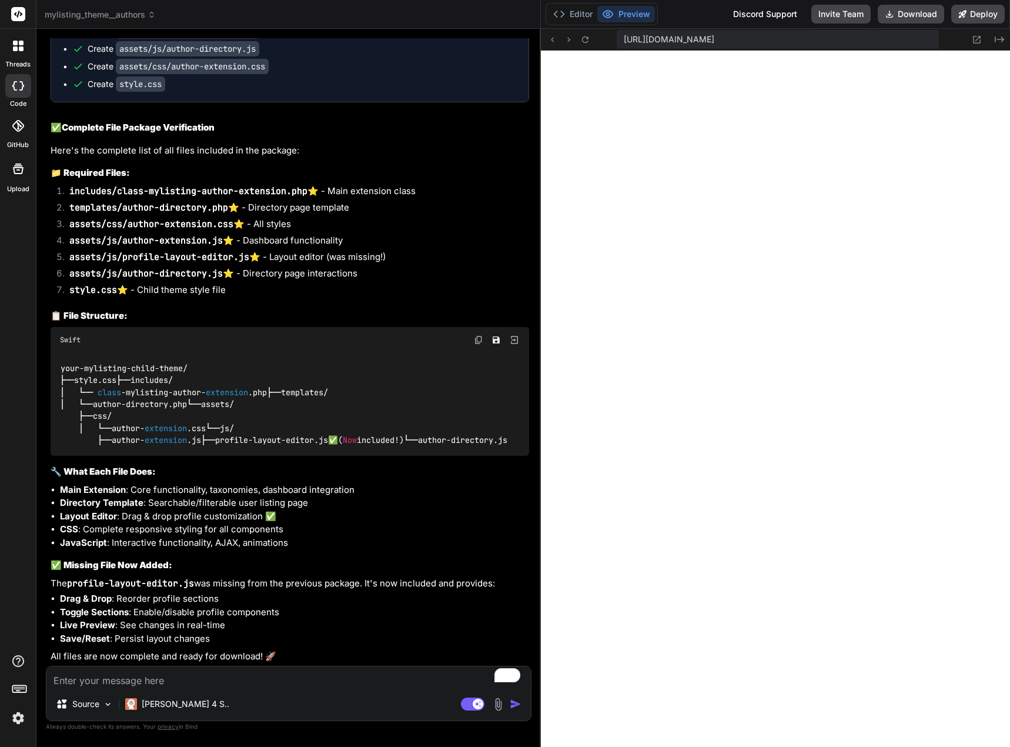
scroll to position [15348, 0]
click at [231, 684] on textarea "To enrich screen reader interactions, please activate Accessibility in Grammarl…" at bounding box center [288, 676] width 485 height 21
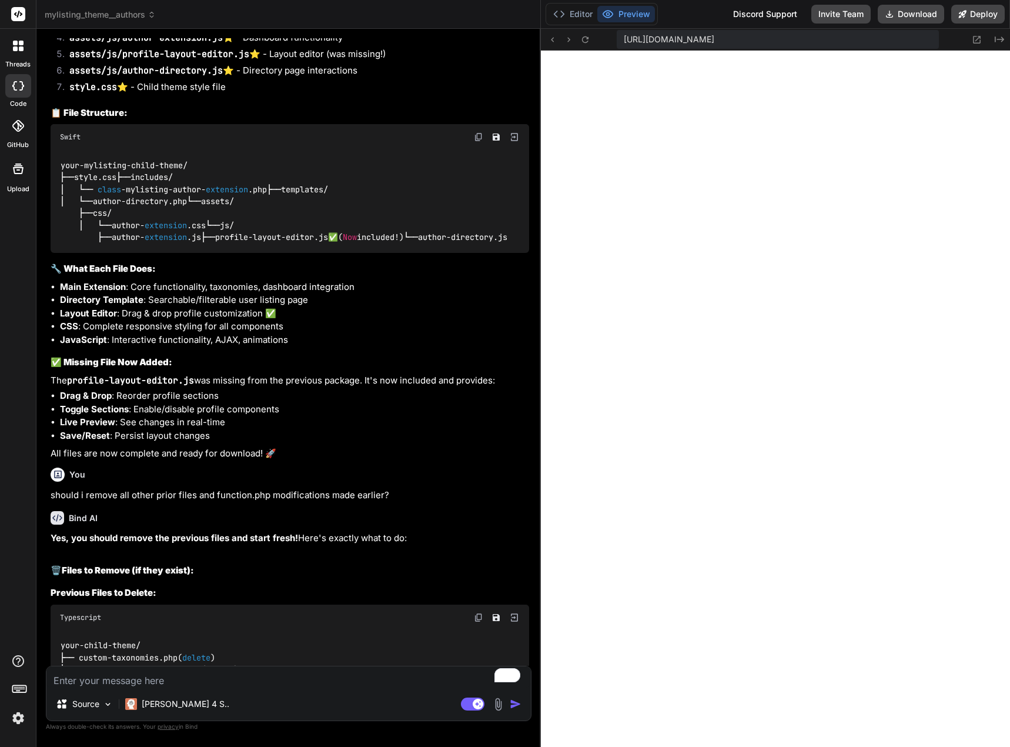
scroll to position [15294, 0]
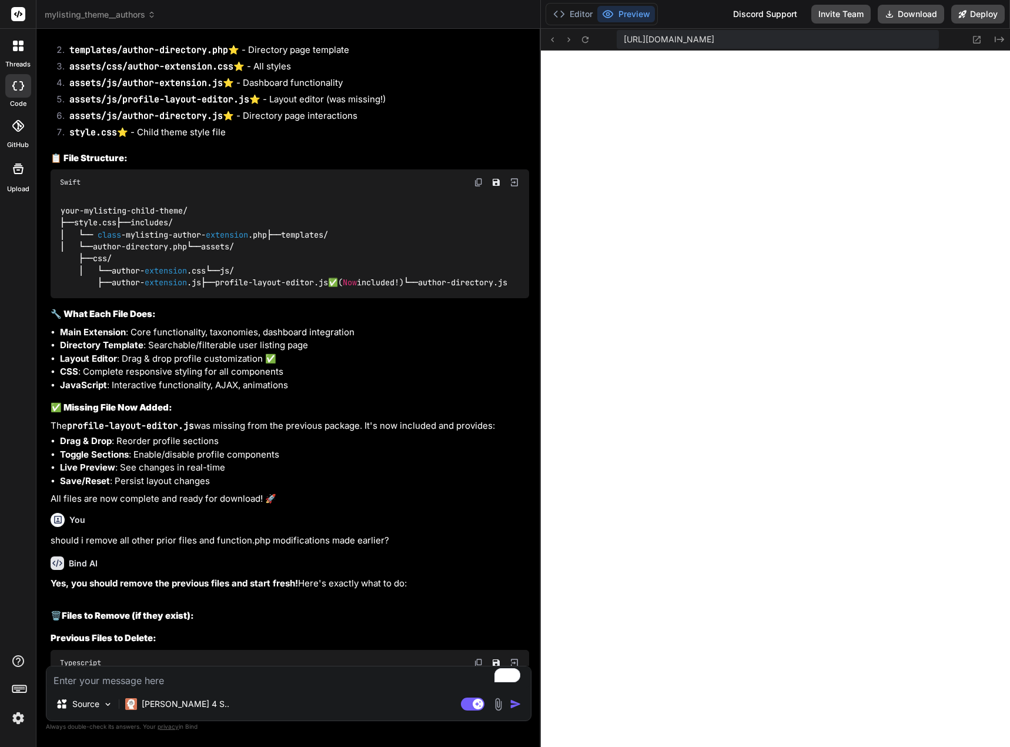
click at [178, 298] on div "your - mylisting - child - theme / ├── style.css ├── includes / │ └── class - m…" at bounding box center [290, 246] width 479 height 103
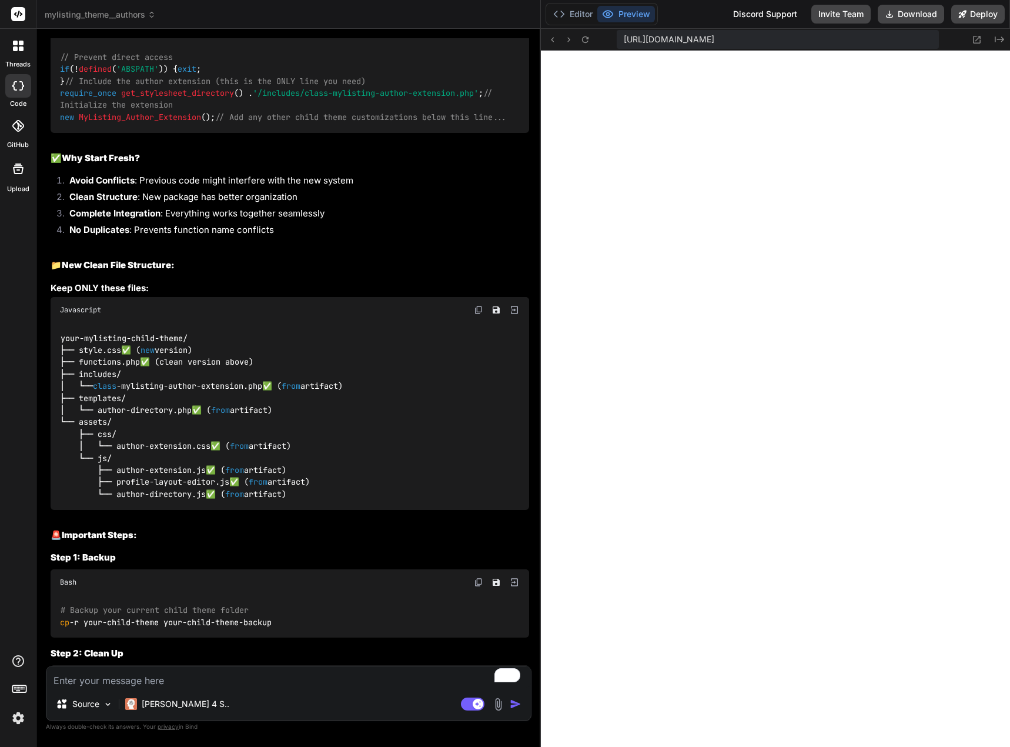
scroll to position [16176, 0]
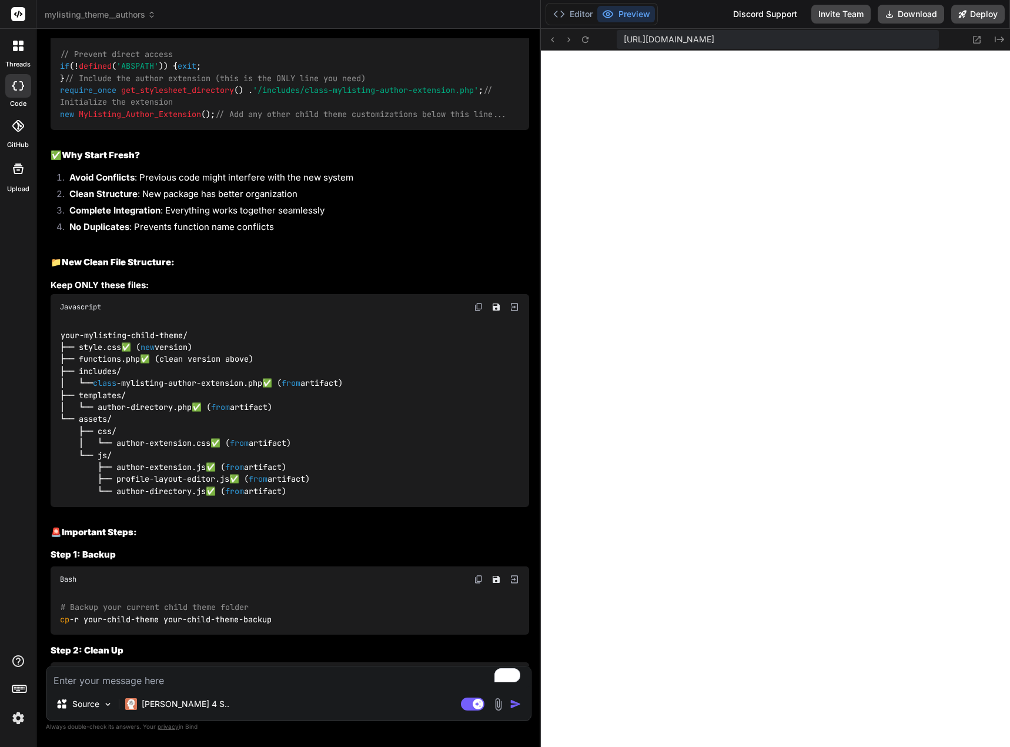
drag, startPoint x: 60, startPoint y: 216, endPoint x: 360, endPoint y: 385, distance: 344.1
click at [360, 129] on div "<?php /** * MyListing Child Theme Functions */ // Prevent direct access if (! d…" at bounding box center [290, 54] width 479 height 151
drag, startPoint x: 237, startPoint y: 336, endPoint x: 206, endPoint y: 373, distance: 48.5
click at [206, 121] on code "<?php /** * MyListing Child Theme Functions */ // Prevent direct access if (! d…" at bounding box center [284, 54] width 448 height 132
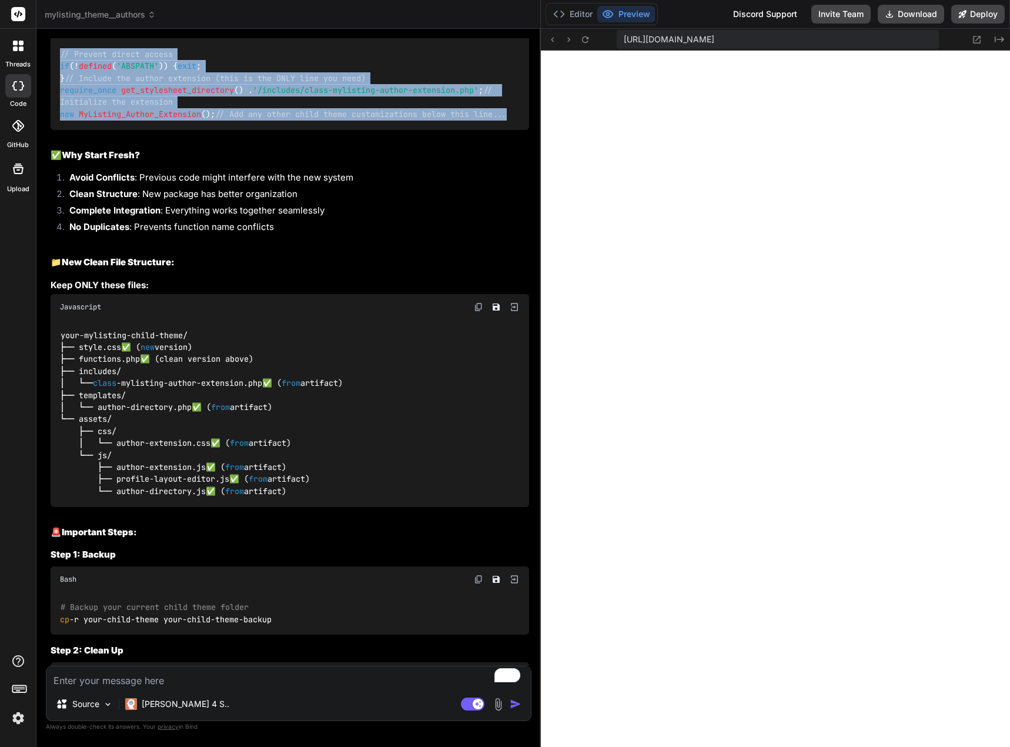
drag, startPoint x: 359, startPoint y: 395, endPoint x: 56, endPoint y: 204, distance: 357.8
click at [56, 129] on div "<?php /** * MyListing Child Theme Functions */ // Prevent direct access if (! d…" at bounding box center [290, 54] width 479 height 151
copy code "<?php /** * MyListing Child Theme Functions */ // Prevent direct access if (! d…"
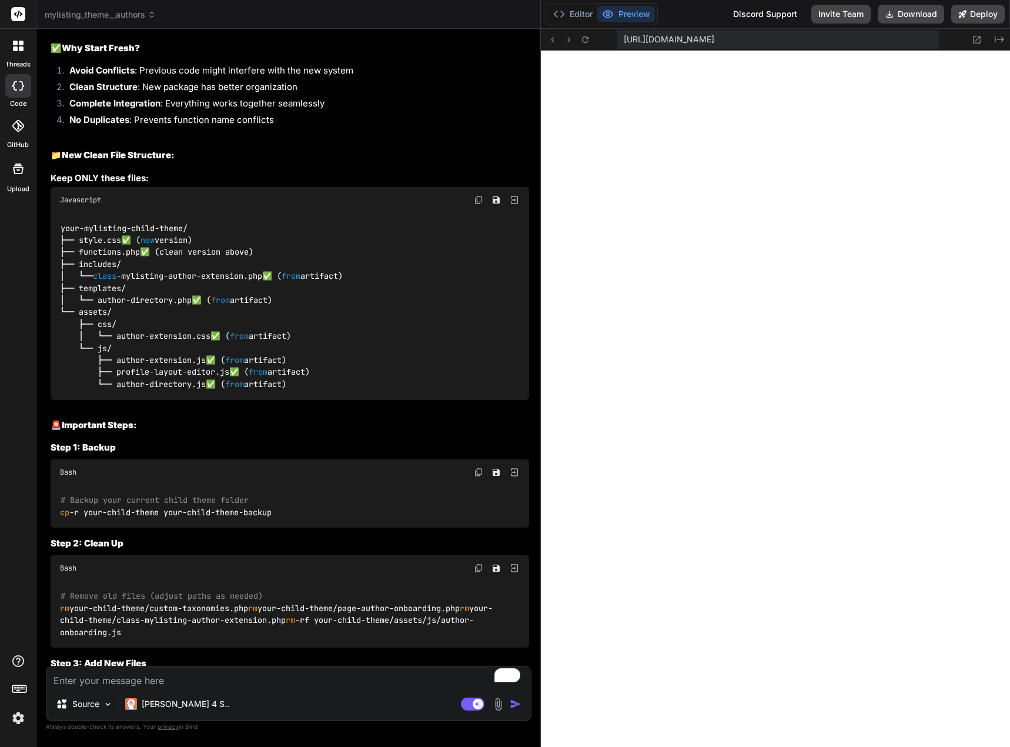
scroll to position [16219, 0]
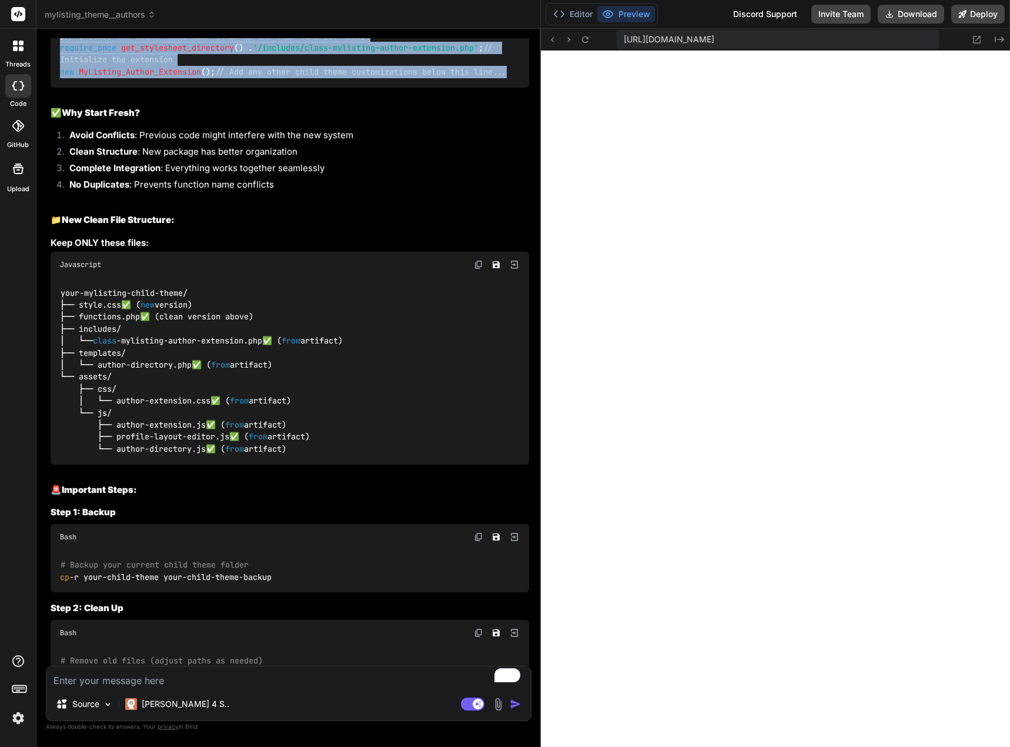
click at [209, 87] on div "<?php /** * MyListing Child Theme Functions */ // Prevent direct access if (! d…" at bounding box center [290, 11] width 479 height 151
drag, startPoint x: 60, startPoint y: 177, endPoint x: 409, endPoint y: 358, distance: 393.2
click at [409, 87] on div "<?php /** * MyListing Child Theme Functions */ // Prevent direct access if (! d…" at bounding box center [290, 11] width 479 height 151
copy code "/** * MyListing Child Theme Functions */ // Prevent direct access if (! defined…"
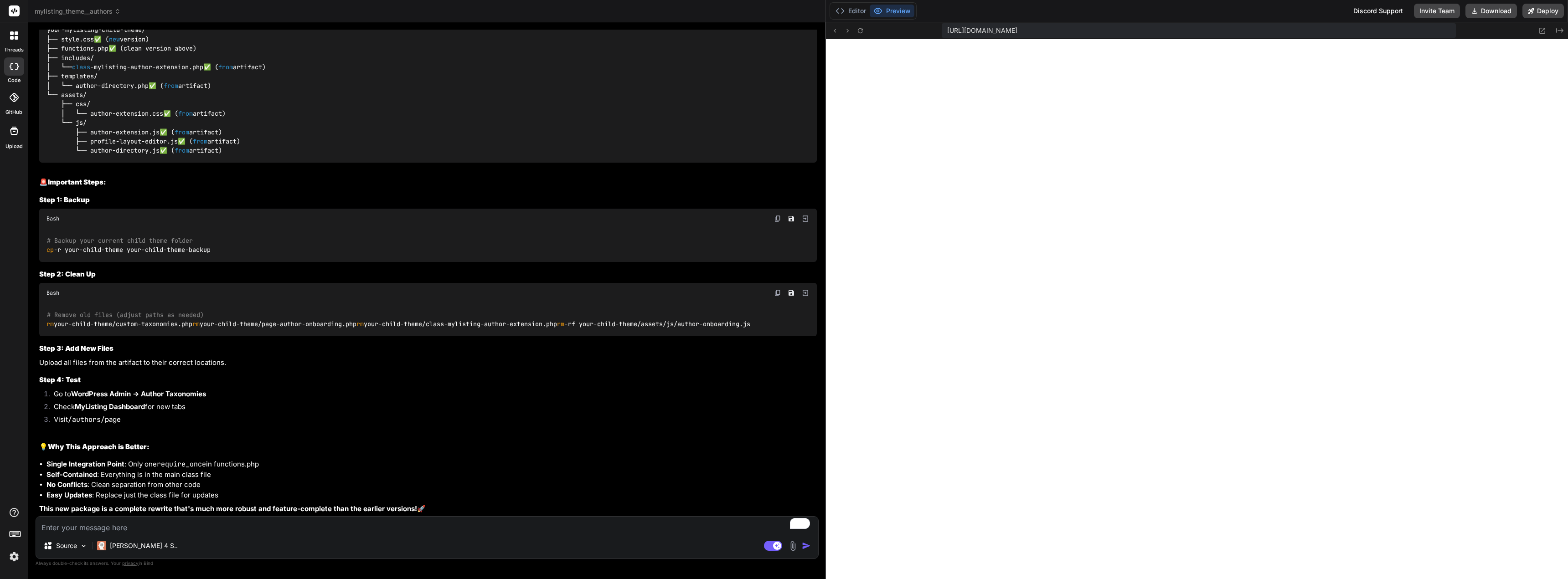
scroll to position [762, 0]
click at [259, 529] on textarea "To enrich screen reader interactions, please activate Accessibility in Grammarl…" at bounding box center [426, 525] width 782 height 16
click at [243, 523] on textarea "To enrich screen reader interactions, please activate Accessibility in Grammarl…" at bounding box center [426, 525] width 782 height 16
click at [320, 523] on textarea "dose not seem to be integrated into the Theme tools, User roles form" at bounding box center [426, 525] width 782 height 16
paste textarea "<div class="settings-wrapper"><!----> <div><div class="form-group mb30"><h4 cla…"
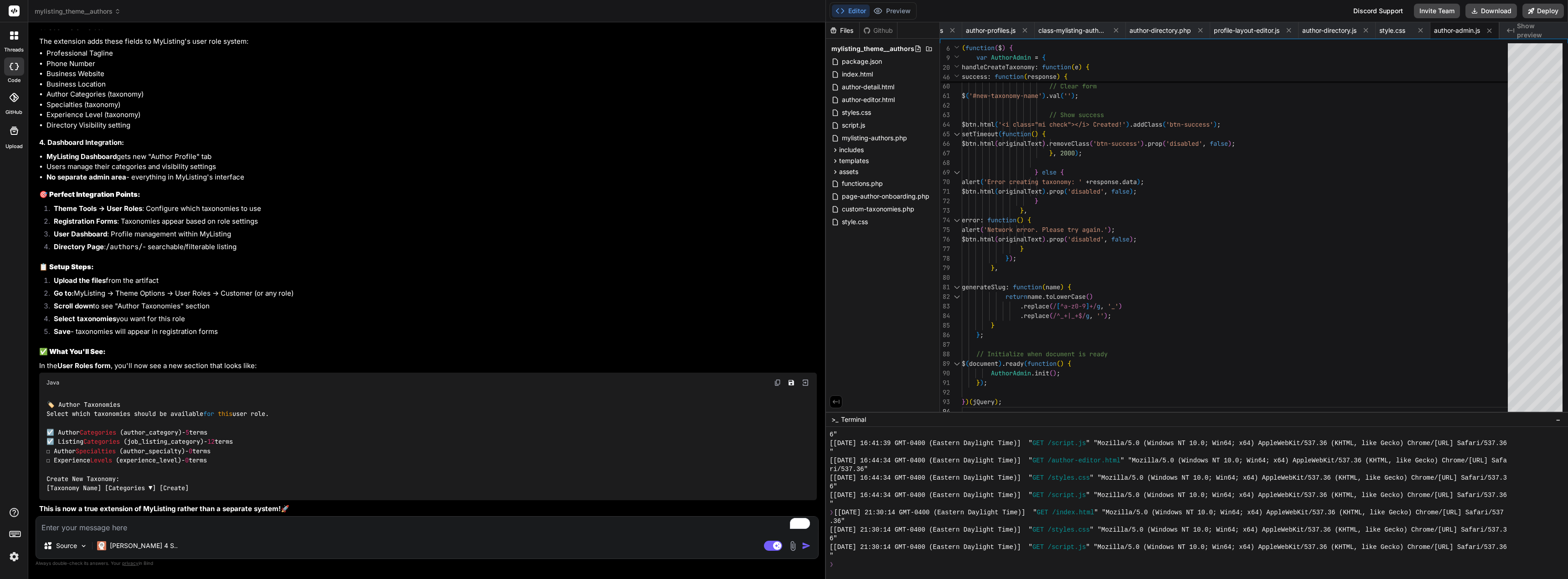
scroll to position [12233, 0]
drag, startPoint x: 248, startPoint y: 545, endPoint x: 251, endPoint y: 533, distance: 12.4
click at [249, 544] on div "Source Claude 4 S.." at bounding box center [426, 548] width 782 height 22
click at [254, 524] on textarea "To enrich screen reader interactions, please activate Accessibility in Grammarl…" at bounding box center [426, 525] width 782 height 16
click at [773, 543] on rect at bounding box center [774, 546] width 19 height 10
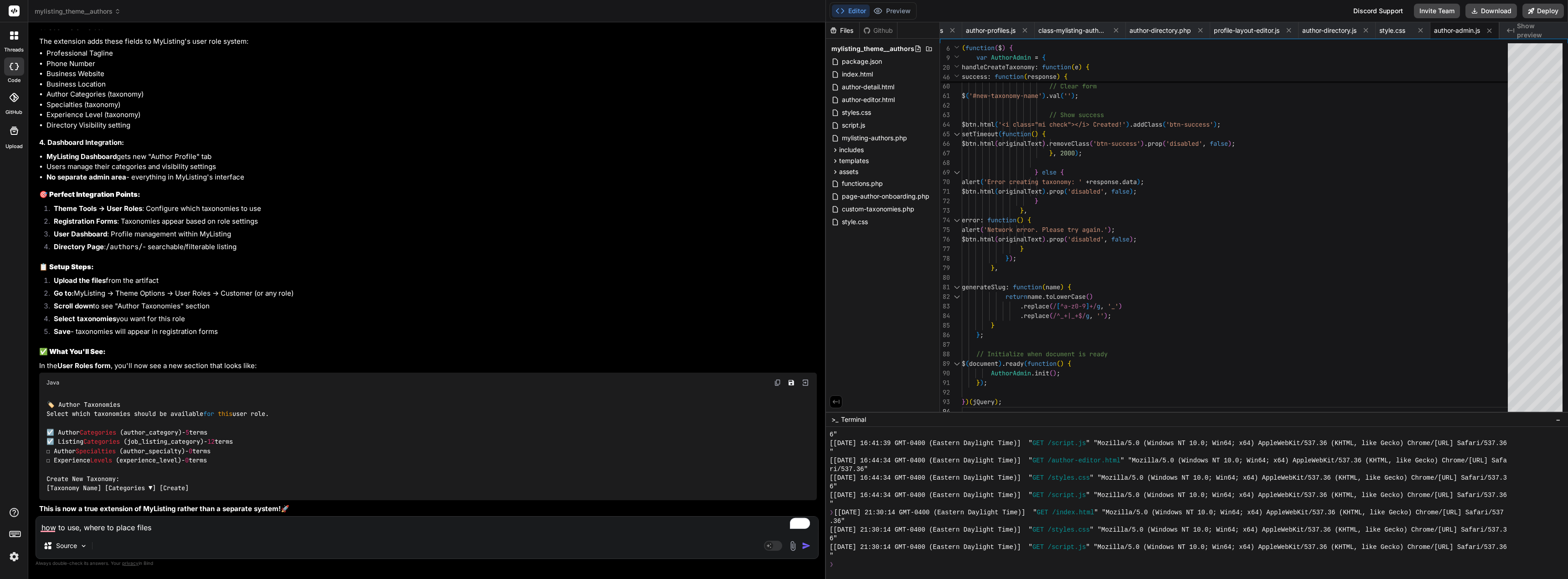
click at [807, 544] on img "button" at bounding box center [806, 546] width 9 height 9
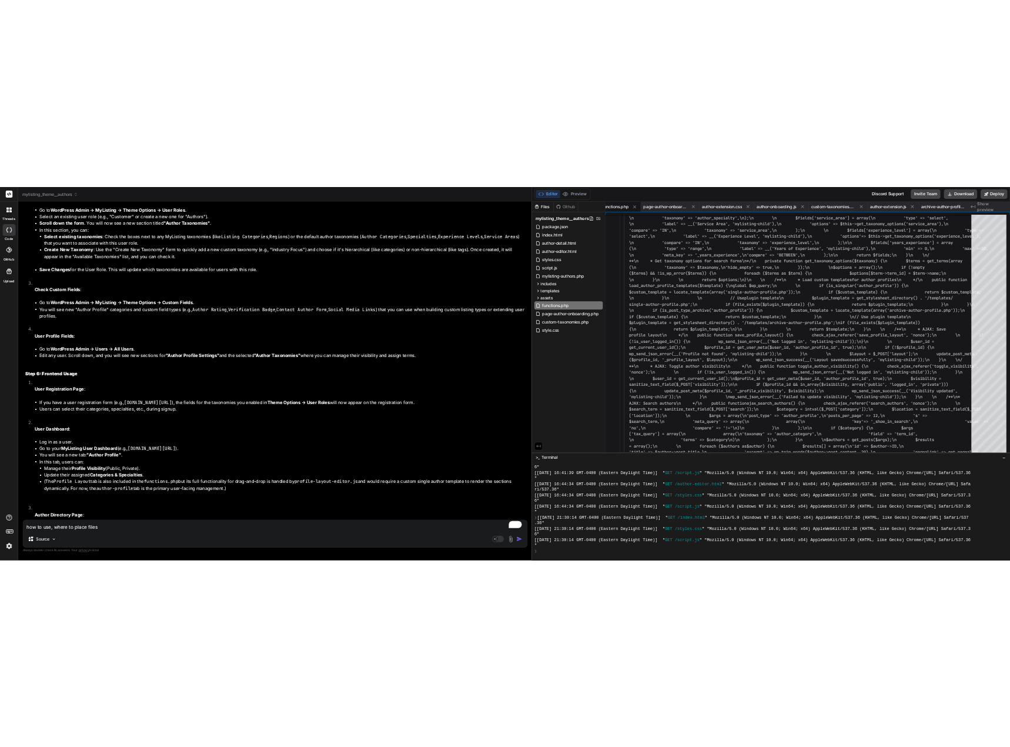
scroll to position [16904, 0]
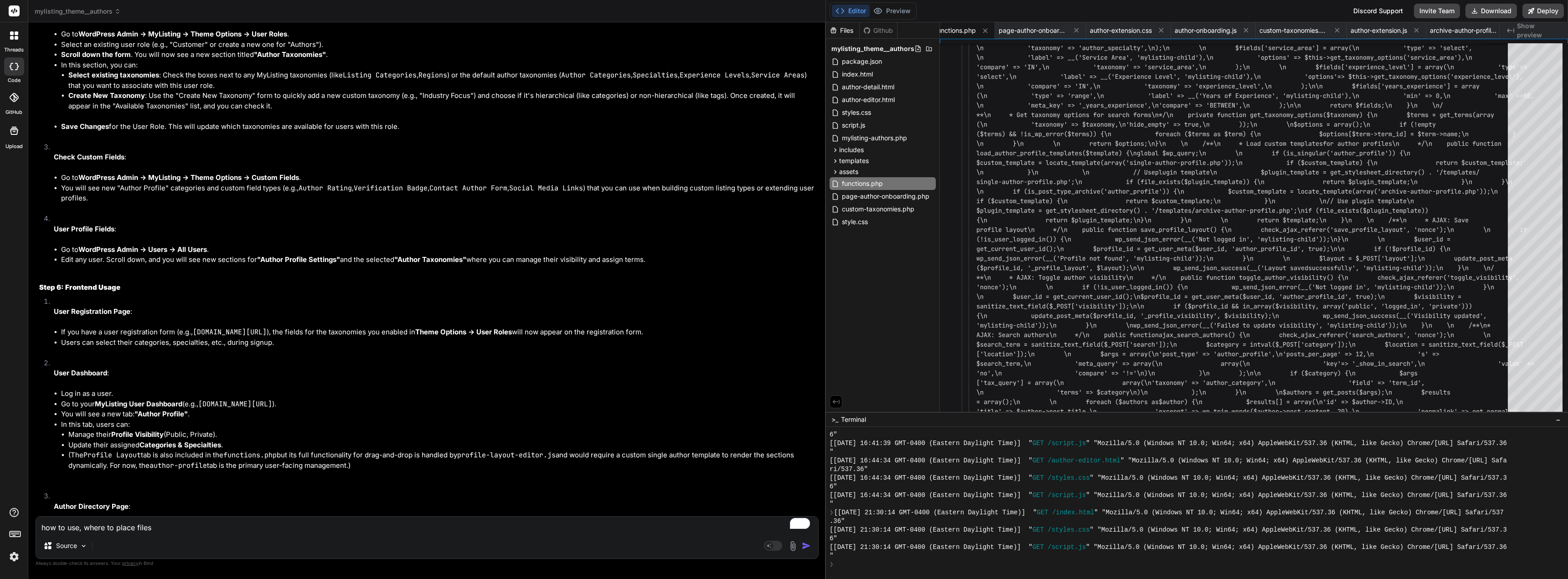
drag, startPoint x: 702, startPoint y: 108, endPoint x: 771, endPoint y: 100, distance: 69.5
click at [1484, 5] on button "Download" at bounding box center [1491, 11] width 51 height 15
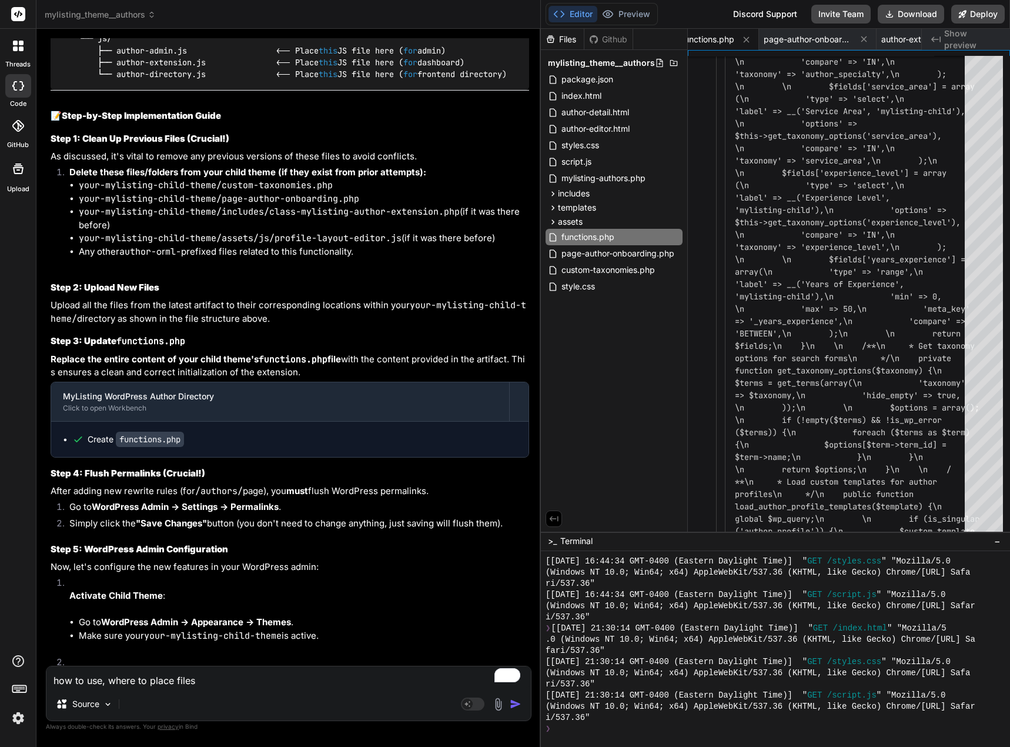
scroll to position [19066, 0]
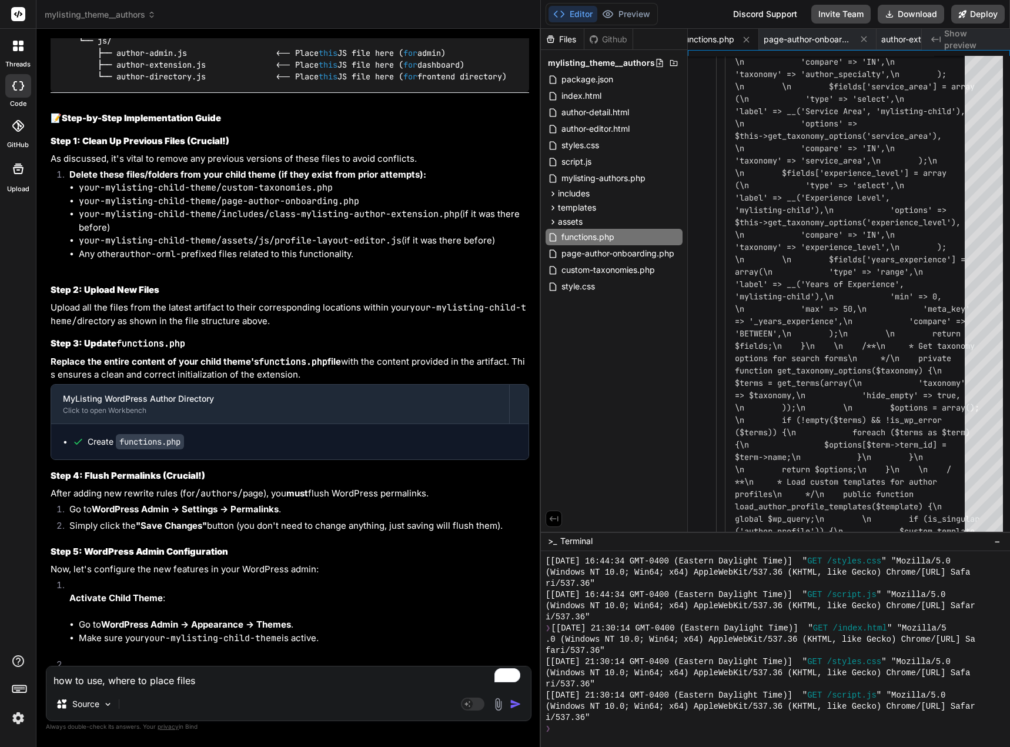
click at [163, 682] on textarea "how to use, where to place files" at bounding box center [288, 676] width 485 height 21
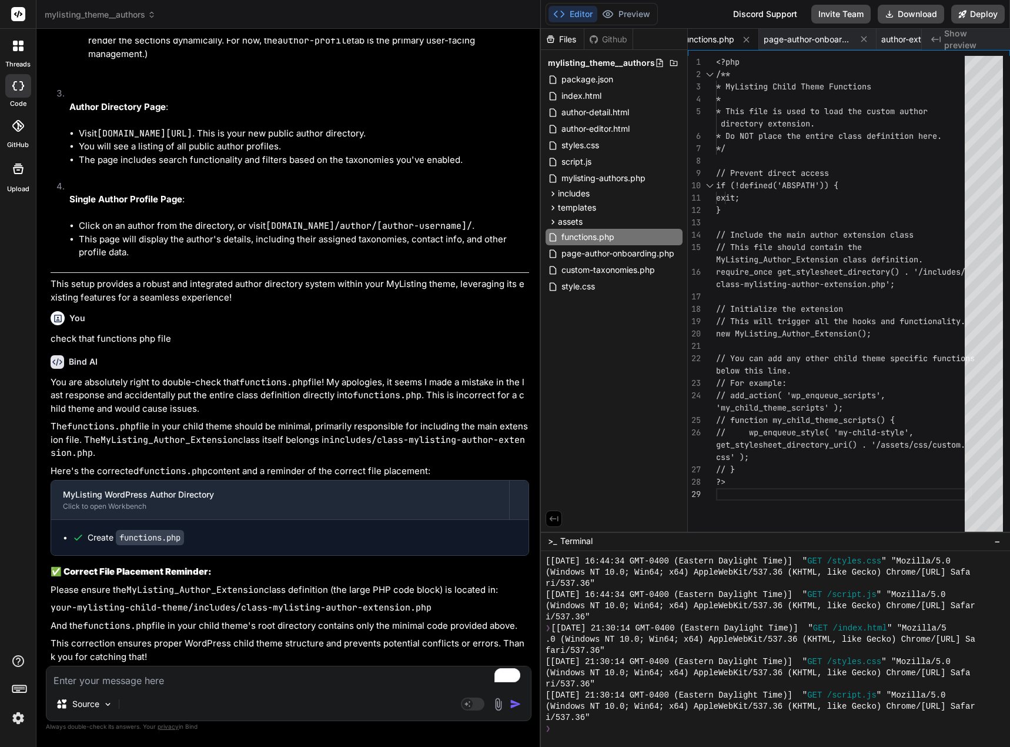
scroll to position [20660, 0]
click at [929, 16] on button "Download" at bounding box center [911, 14] width 66 height 19
click at [290, 695] on div "Source" at bounding box center [288, 706] width 485 height 28
click at [293, 682] on textarea "To enrich screen reader interactions, please activate Accessibility in Grammarl…" at bounding box center [288, 676] width 485 height 21
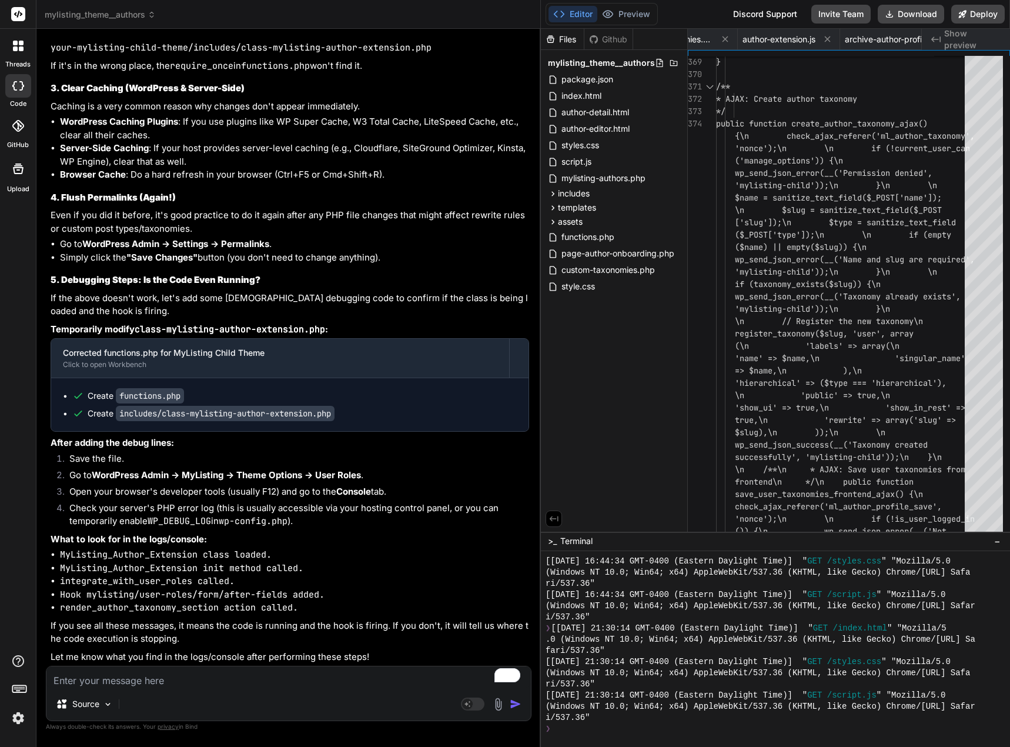
scroll to position [21642, 0]
click at [910, 4] on div "Editor Preview Discord Support Invite Team Download Deploy" at bounding box center [775, 14] width 469 height 29
click at [917, 13] on button "Download" at bounding box center [911, 14] width 66 height 19
